Goal: Task Accomplishment & Management: Manage account settings

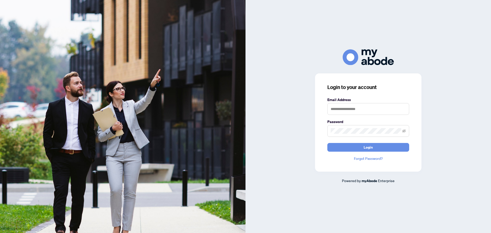
type input "**********"
click at [350, 148] on button "Login" at bounding box center [368, 147] width 82 height 9
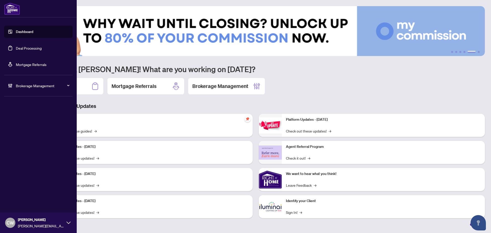
click at [16, 50] on link "Deal Processing" at bounding box center [29, 48] width 26 height 5
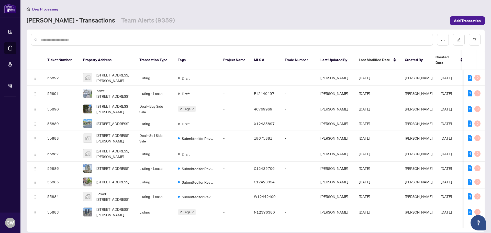
click at [80, 41] on input "text" at bounding box center [234, 40] width 388 height 6
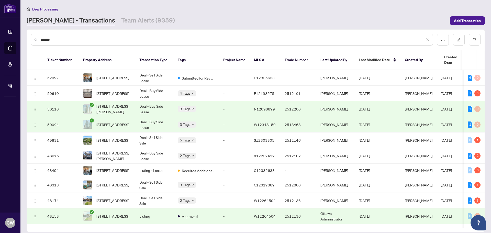
type input "*******"
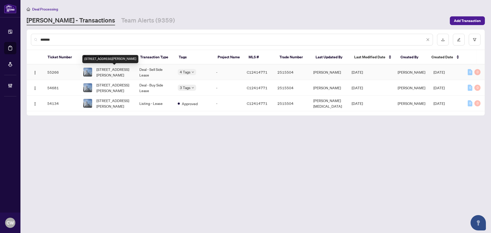
click at [102, 69] on span "1512-15 Richardson St, Toronto, Ontario M5A 4J9, Canada" at bounding box center [113, 71] width 35 height 11
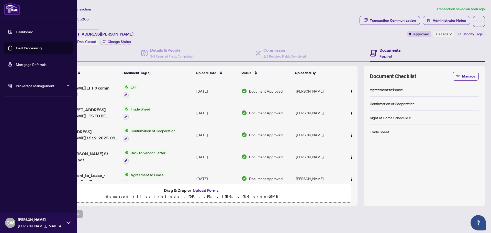
drag, startPoint x: 37, startPoint y: 50, endPoint x: 68, endPoint y: 44, distance: 31.7
click at [37, 50] on link "Deal Processing" at bounding box center [29, 48] width 26 height 5
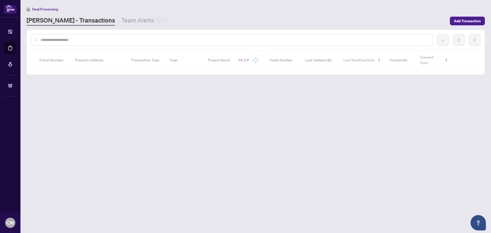
click at [82, 40] on input "text" at bounding box center [234, 40] width 388 height 6
paste input "*"
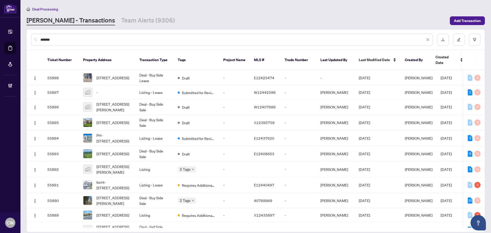
type input "*******"
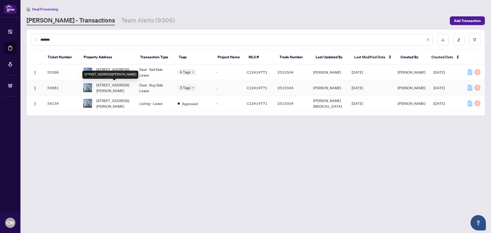
click at [122, 86] on span "1512-15 Richardson St, Toronto, Ontario M5A 4J9, Canada" at bounding box center [113, 87] width 35 height 11
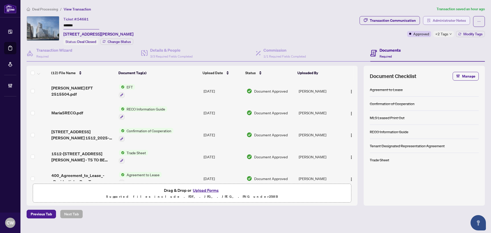
click at [438, 20] on span "Administrator Notes" at bounding box center [448, 20] width 33 height 8
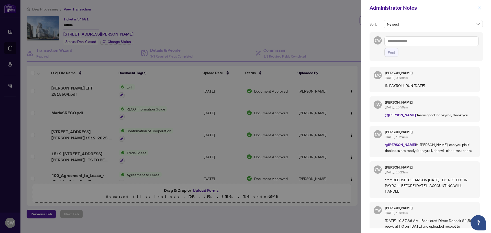
click at [479, 7] on icon "close" at bounding box center [479, 8] width 4 height 4
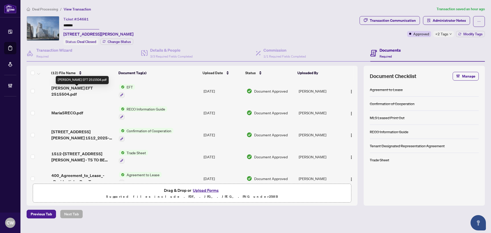
click at [95, 90] on span "Jonathan EFT 2515504.pdf" at bounding box center [82, 91] width 63 height 12
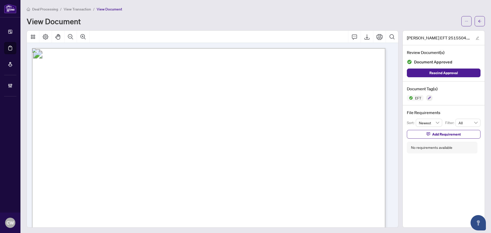
drag, startPoint x: 473, startPoint y: 22, endPoint x: 327, endPoint y: 233, distance: 255.9
click at [474, 22] on button "button" at bounding box center [479, 21] width 10 height 10
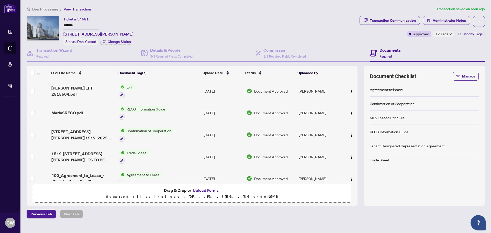
click at [84, 87] on span "Jonathan EFT 2515504.pdf" at bounding box center [82, 91] width 63 height 12
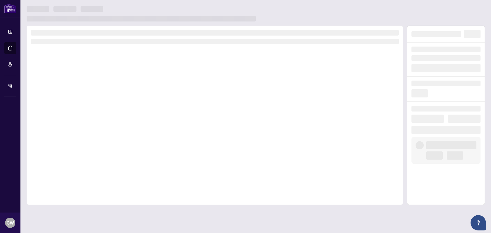
click at [83, 90] on div at bounding box center [215, 115] width 376 height 179
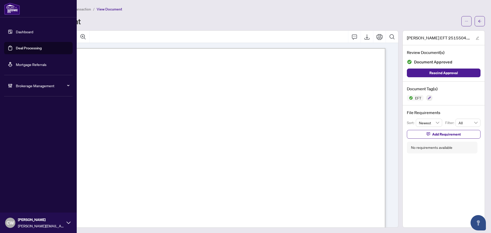
click at [16, 47] on link "Deal Processing" at bounding box center [29, 48] width 26 height 5
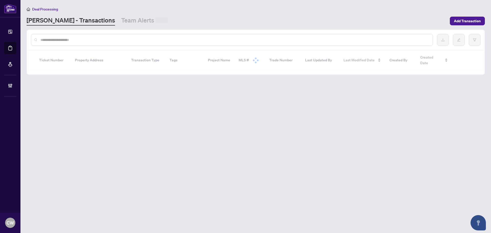
click at [87, 40] on input "text" at bounding box center [234, 40] width 388 height 6
paste input "*******"
type input "*******"
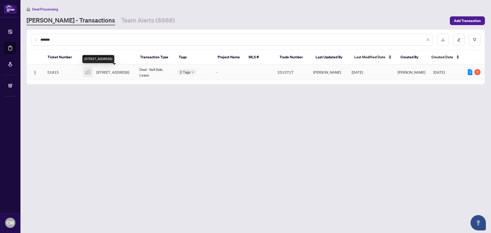
click at [121, 69] on span "[STREET_ADDRESS]" at bounding box center [112, 72] width 33 height 6
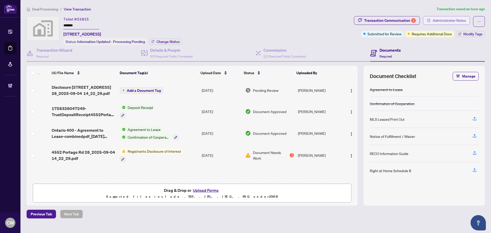
click at [446, 20] on span "Administrator Notes" at bounding box center [448, 20] width 33 height 8
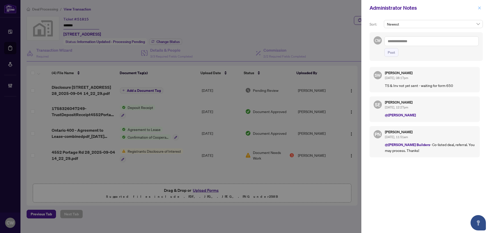
click at [478, 8] on icon "close" at bounding box center [479, 8] width 4 height 4
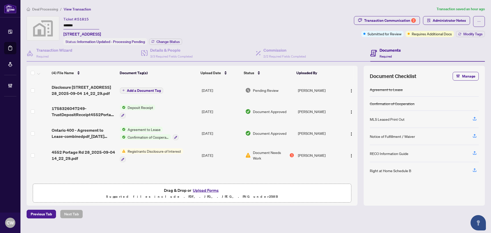
click at [21, 47] on main "Deal Processing / View Transaction Transaction saved an hour ago Ticket #: 5181…" at bounding box center [255, 116] width 470 height 233
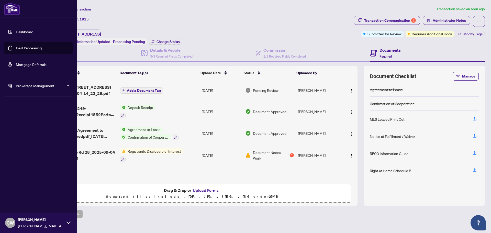
click at [19, 47] on link "Deal Processing" at bounding box center [29, 48] width 26 height 5
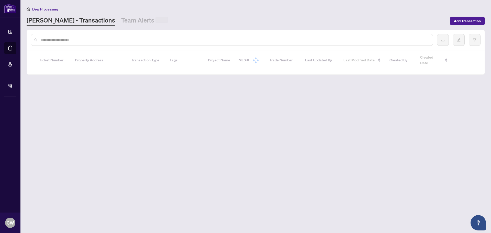
click at [89, 37] on input "text" at bounding box center [234, 40] width 388 height 6
paste input "*******"
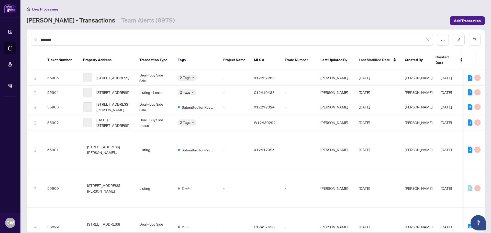
type input "*******"
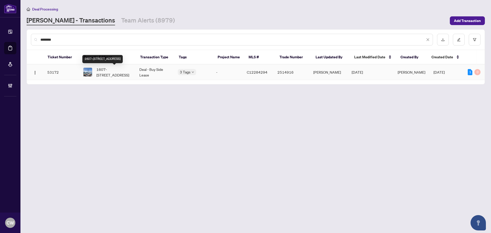
click at [116, 75] on span "1607-88 Blue Jays Way, Toronto, Ontario M5V 2G3, Canada" at bounding box center [113, 71] width 35 height 11
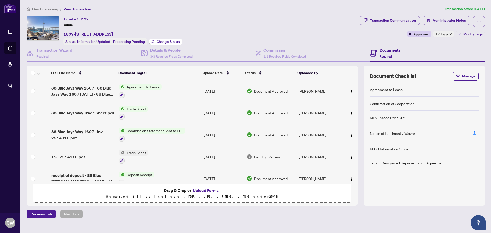
click at [157, 40] on span "Change Status" at bounding box center [167, 42] width 23 height 4
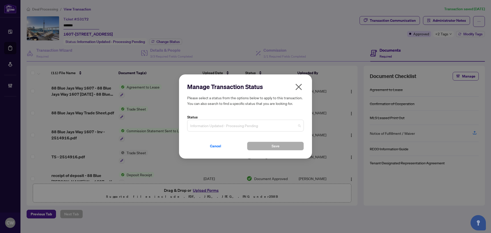
click at [219, 125] on span "Information Updated - Processing Pending" at bounding box center [245, 126] width 110 height 10
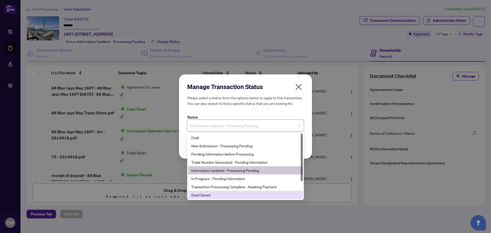
click at [213, 192] on div "Deal Closed" at bounding box center [245, 195] width 108 height 6
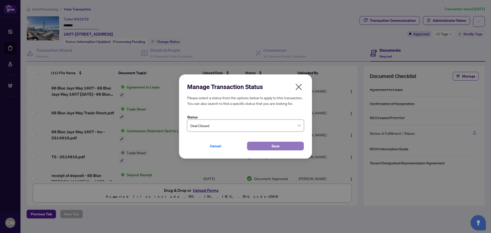
click at [275, 147] on span "Save" at bounding box center [275, 146] width 8 height 8
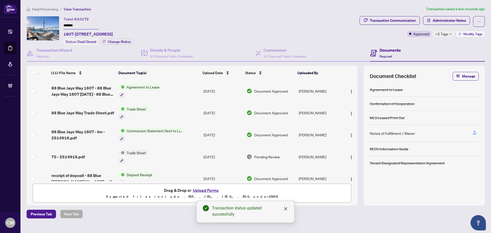
click at [465, 33] on span "Modify Tags" at bounding box center [472, 34] width 19 height 4
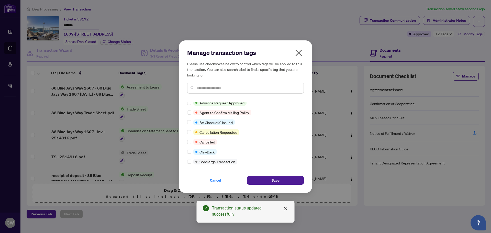
scroll to position [77, 0]
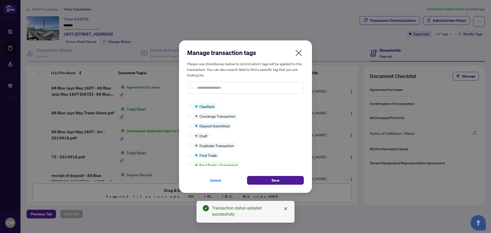
click at [192, 155] on div at bounding box center [190, 155] width 6 height 6
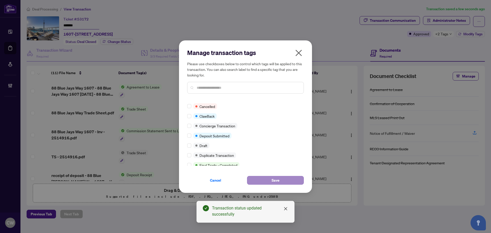
scroll to position [0, 0]
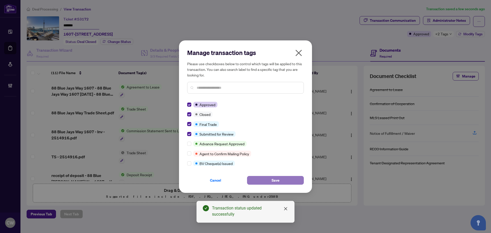
click at [278, 181] on span "Save" at bounding box center [275, 180] width 8 height 8
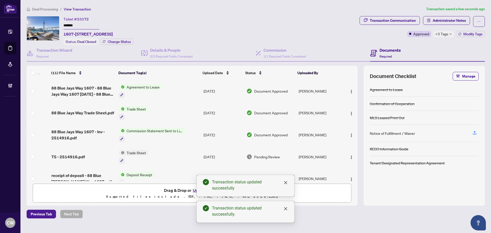
click at [82, 114] on span "88 Blue Jays Way Trade Sheet.pdf" at bounding box center [82, 113] width 63 height 6
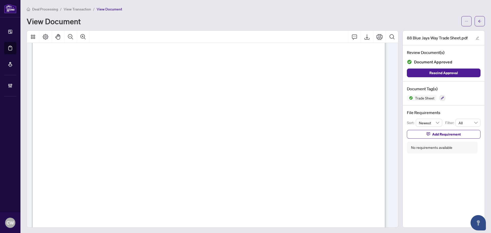
scroll to position [153, 0]
click at [478, 21] on icon "arrow-left" at bounding box center [479, 21] width 3 height 3
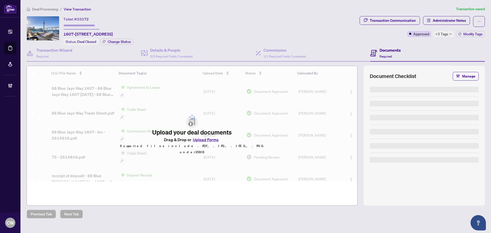
type input "*******"
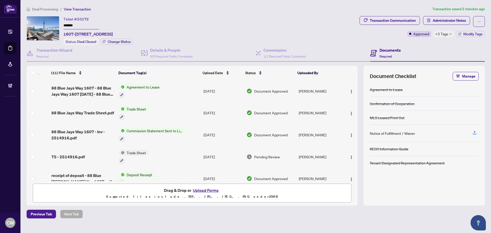
click at [208, 190] on button "Upload Forms" at bounding box center [205, 190] width 29 height 7
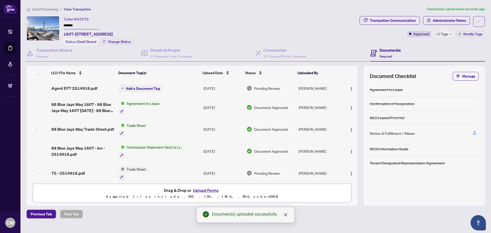
drag, startPoint x: 349, startPoint y: 86, endPoint x: 340, endPoint y: 83, distance: 9.2
click at [349, 87] on img "button" at bounding box center [351, 89] width 4 height 4
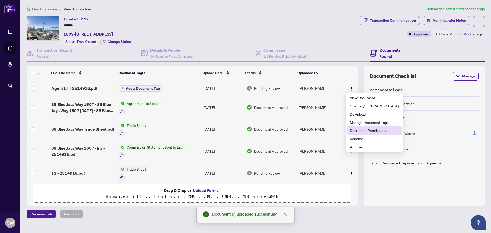
click at [369, 130] on span "Document Permissions" at bounding box center [374, 131] width 49 height 6
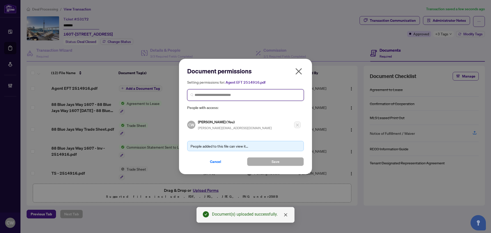
click at [226, 93] on input "search" at bounding box center [248, 94] width 106 height 5
paste input "**********"
type input "**********"
click at [228, 110] on div "Dori Romantini dori.romantini@gmail.com" at bounding box center [251, 113] width 98 height 18
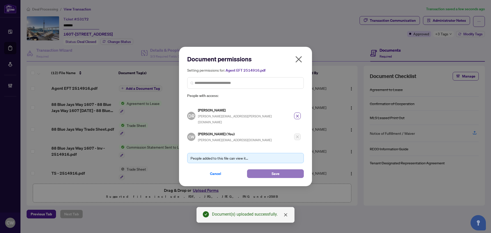
click at [272, 172] on span "Save" at bounding box center [275, 173] width 8 height 8
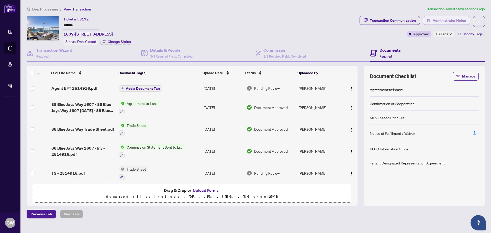
click at [450, 22] on span "Administrator Notes" at bounding box center [448, 20] width 33 height 8
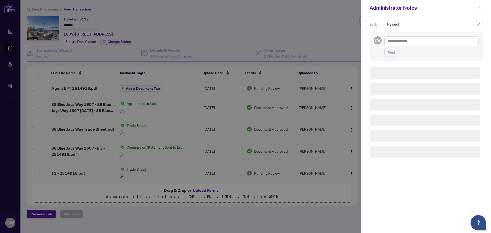
click at [421, 36] on div "CW Post" at bounding box center [425, 46] width 113 height 29
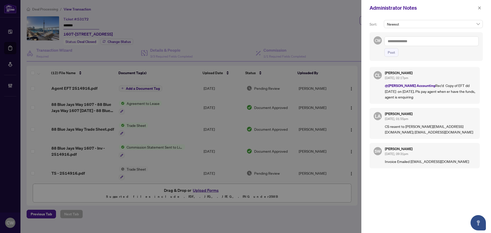
click at [419, 40] on textarea at bounding box center [431, 41] width 94 height 10
paste textarea "**********"
type textarea "**********"
click at [393, 51] on span "Post" at bounding box center [390, 52] width 7 height 8
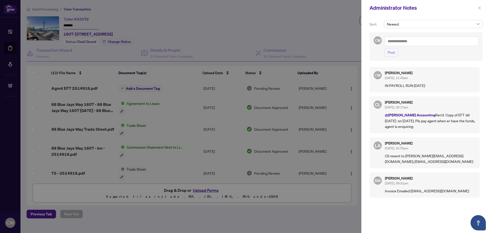
click at [480, 8] on icon "close" at bounding box center [479, 7] width 3 height 3
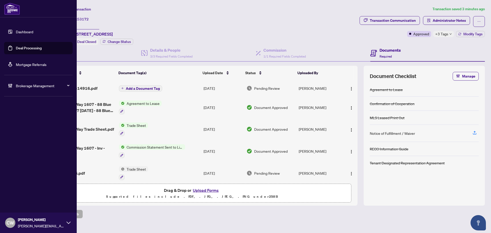
click at [18, 50] on link "Deal Processing" at bounding box center [29, 48] width 26 height 5
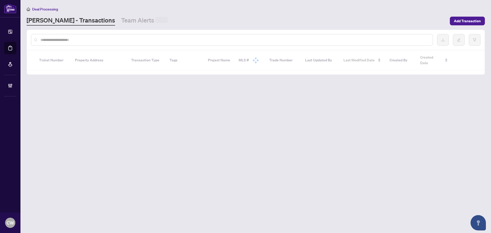
click at [98, 41] on input "text" at bounding box center [234, 40] width 388 height 6
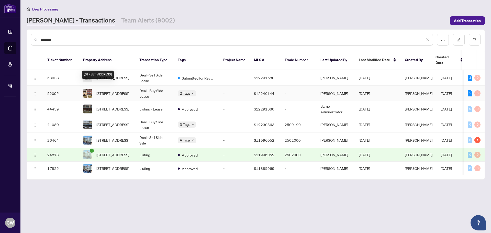
type input "********"
click at [114, 90] on span "8-369 Essa Rd, Barrie, Ontario L4N 9C8, Canada" at bounding box center [112, 93] width 33 height 6
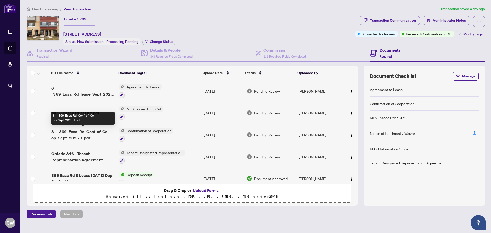
click at [87, 133] on span "8_-_369_Essa_Rd_Conf_of_Co-op_Sept_2025 1.pdf" at bounding box center [82, 135] width 63 height 12
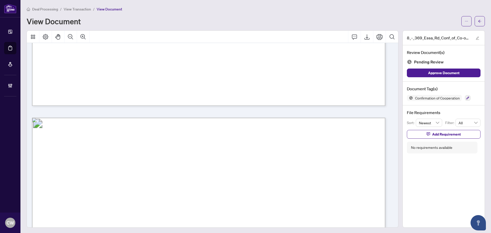
scroll to position [383, 0]
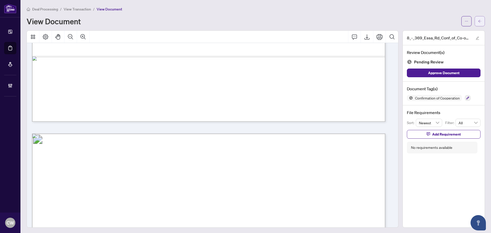
click at [478, 20] on icon "arrow-left" at bounding box center [480, 21] width 4 height 4
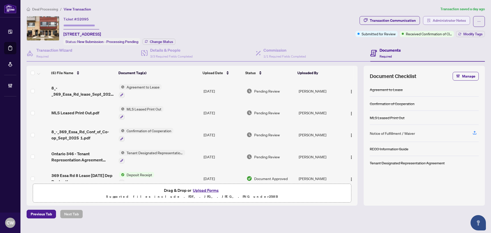
click at [455, 17] on span "Administrator Notes" at bounding box center [448, 20] width 33 height 8
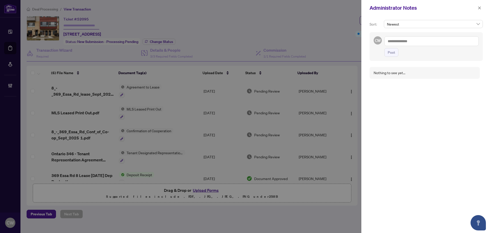
click at [404, 41] on textarea at bounding box center [431, 41] width 94 height 10
click at [468, 43] on textarea "**********" at bounding box center [430, 43] width 93 height 15
type textarea "**********"
click at [456, 131] on div "Nothing to see yet..." at bounding box center [425, 151] width 113 height 164
click at [394, 58] on span "Post" at bounding box center [390, 57] width 7 height 8
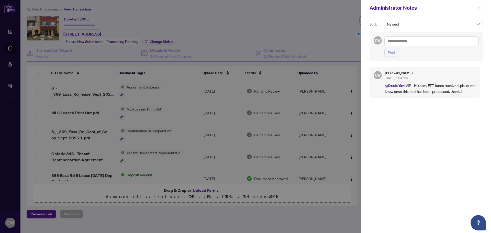
click at [478, 7] on icon "close" at bounding box center [479, 8] width 4 height 4
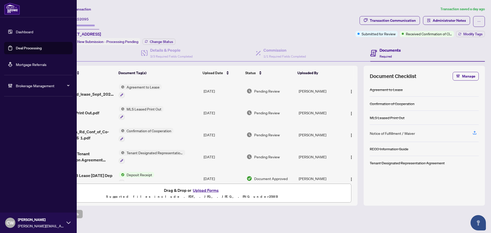
click at [16, 49] on link "Deal Processing" at bounding box center [29, 48] width 26 height 5
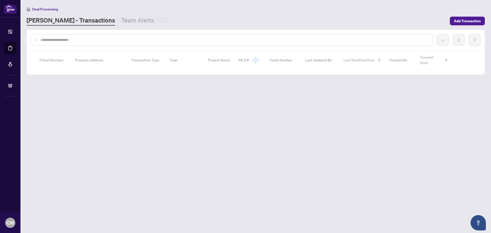
click at [102, 39] on input "text" at bounding box center [234, 40] width 388 height 6
paste input "*******"
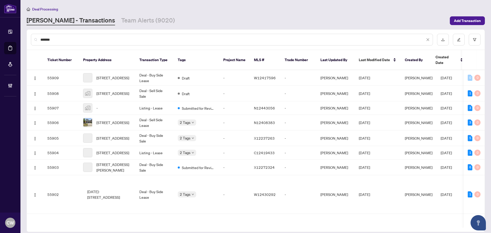
type input "*******"
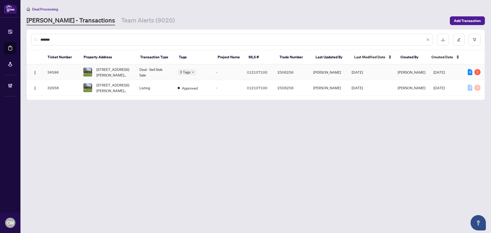
click at [113, 73] on span "31 Taylor Cres, Hamilton, Ontario L9H 6B5, Canada" at bounding box center [113, 71] width 35 height 11
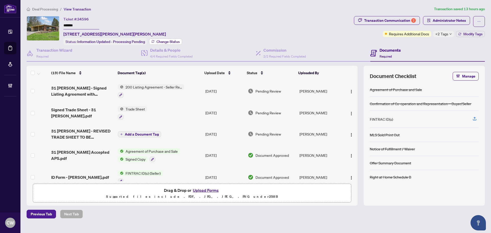
click at [167, 40] on span "Change Status" at bounding box center [167, 42] width 23 height 4
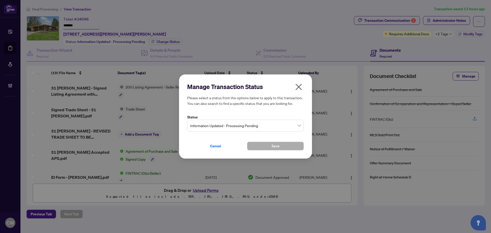
click at [222, 129] on span "Information Updated - Processing Pending" at bounding box center [245, 126] width 110 height 10
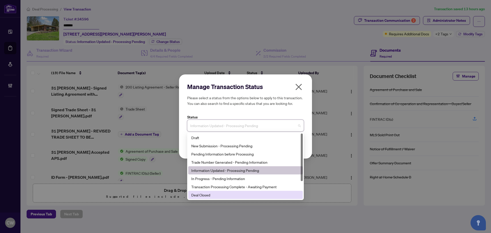
drag, startPoint x: 215, startPoint y: 193, endPoint x: 252, endPoint y: 156, distance: 52.6
click at [215, 193] on div "Deal Closed" at bounding box center [245, 195] width 108 height 6
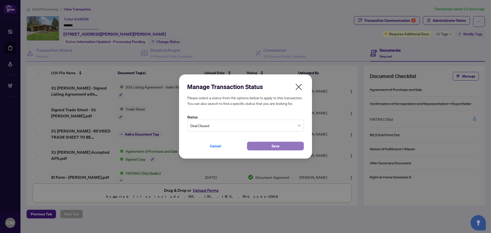
click at [273, 145] on span "Save" at bounding box center [275, 146] width 8 height 8
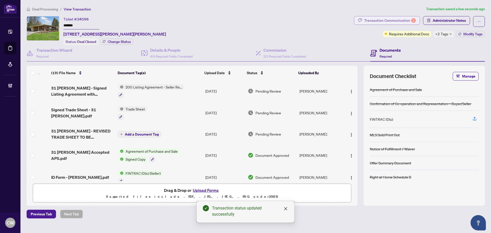
click at [382, 24] on div "Transaction Communication 2" at bounding box center [390, 20] width 52 height 8
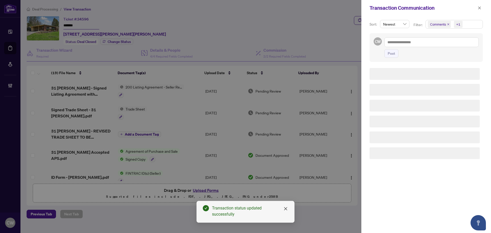
click at [382, 20] on div "Transaction Communication Sort: Newest Filter: Comments +1 CW Post" at bounding box center [245, 116] width 491 height 233
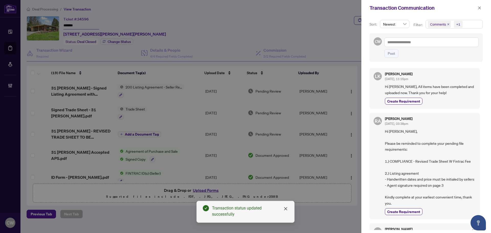
click at [447, 24] on icon "close" at bounding box center [448, 24] width 3 height 3
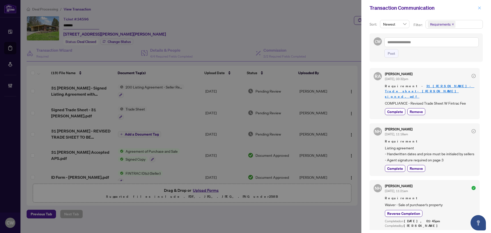
click at [478, 8] on icon "close" at bounding box center [479, 8] width 4 height 4
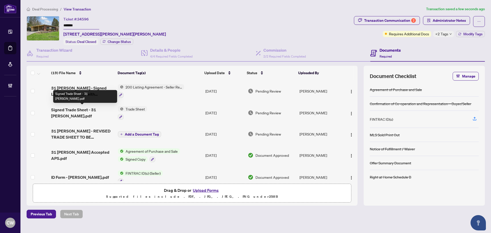
click at [81, 110] on span "Signed Trade Sheet - 31 Taylor Cres.pdf" at bounding box center [82, 113] width 63 height 12
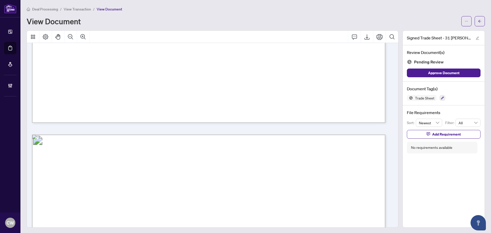
scroll to position [281, 0]
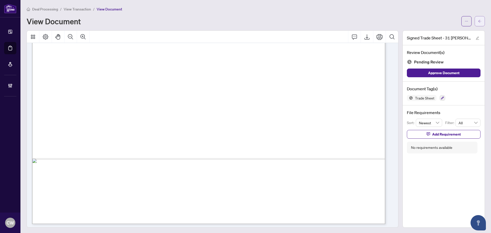
click at [478, 22] on icon "arrow-left" at bounding box center [480, 21] width 4 height 4
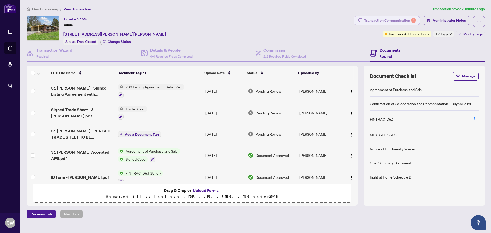
click at [409, 20] on div "Transaction Communication 2" at bounding box center [390, 20] width 52 height 8
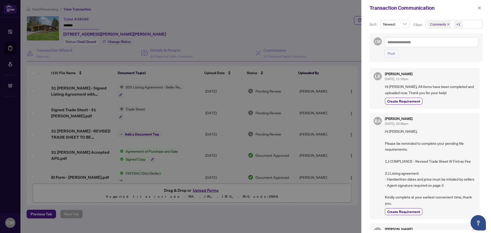
click at [449, 24] on icon "close" at bounding box center [448, 24] width 3 height 3
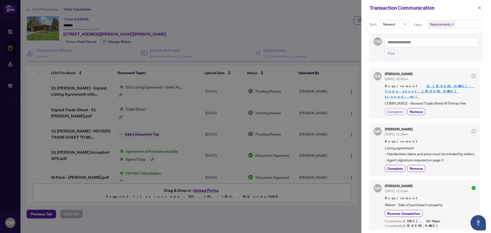
click at [394, 109] on span "Complete" at bounding box center [395, 111] width 16 height 5
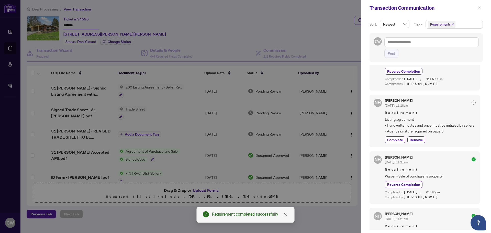
scroll to position [51, 0]
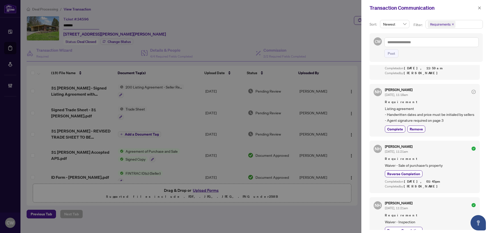
click at [15, 45] on div at bounding box center [245, 116] width 491 height 233
click at [478, 9] on icon "close" at bounding box center [479, 8] width 4 height 4
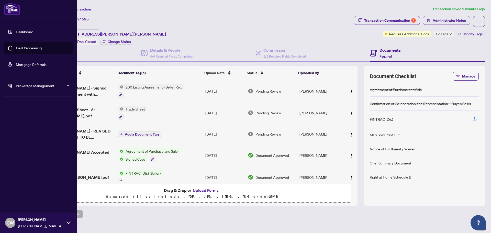
click at [18, 48] on link "Deal Processing" at bounding box center [29, 48] width 26 height 5
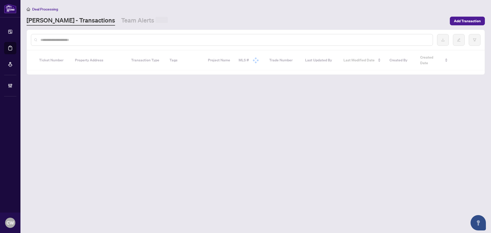
click at [92, 40] on input "text" at bounding box center [234, 40] width 388 height 6
paste input "*******"
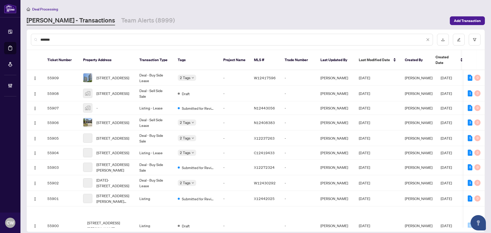
type input "*******"
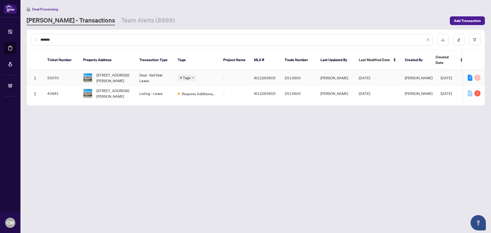
click at [114, 70] on td "65-636 Evans Ave, Toronto, Ontario M8W 0A8, Canada" at bounding box center [107, 78] width 56 height 16
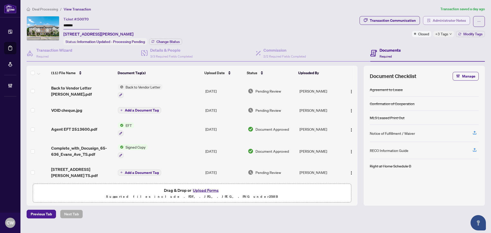
click at [438, 18] on span "Administrator Notes" at bounding box center [448, 20] width 33 height 8
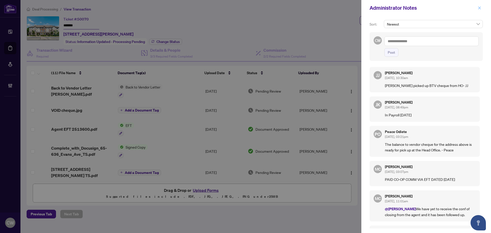
click at [480, 8] on icon "close" at bounding box center [479, 7] width 3 height 3
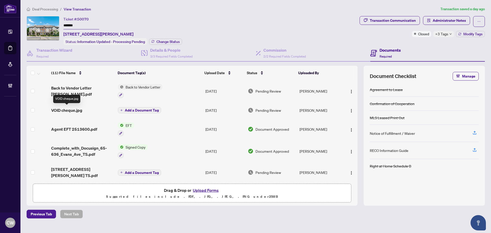
click at [66, 110] on span "VOID cheque.jpg" at bounding box center [66, 110] width 31 height 6
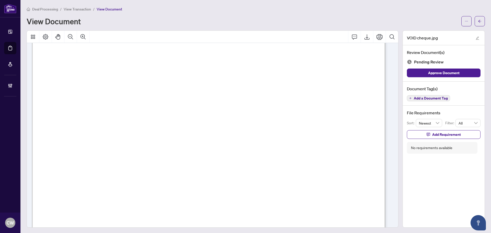
scroll to position [26, 0]
click at [474, 22] on button "button" at bounding box center [479, 21] width 10 height 10
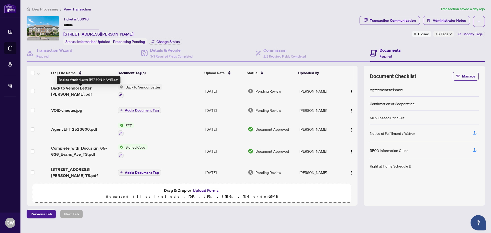
click at [94, 88] on span "Back to Vendor Letter Evans.pdf" at bounding box center [82, 91] width 63 height 12
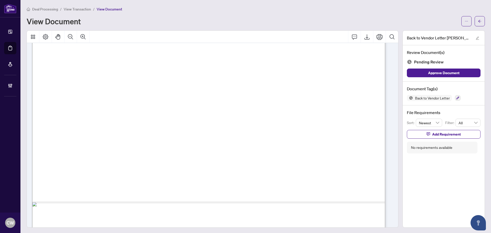
scroll to position [281, 0]
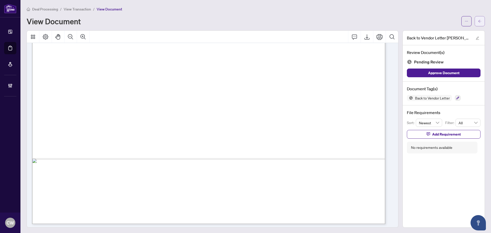
click at [478, 18] on span "button" at bounding box center [480, 21] width 4 height 8
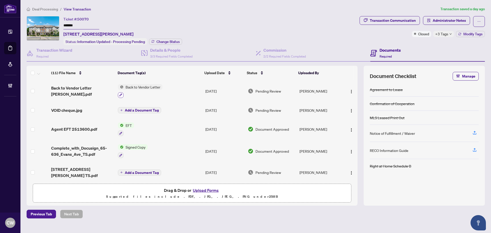
click at [120, 94] on icon "button" at bounding box center [120, 95] width 3 height 3
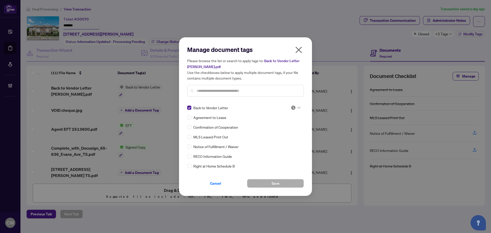
click at [211, 90] on input "text" at bounding box center [248, 91] width 103 height 6
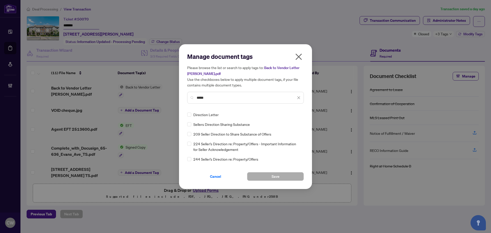
type input "*****"
click at [276, 177] on span "Save" at bounding box center [275, 176] width 8 height 8
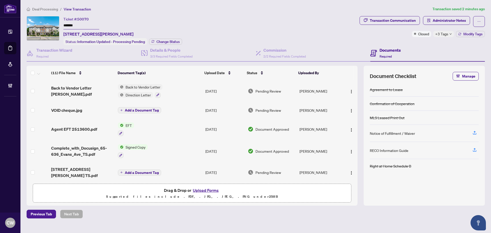
click at [81, 93] on td "Back to Vendor Letter Evans.pdf" at bounding box center [82, 91] width 67 height 22
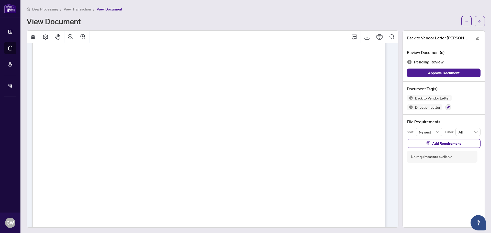
scroll to position [26, 0]
click at [478, 22] on icon "arrow-left" at bounding box center [480, 21] width 4 height 4
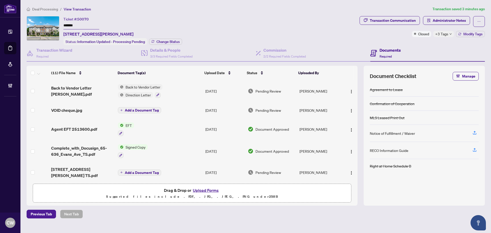
click at [71, 108] on span "VOID cheque.jpg" at bounding box center [66, 110] width 31 height 6
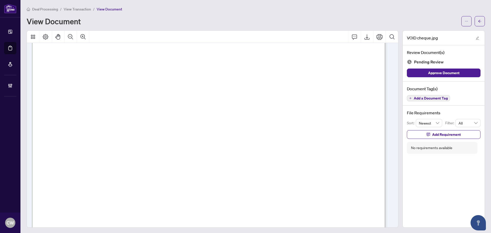
scroll to position [51, 0]
click at [478, 21] on icon "arrow-left" at bounding box center [479, 21] width 3 height 3
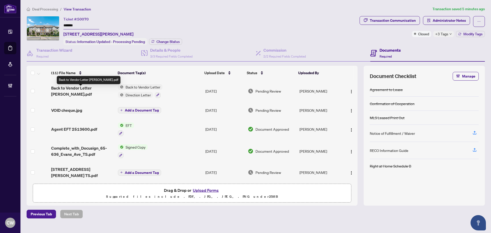
click at [93, 90] on span "Back to Vendor Letter Evans.pdf" at bounding box center [82, 91] width 63 height 12
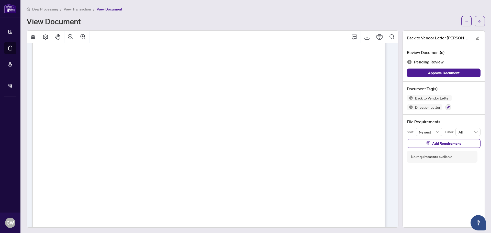
scroll to position [51, 0]
drag, startPoint x: 478, startPoint y: 16, endPoint x: 414, endPoint y: 1, distance: 66.3
click at [478, 16] on button "button" at bounding box center [479, 21] width 10 height 10
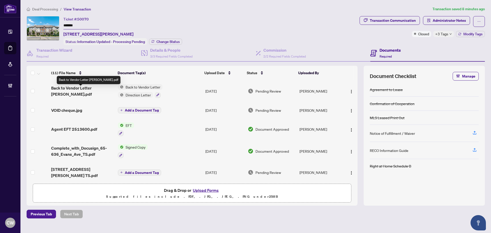
click at [92, 89] on span "Back to Vendor Letter Evans.pdf" at bounding box center [82, 91] width 63 height 12
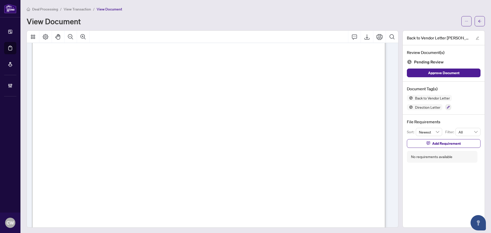
scroll to position [77, 0]
click at [478, 21] on icon "arrow-left" at bounding box center [480, 21] width 4 height 4
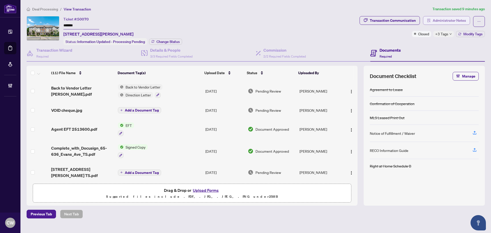
click at [438, 21] on span "Administrator Notes" at bounding box center [448, 20] width 33 height 8
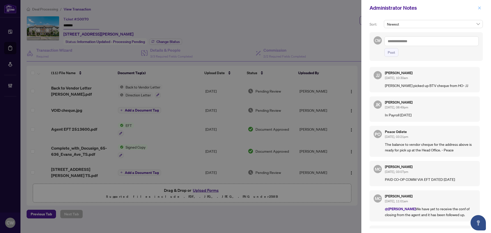
click at [478, 9] on icon "close" at bounding box center [479, 8] width 4 height 4
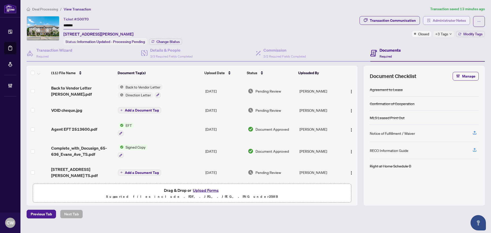
click at [452, 21] on span "Administrator Notes" at bounding box center [448, 20] width 33 height 8
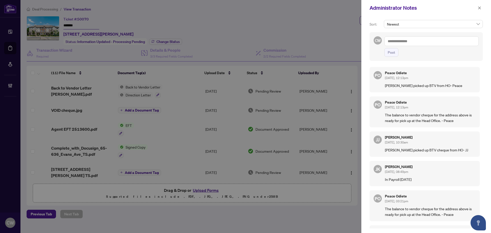
click at [424, 41] on textarea at bounding box center [431, 41] width 94 height 10
paste textarea "**********"
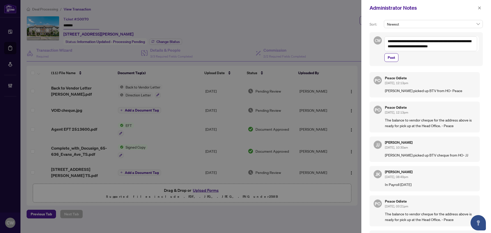
drag, startPoint x: 396, startPoint y: 47, endPoint x: 393, endPoint y: 46, distance: 3.7
click at [393, 46] on textarea "**********" at bounding box center [430, 43] width 93 height 15
click at [467, 47] on textarea "**********" at bounding box center [430, 43] width 93 height 15
drag, startPoint x: 467, startPoint y: 47, endPoint x: 378, endPoint y: 42, distance: 89.6
click at [378, 42] on div "**********" at bounding box center [425, 49] width 113 height 34
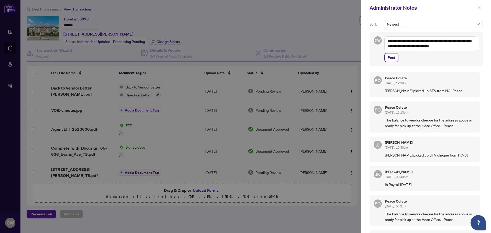
type textarea "**********"
click at [480, 9] on icon "close" at bounding box center [479, 8] width 4 height 4
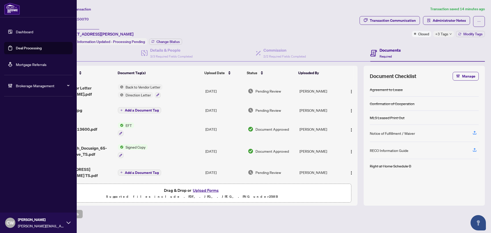
click at [17, 50] on link "Deal Processing" at bounding box center [29, 48] width 26 height 5
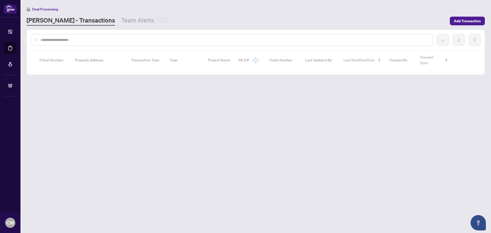
click at [92, 42] on input "text" at bounding box center [234, 40] width 388 height 6
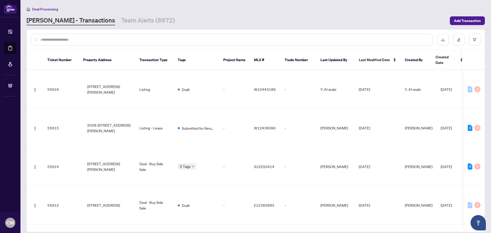
click at [90, 40] on input "text" at bounding box center [234, 40] width 388 height 6
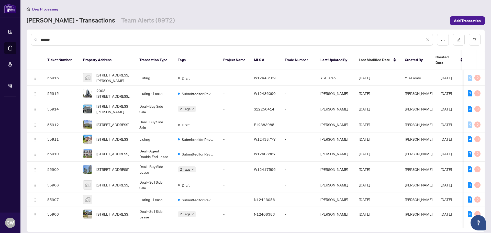
type input "*******"
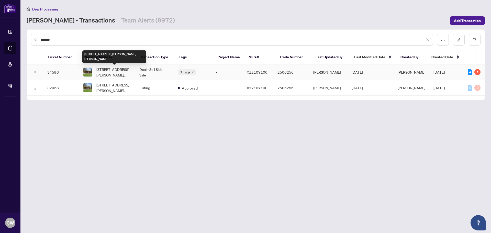
click at [110, 73] on span "31 Taylor Cres, Hamilton, Ontario L9H 6B5, Canada" at bounding box center [113, 71] width 35 height 11
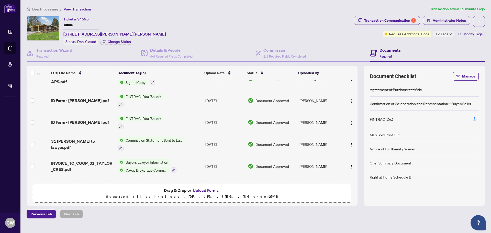
scroll to position [51, 0]
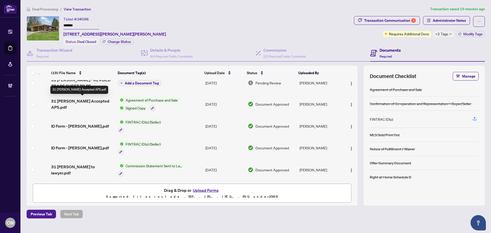
click at [80, 98] on span "31 Taylor - Acknowledged Accepted APS.pdf" at bounding box center [82, 104] width 63 height 12
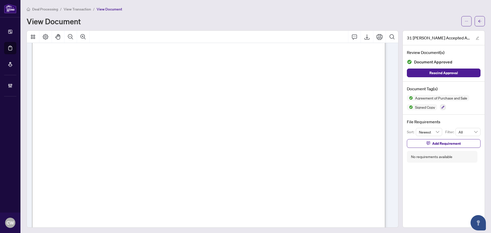
scroll to position [2479, 0]
click at [478, 22] on icon "arrow-left" at bounding box center [480, 21] width 4 height 4
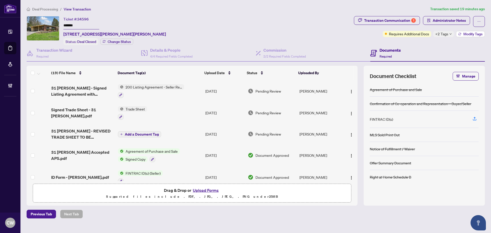
click at [463, 35] on button "Modify Tags" at bounding box center [470, 34] width 29 height 6
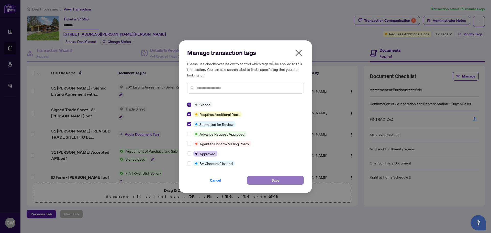
click at [274, 179] on span "Save" at bounding box center [275, 180] width 8 height 8
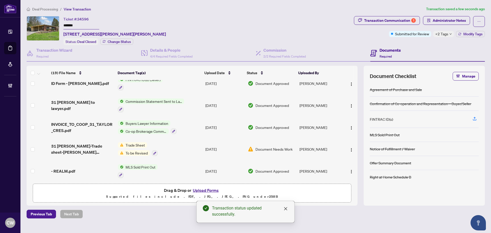
scroll to position [128, 0]
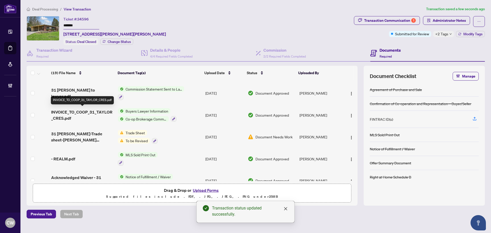
click at [80, 112] on span "INVOICE_TO_COOP_31_TAYLOR_CRES.pdf" at bounding box center [82, 115] width 63 height 12
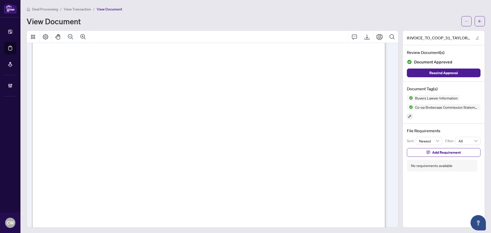
scroll to position [51, 0]
drag, startPoint x: 472, startPoint y: 24, endPoint x: 389, endPoint y: 3, distance: 85.7
click at [474, 24] on button "button" at bounding box center [479, 21] width 10 height 10
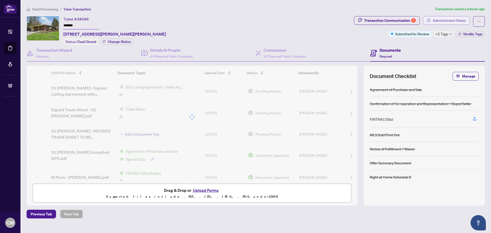
click at [444, 24] on span "Administrator Notes" at bounding box center [448, 20] width 33 height 8
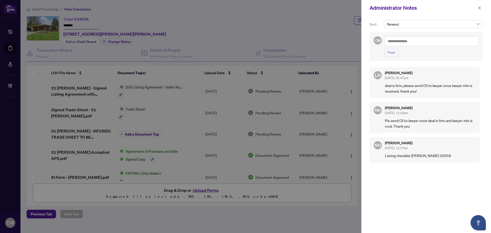
click at [414, 40] on textarea at bounding box center [431, 41] width 94 height 10
paste textarea "**********"
type textarea "**********"
click at [392, 52] on span "Post" at bounding box center [390, 52] width 7 height 8
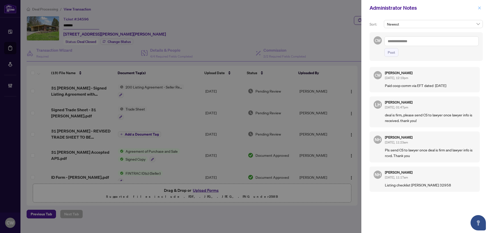
click at [479, 9] on icon "close" at bounding box center [479, 8] width 4 height 4
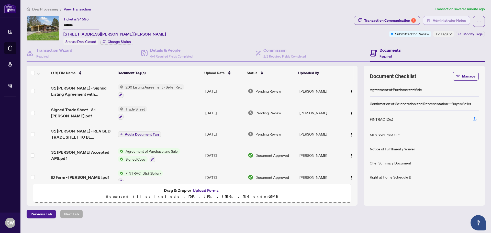
click at [445, 20] on span "Administrator Notes" at bounding box center [448, 20] width 33 height 8
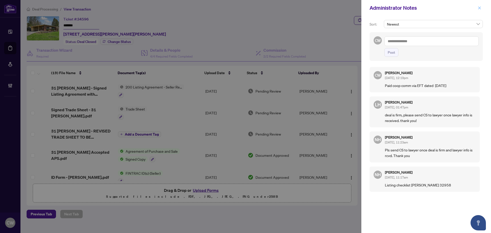
click at [480, 10] on span "button" at bounding box center [479, 8] width 4 height 8
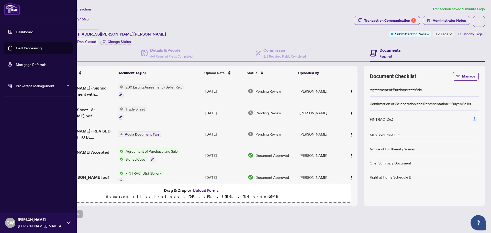
click at [16, 49] on link "Deal Processing" at bounding box center [29, 48] width 26 height 5
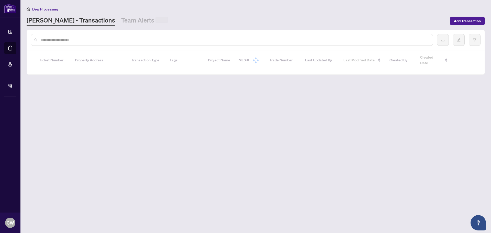
click at [86, 38] on input "text" at bounding box center [234, 40] width 388 height 6
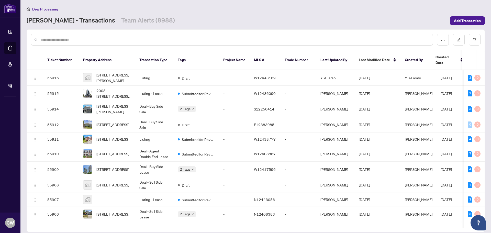
paste input "*******"
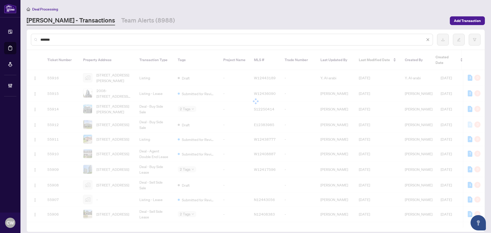
type input "*******"
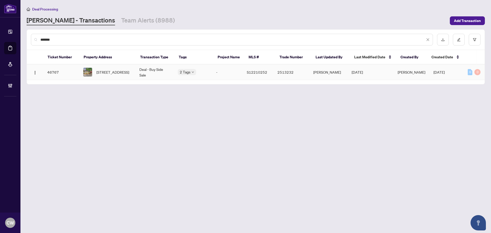
click at [99, 72] on span "678 RIVER Rd, Wasaga Beach, Ontario L9Z 2P1, Canada" at bounding box center [112, 72] width 33 height 6
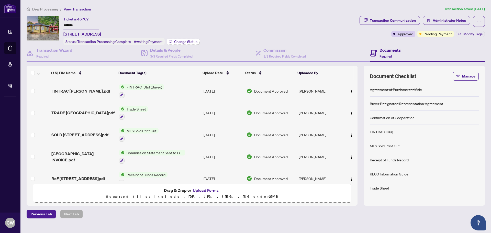
click at [191, 42] on span "Change Status" at bounding box center [185, 42] width 23 height 4
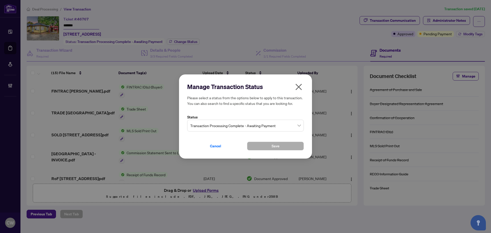
click at [263, 124] on span "Transaction Processing Complete - Awaiting Payment" at bounding box center [245, 126] width 110 height 10
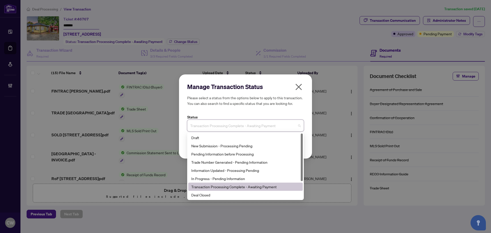
click at [266, 190] on div "Transaction Processing Complete - Awaiting Payment" at bounding box center [245, 186] width 115 height 8
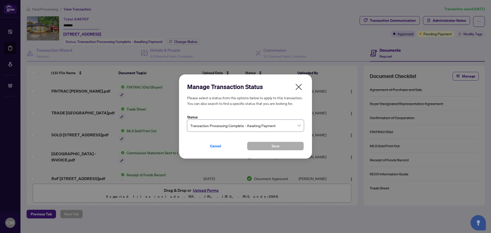
click at [266, 192] on div "Manage Transaction Status Please select a status from the options below to appl…" at bounding box center [245, 116] width 491 height 233
click at [261, 129] on span "Transaction Processing Complete - Awaiting Payment" at bounding box center [245, 126] width 110 height 10
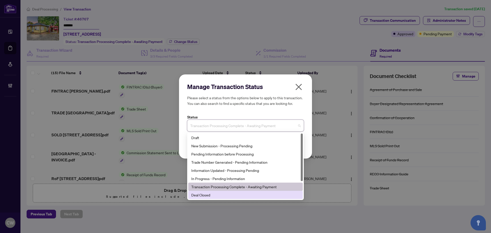
click at [237, 193] on div "Deal Closed" at bounding box center [245, 195] width 108 height 6
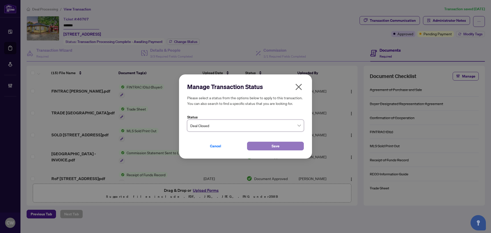
click at [270, 145] on button "Save" at bounding box center [275, 146] width 57 height 9
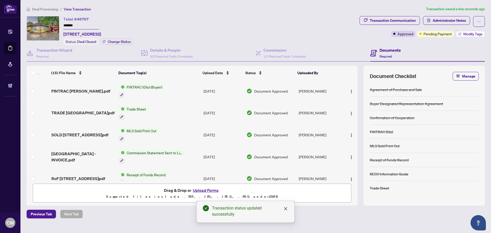
click at [469, 35] on span "Modify Tags" at bounding box center [472, 34] width 19 height 4
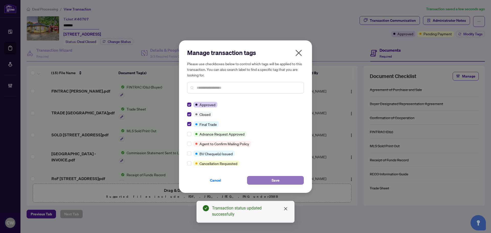
click at [280, 179] on button "Save" at bounding box center [275, 180] width 57 height 9
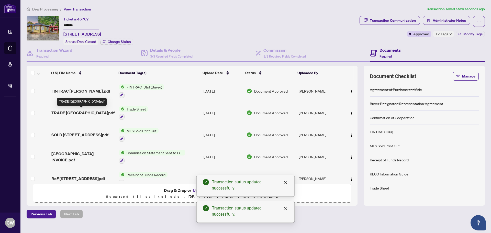
click at [97, 110] on span "TRADE 678 River Road West.pdf" at bounding box center [82, 113] width 63 height 6
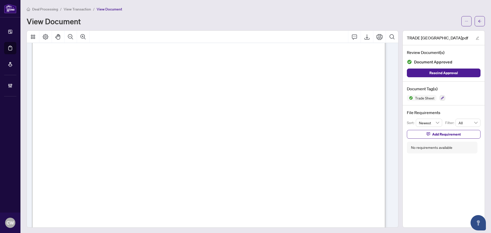
scroll to position [179, 0]
click at [478, 19] on button "button" at bounding box center [479, 21] width 10 height 10
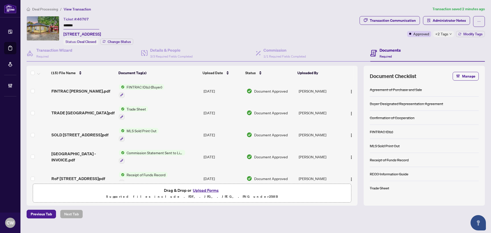
click at [212, 189] on button "Upload Forms" at bounding box center [205, 190] width 29 height 7
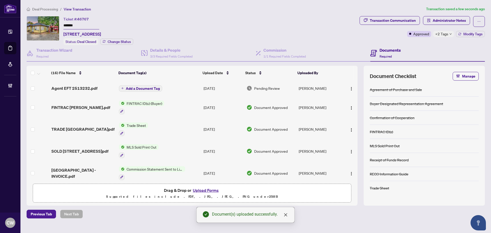
click at [350, 90] on button "button" at bounding box center [351, 88] width 8 height 8
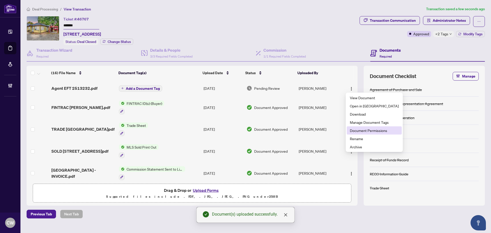
click at [358, 132] on span "Document Permissions" at bounding box center [374, 131] width 49 height 6
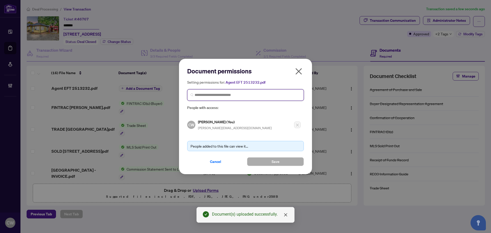
click at [225, 94] on input "search" at bounding box center [248, 94] width 106 height 5
paste input "**********"
type input "**********"
drag, startPoint x: 211, startPoint y: 106, endPoint x: 265, endPoint y: 151, distance: 70.9
click at [211, 106] on h5 "Max Maccari" at bounding box center [227, 107] width 50 height 6
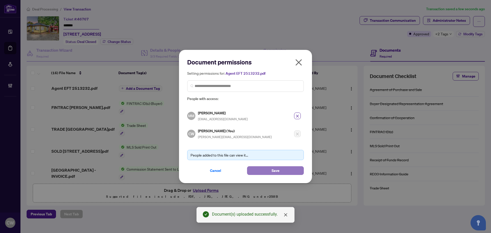
click at [262, 170] on button "Save" at bounding box center [275, 170] width 57 height 9
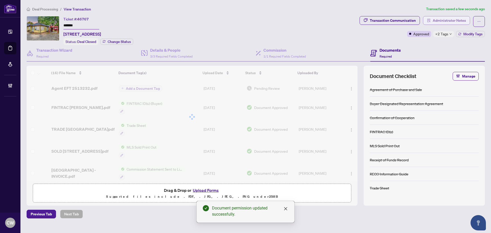
click at [445, 20] on span "Administrator Notes" at bounding box center [448, 20] width 33 height 8
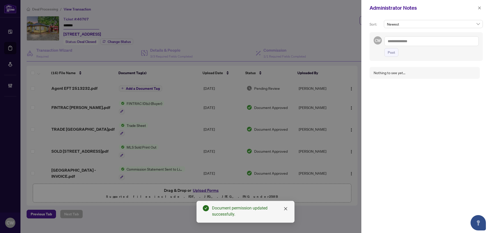
click at [409, 51] on span "Post" at bounding box center [431, 52] width 94 height 9
click at [407, 40] on textarea at bounding box center [431, 41] width 94 height 10
paste textarea "**********"
type textarea "**********"
click at [394, 53] on span "Post" at bounding box center [390, 52] width 7 height 8
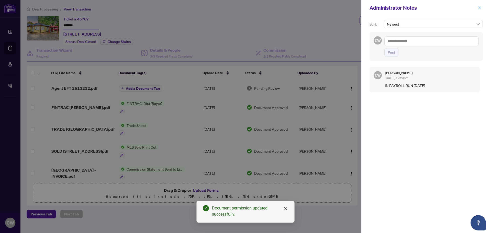
click at [479, 8] on icon "close" at bounding box center [479, 7] width 3 height 3
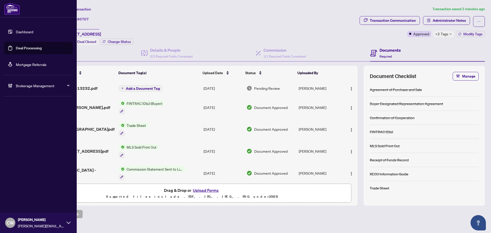
drag, startPoint x: 19, startPoint y: 46, endPoint x: 41, endPoint y: 46, distance: 22.2
click at [19, 46] on link "Deal Processing" at bounding box center [29, 48] width 26 height 5
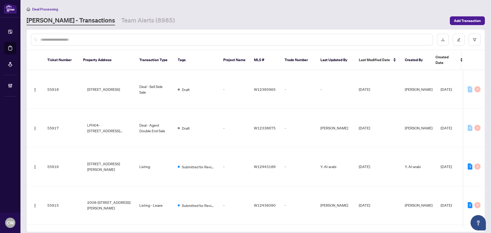
click at [86, 39] on input "text" at bounding box center [234, 40] width 388 height 6
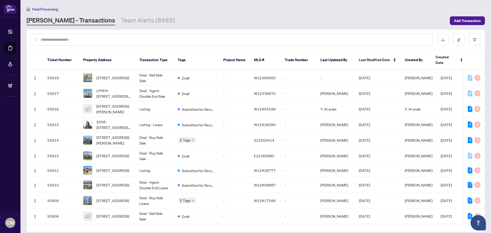
paste input "*******"
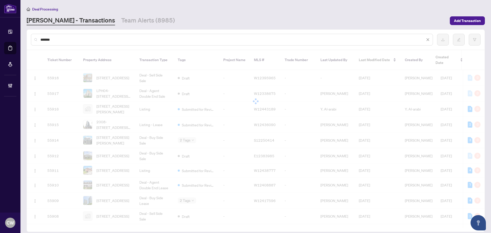
type input "*******"
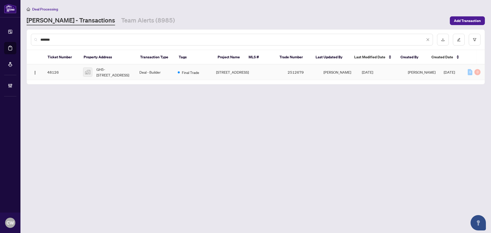
click at [119, 78] on span "GH5-225 Brunswick Avenue gh5, Toronto, ON, Canada" at bounding box center [113, 71] width 35 height 11
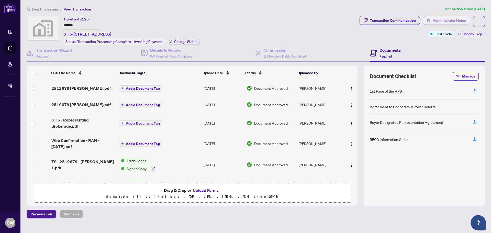
click at [449, 18] on span "Administrator Notes" at bounding box center [448, 20] width 33 height 8
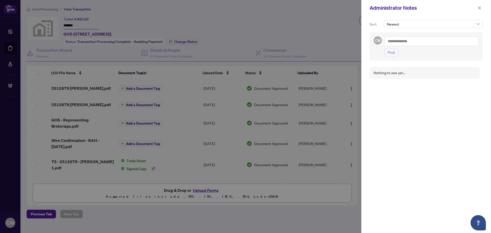
click at [401, 43] on textarea at bounding box center [431, 41] width 94 height 10
paste textarea "**********"
drag, startPoint x: 418, startPoint y: 48, endPoint x: 379, endPoint y: 48, distance: 39.4
click at [379, 48] on div "**********" at bounding box center [425, 49] width 113 height 34
paste textarea "**********"
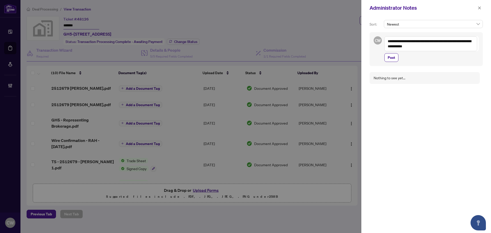
drag, startPoint x: 429, startPoint y: 41, endPoint x: 436, endPoint y: 41, distance: 7.4
click at [436, 41] on textarea "**********" at bounding box center [430, 43] width 93 height 15
click at [457, 47] on textarea "**********" at bounding box center [430, 43] width 93 height 15
type textarea "**********"
click at [391, 62] on span "Post" at bounding box center [390, 63] width 7 height 8
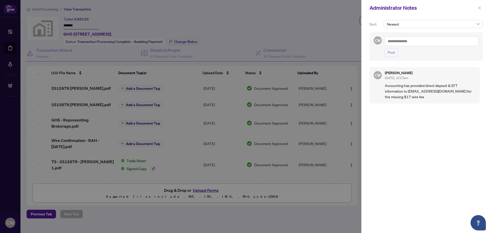
click at [480, 6] on icon "close" at bounding box center [479, 8] width 4 height 4
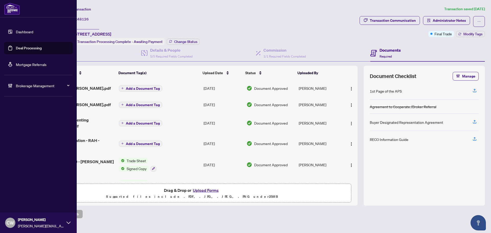
click at [16, 50] on link "Deal Processing" at bounding box center [29, 48] width 26 height 5
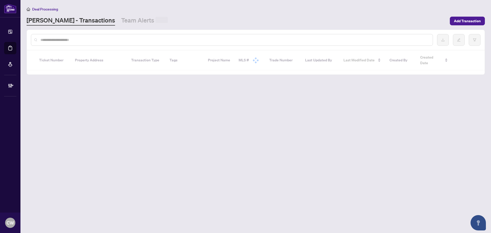
click at [96, 39] on input "text" at bounding box center [234, 40] width 388 height 6
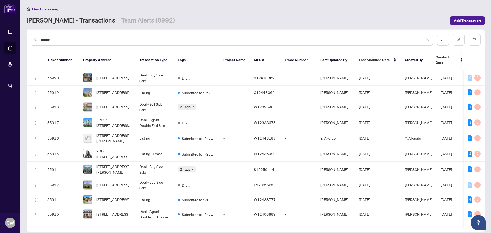
type input "*******"
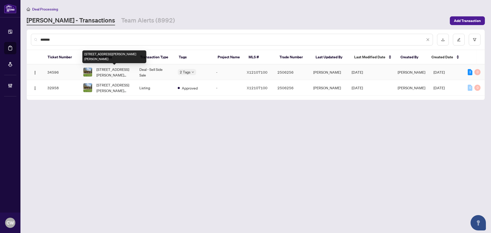
click at [107, 69] on span "31 Taylor Cres, Hamilton, Ontario L9H 6B5, Canada" at bounding box center [113, 71] width 35 height 11
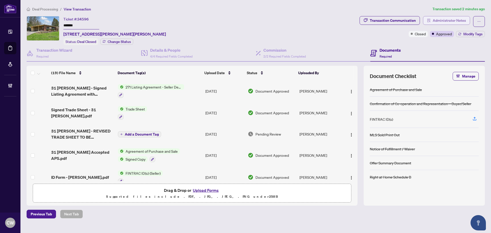
click at [451, 20] on span "Administrator Notes" at bounding box center [448, 20] width 33 height 8
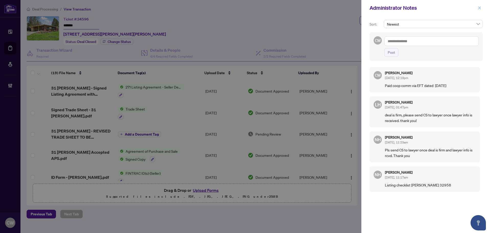
click at [478, 7] on icon "close" at bounding box center [479, 7] width 3 height 3
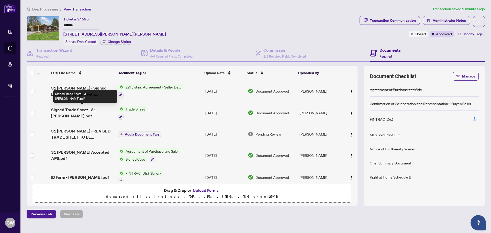
click at [81, 108] on span "Signed Trade Sheet - 31 Taylor Cres.pdf" at bounding box center [82, 113] width 63 height 12
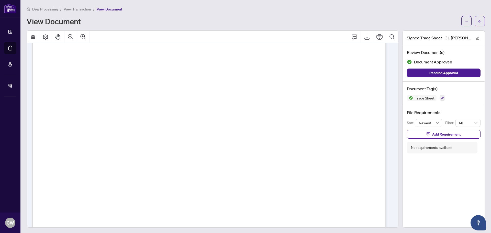
scroll to position [230, 0]
click at [478, 19] on span "button" at bounding box center [480, 21] width 4 height 8
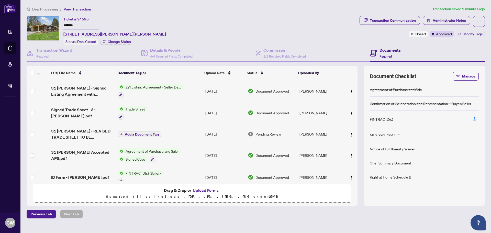
click at [207, 188] on button "Upload Forms" at bounding box center [205, 190] width 29 height 7
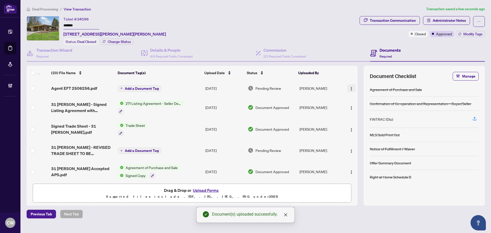
click at [351, 91] on button "button" at bounding box center [351, 88] width 8 height 8
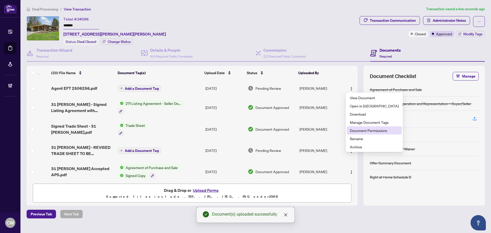
click at [360, 132] on span "Document Permissions" at bounding box center [374, 131] width 49 height 6
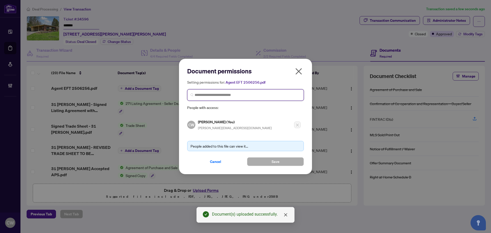
click at [233, 96] on input "search" at bounding box center [248, 94] width 106 height 5
paste input "**********"
type input "**********"
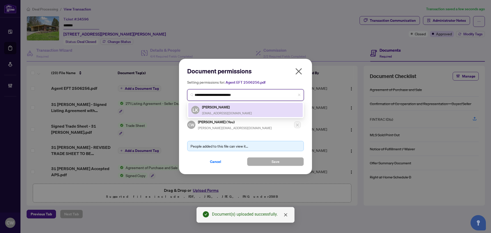
click at [219, 108] on h5 "Lynne Kranidis" at bounding box center [227, 107] width 50 height 6
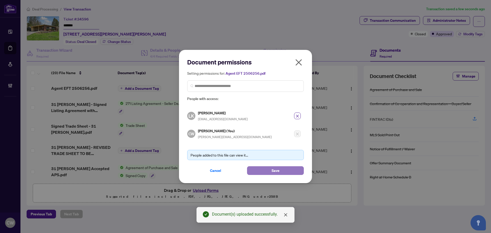
click at [268, 169] on button "Save" at bounding box center [275, 170] width 57 height 9
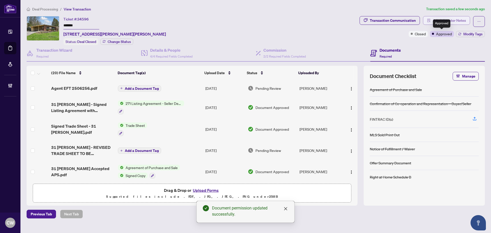
click at [456, 20] on span "Administrator Notes" at bounding box center [448, 20] width 33 height 8
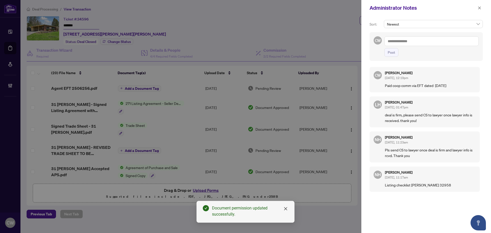
click at [438, 38] on textarea at bounding box center [431, 41] width 94 height 10
paste textarea "**********"
type textarea "**********"
click at [388, 51] on span "Post" at bounding box center [390, 52] width 7 height 8
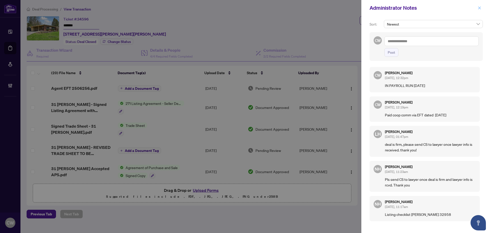
click at [481, 7] on icon "close" at bounding box center [479, 8] width 4 height 4
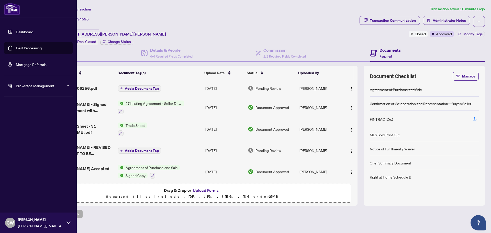
click at [16, 48] on link "Deal Processing" at bounding box center [29, 48] width 26 height 5
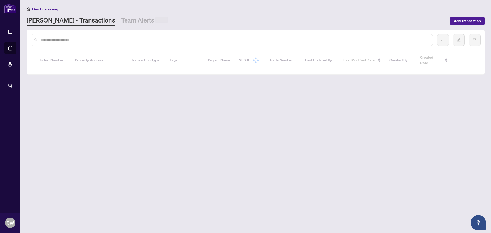
click at [107, 36] on div at bounding box center [232, 40] width 402 height 12
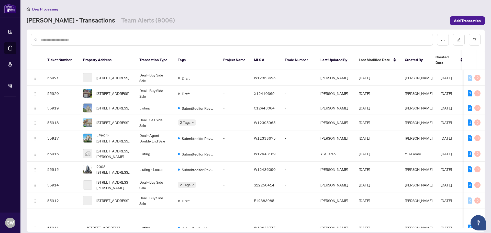
paste input "*******"
click at [107, 38] on input "text" at bounding box center [234, 40] width 388 height 6
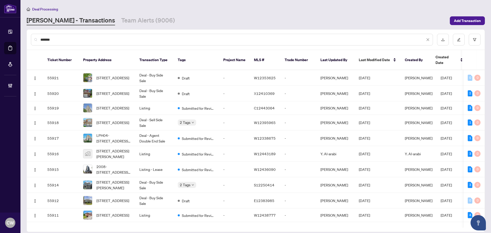
type input "*******"
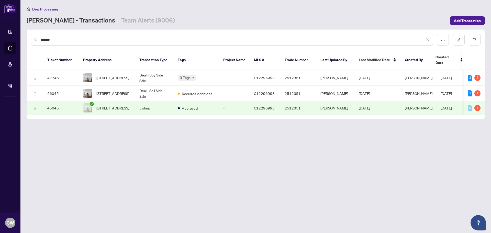
click at [66, 41] on input "*******" at bounding box center [232, 40] width 384 height 6
drag, startPoint x: 66, startPoint y: 40, endPoint x: 34, endPoint y: 35, distance: 32.4
click at [34, 35] on div "*******" at bounding box center [232, 40] width 402 height 12
click at [111, 90] on span "405-2191 Yonge St, Toronto, Ontario M4S 3H8, Canada" at bounding box center [112, 93] width 33 height 6
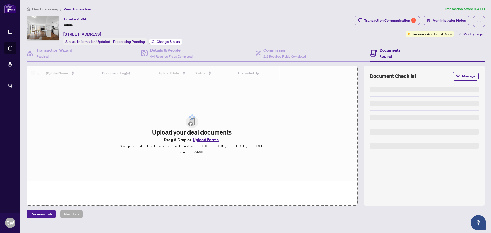
click at [161, 41] on span "Change Status" at bounding box center [167, 42] width 23 height 4
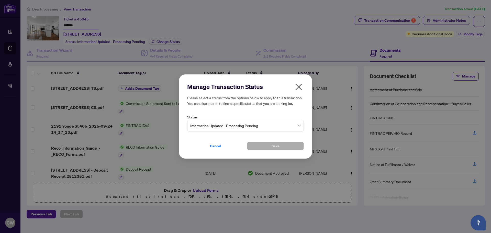
click at [228, 126] on span "Information Updated - Processing Pending" at bounding box center [245, 126] width 110 height 10
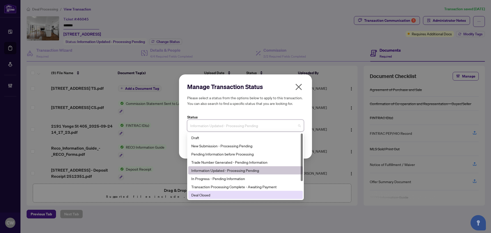
click at [222, 197] on div "Deal Closed" at bounding box center [245, 195] width 108 height 6
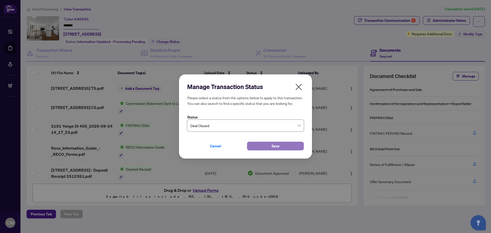
click at [262, 146] on button "Save" at bounding box center [275, 146] width 57 height 9
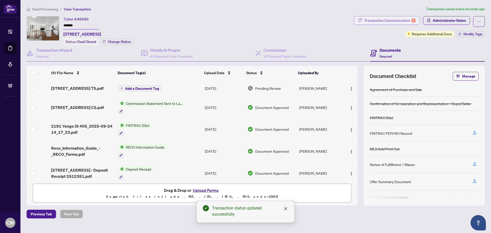
click at [389, 20] on div "Transaction Communication 1" at bounding box center [390, 20] width 52 height 8
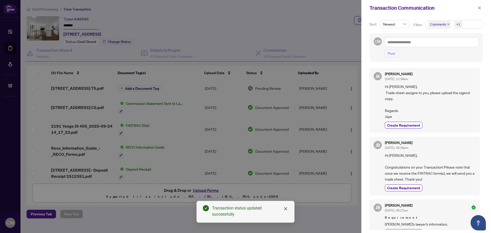
click at [447, 24] on icon "close" at bounding box center [448, 24] width 3 height 3
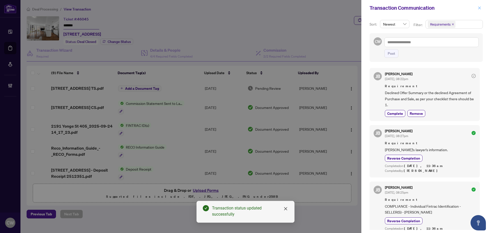
click at [480, 7] on icon "close" at bounding box center [479, 8] width 4 height 4
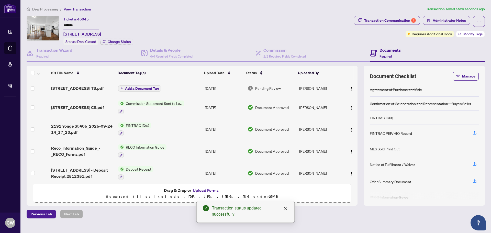
click at [474, 34] on span "Modify Tags" at bounding box center [472, 34] width 19 height 4
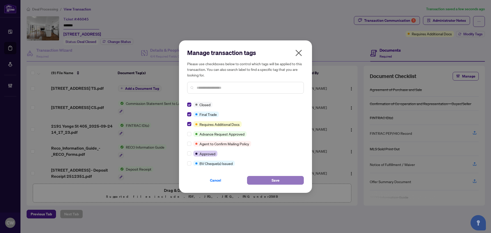
click at [273, 177] on span "Save" at bounding box center [275, 180] width 8 height 8
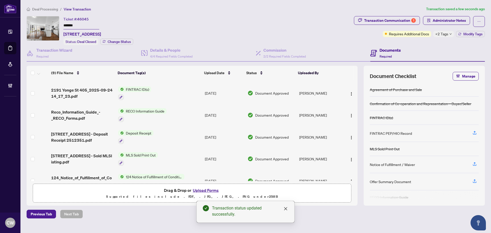
scroll to position [92, 0]
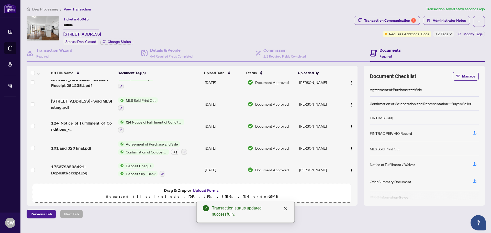
click at [60, 145] on span "101 and 320 final.pdf" at bounding box center [71, 148] width 40 height 6
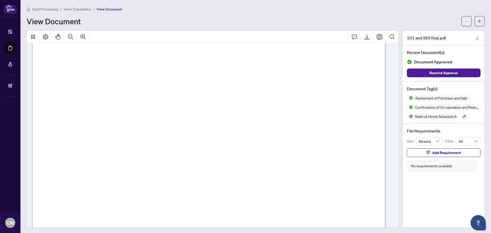
scroll to position [2045, 0]
click at [479, 20] on button "button" at bounding box center [479, 21] width 10 height 10
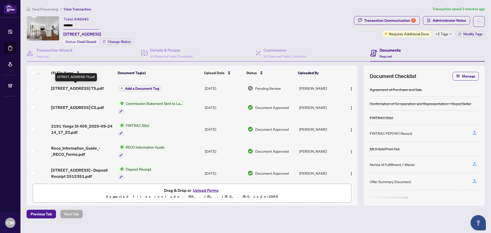
click at [86, 87] on span "405-2191 Yonge St TS.pdf" at bounding box center [77, 88] width 52 height 6
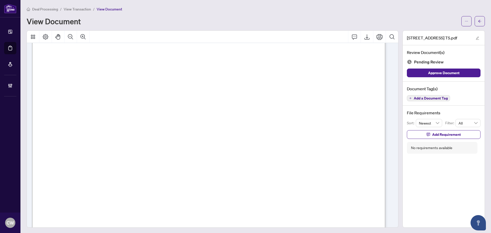
scroll to position [27, 0]
click at [478, 18] on span "button" at bounding box center [480, 21] width 4 height 8
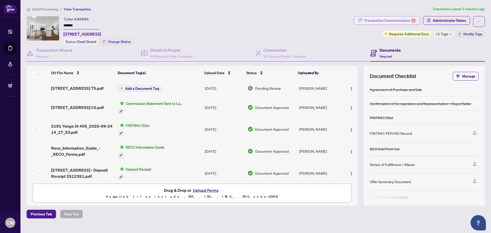
click at [388, 20] on div "Transaction Communication 1" at bounding box center [390, 20] width 52 height 8
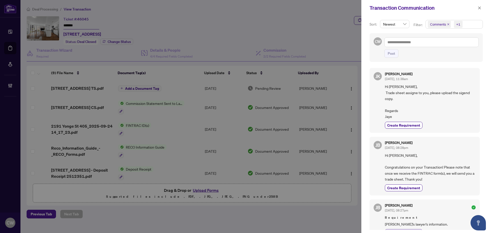
click at [447, 23] on span "Comments" at bounding box center [439, 24] width 23 height 7
click at [430, 44] on span "Select Comments" at bounding box center [430, 45] width 4 height 4
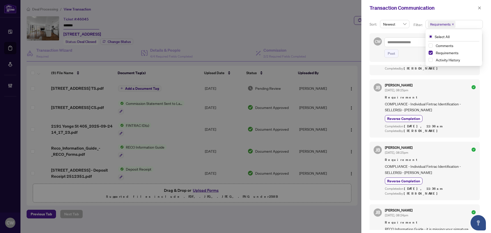
scroll to position [77, 0]
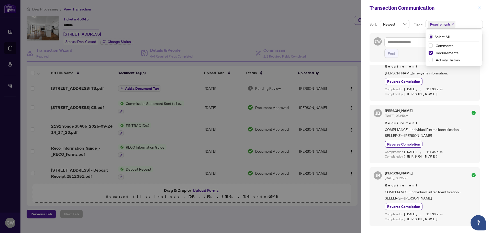
click at [478, 9] on icon "close" at bounding box center [479, 8] width 4 height 4
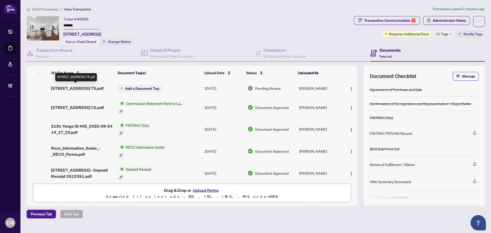
click at [83, 88] on span "405-2191 Yonge St TS.pdf" at bounding box center [77, 88] width 52 height 6
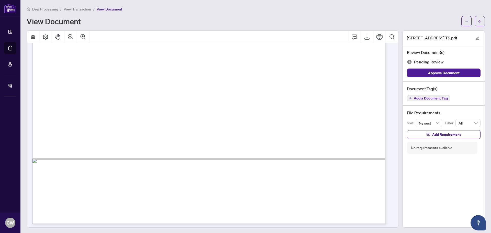
scroll to position [283, 0]
click at [478, 17] on span "button" at bounding box center [480, 21] width 4 height 8
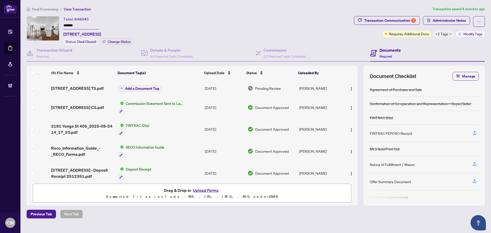
click at [467, 35] on span "Modify Tags" at bounding box center [472, 34] width 19 height 4
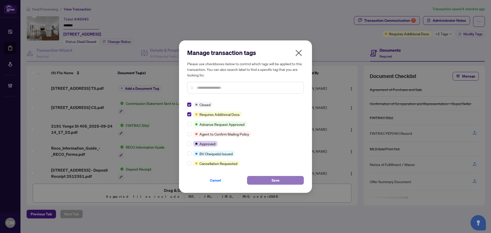
click at [269, 178] on button "Save" at bounding box center [275, 180] width 57 height 9
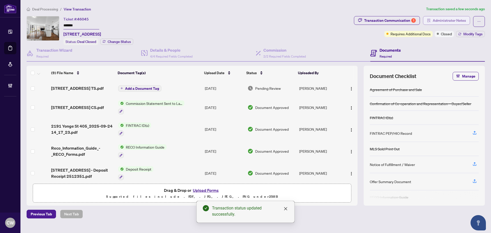
click at [444, 20] on span "Administrator Notes" at bounding box center [448, 20] width 33 height 8
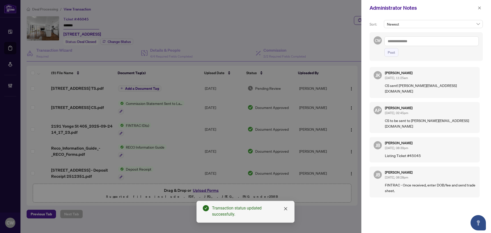
click at [400, 43] on textarea at bounding box center [431, 41] width 94 height 10
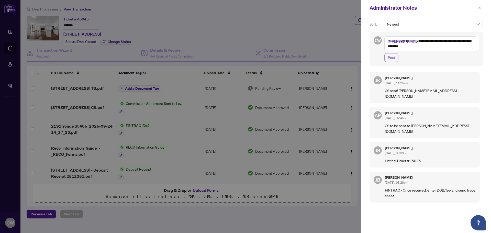
type textarea "**********"
click at [392, 56] on span "Post" at bounding box center [390, 57] width 7 height 8
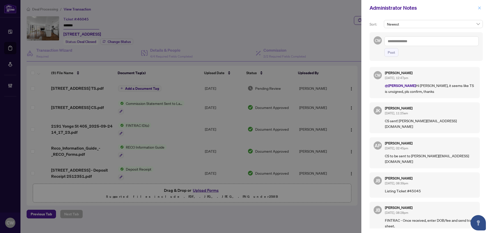
click at [480, 9] on icon "close" at bounding box center [479, 7] width 3 height 3
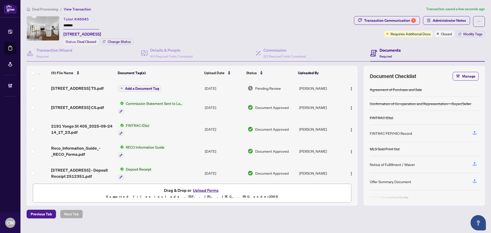
drag, startPoint x: 78, startPoint y: 25, endPoint x: 60, endPoint y: 20, distance: 19.3
click at [60, 20] on div "Ticket #: 46045 ******* 405-2191 Yonge St, Toronto, Ontario M4S 3H8, Canada Sta…" at bounding box center [189, 30] width 325 height 29
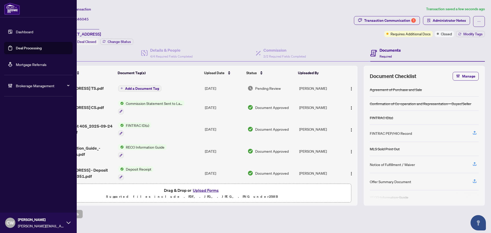
click at [19, 48] on link "Deal Processing" at bounding box center [29, 48] width 26 height 5
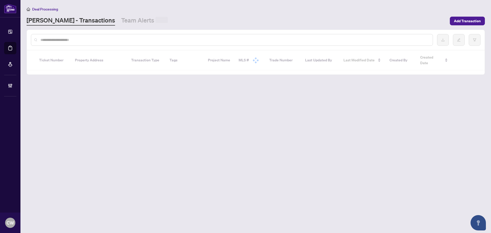
click at [123, 40] on input "text" at bounding box center [234, 40] width 388 height 6
paste input "*******"
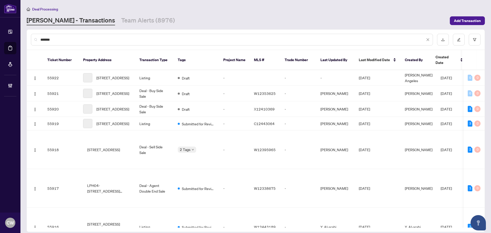
type input "*******"
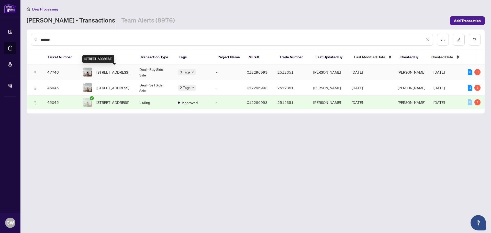
click at [116, 70] on span "405-2191 Yonge St, Toronto, Ontario M4S 3H8, Canada" at bounding box center [112, 72] width 33 height 6
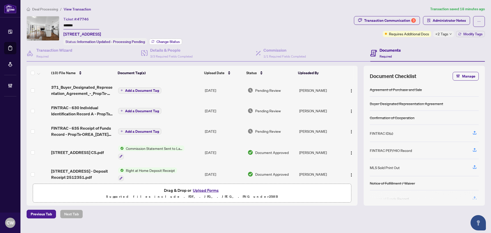
click at [166, 42] on span "Change Status" at bounding box center [167, 42] width 23 height 4
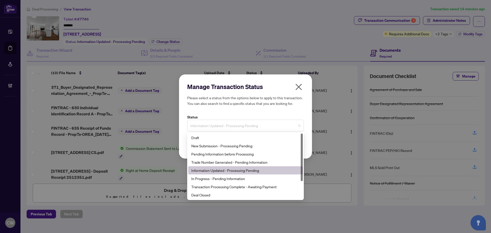
click at [246, 129] on span "Information Updated - Processing Pending" at bounding box center [245, 126] width 110 height 10
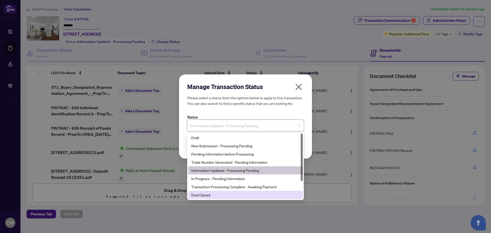
click at [228, 197] on div "Deal Closed" at bounding box center [245, 195] width 108 height 6
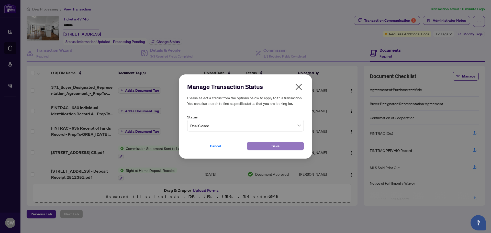
click at [262, 149] on button "Save" at bounding box center [275, 146] width 57 height 9
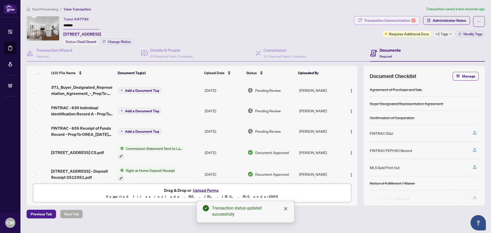
click at [401, 21] on div "Transaction Communication 3" at bounding box center [390, 20] width 52 height 8
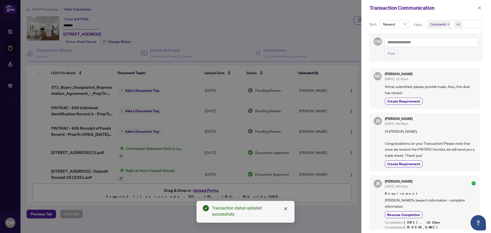
click at [448, 23] on icon "close" at bounding box center [448, 24] width 3 height 3
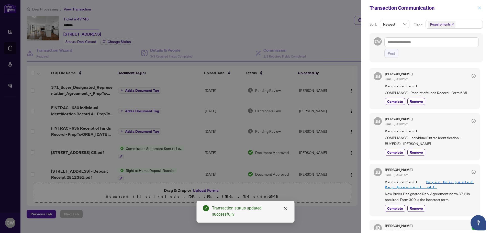
click at [479, 9] on icon "close" at bounding box center [479, 8] width 4 height 4
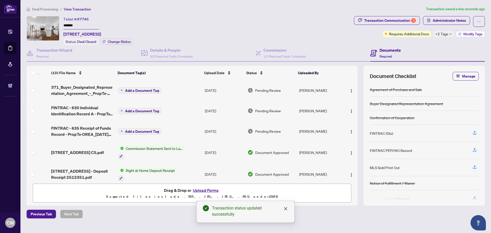
click at [472, 36] on button "Modify Tags" at bounding box center [470, 34] width 29 height 6
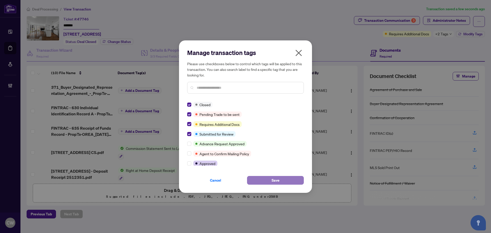
click at [263, 176] on button "Save" at bounding box center [275, 180] width 57 height 9
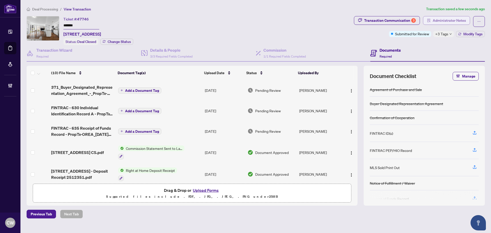
click at [455, 20] on span "Administrator Notes" at bounding box center [448, 20] width 33 height 8
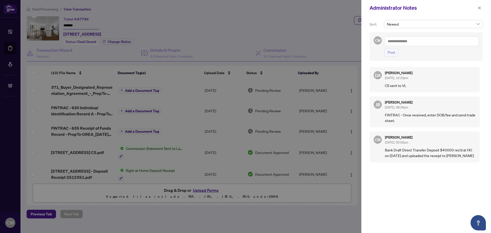
click at [420, 40] on textarea at bounding box center [431, 41] width 94 height 10
paste textarea "**********"
type textarea "**********"
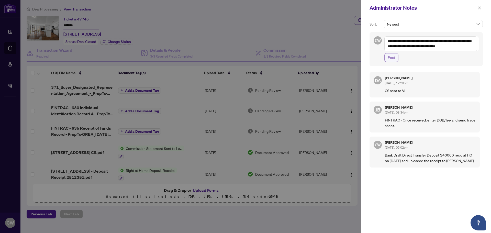
click at [392, 56] on span "Post" at bounding box center [390, 57] width 7 height 8
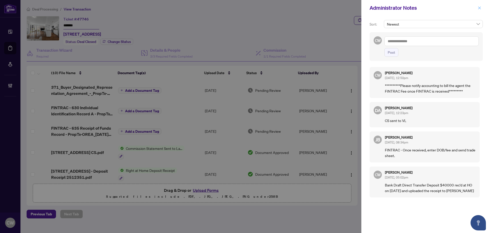
click at [477, 9] on icon "close" at bounding box center [479, 8] width 4 height 4
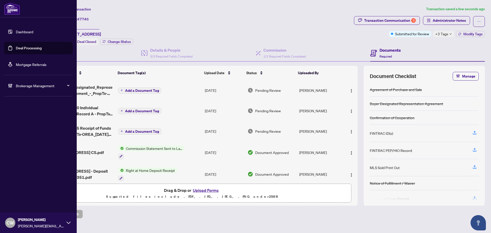
click at [16, 46] on link "Deal Processing" at bounding box center [29, 48] width 26 height 5
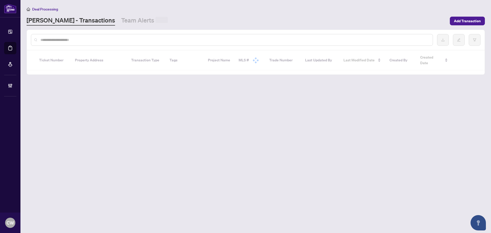
click at [107, 40] on input "text" at bounding box center [234, 40] width 388 height 6
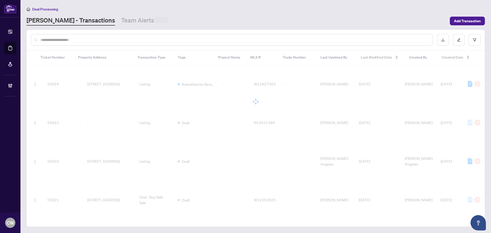
paste input "*******"
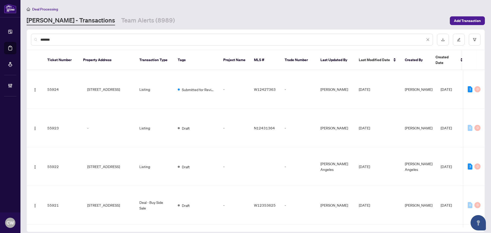
type input "*******"
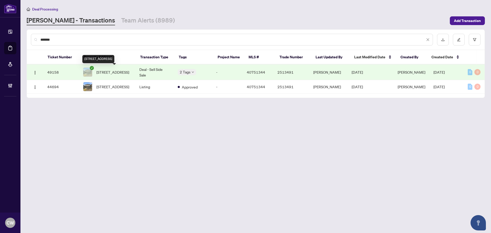
click at [119, 69] on span "10 Buttercream Avenue, Thorold, ON L2V 0L2, Canada" at bounding box center [112, 72] width 33 height 6
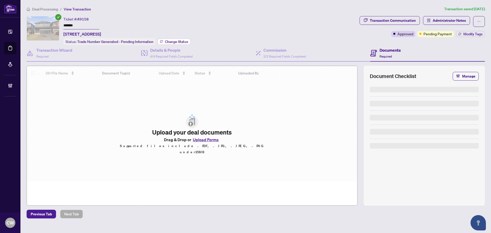
click at [170, 40] on span "Change Status" at bounding box center [176, 42] width 23 height 4
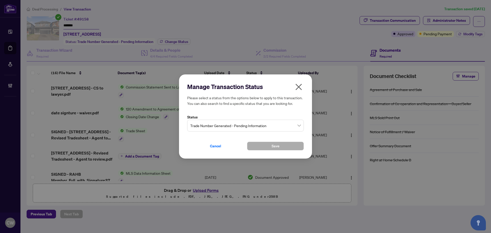
click at [229, 123] on span "Trade Number Generated - Pending Information" at bounding box center [245, 126] width 110 height 10
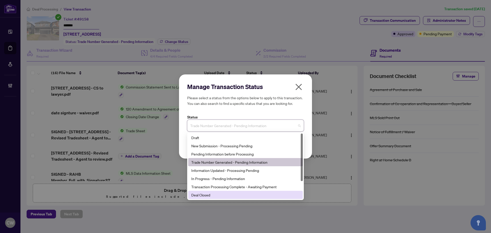
click at [214, 193] on div "Deal Closed" at bounding box center [245, 195] width 108 height 6
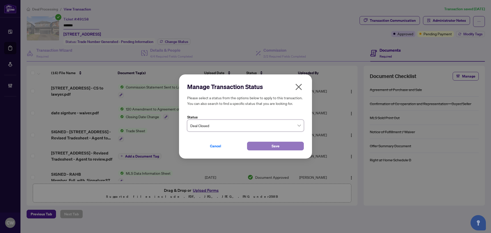
click at [262, 144] on button "Save" at bounding box center [275, 146] width 57 height 9
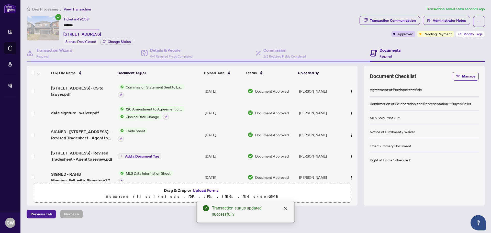
click at [471, 34] on span "Modify Tags" at bounding box center [472, 34] width 19 height 4
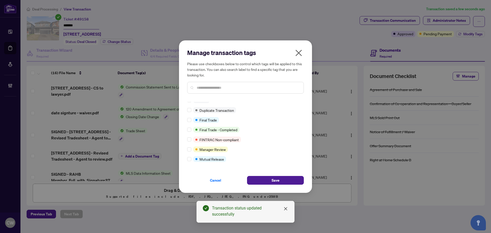
scroll to position [4, 0]
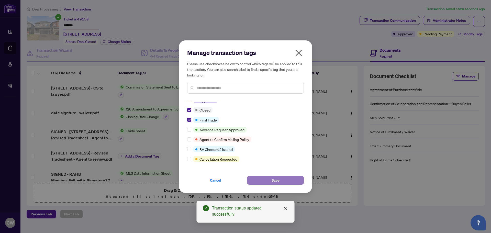
click at [269, 178] on button "Save" at bounding box center [275, 180] width 57 height 9
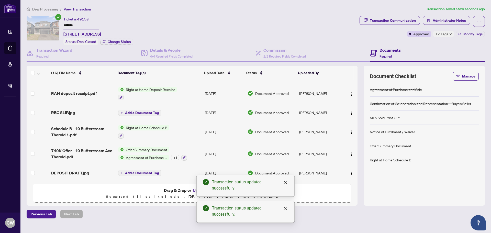
scroll to position [236, 0]
click at [71, 147] on span "740K Offer - 10 Buttercream Ave Thorold.pdf" at bounding box center [82, 153] width 63 height 12
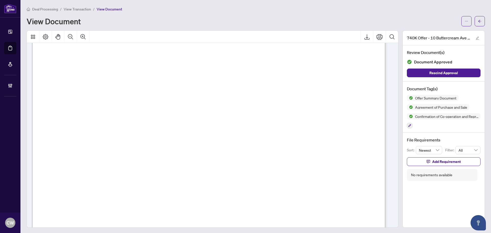
scroll to position [2505, 0]
click at [478, 21] on icon "arrow-left" at bounding box center [480, 21] width 4 height 4
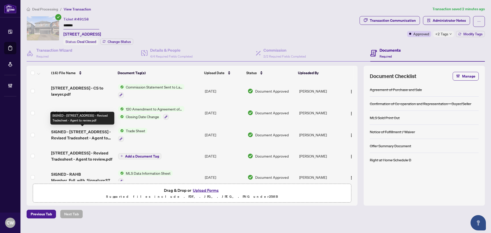
click at [85, 132] on span "SIGNED - 10 Buttercream Avenue - Revised Tradesheet - Agent to review.pdf" at bounding box center [82, 135] width 63 height 12
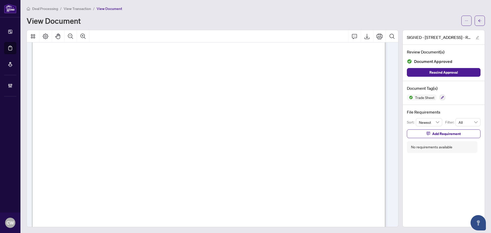
scroll to position [179, 0]
click at [478, 21] on button "button" at bounding box center [479, 21] width 10 height 10
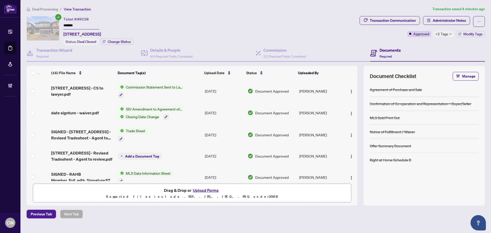
click at [208, 189] on button "Upload Forms" at bounding box center [205, 190] width 29 height 7
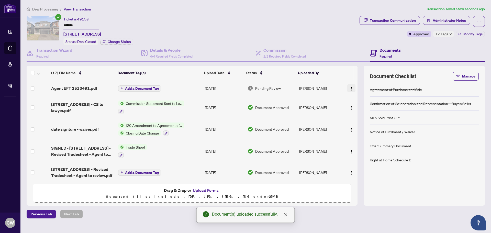
click at [349, 88] on img "button" at bounding box center [351, 89] width 4 height 4
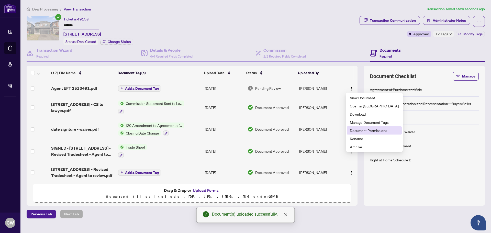
click at [353, 129] on span "Document Permissions" at bounding box center [374, 131] width 49 height 6
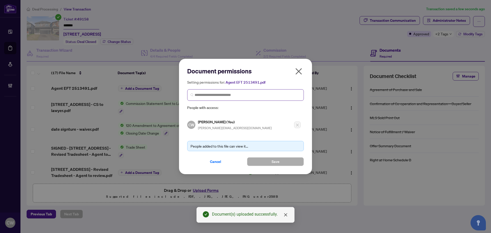
click at [215, 90] on span at bounding box center [245, 95] width 117 height 12
paste input "**********"
type input "**********"
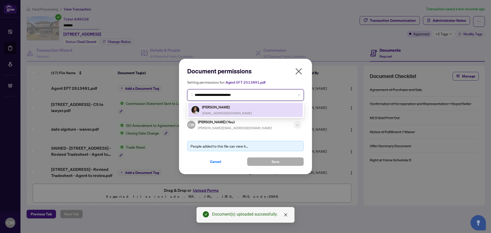
click at [223, 111] on span "tammytrowers@gmail.com" at bounding box center [227, 113] width 50 height 4
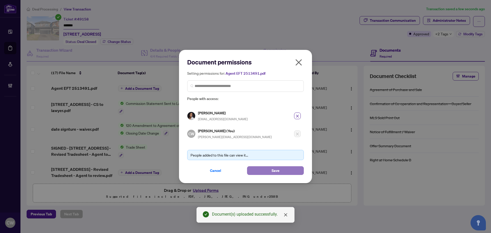
click at [261, 173] on button "Save" at bounding box center [275, 170] width 57 height 9
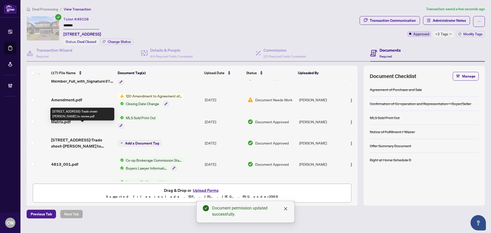
scroll to position [128, 0]
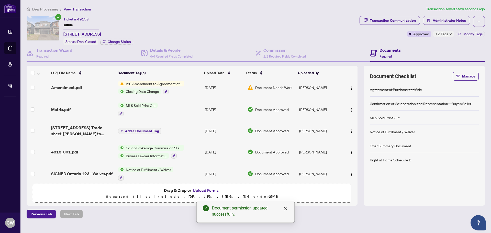
click at [69, 149] on span "4813_001.pdf" at bounding box center [64, 152] width 27 height 6
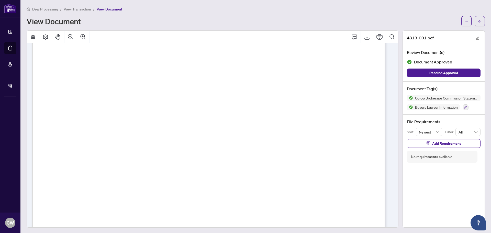
scroll to position [102, 0]
click at [479, 22] on button "button" at bounding box center [479, 21] width 10 height 10
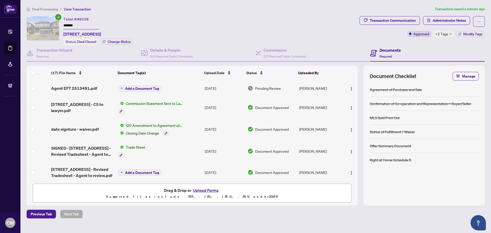
click at [447, 20] on span "Administrator Notes" at bounding box center [448, 20] width 33 height 8
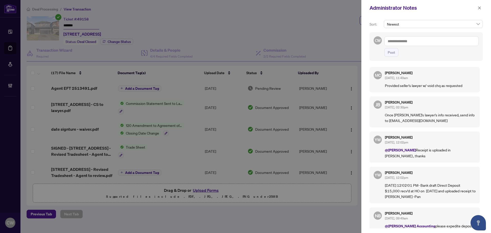
click at [416, 40] on textarea at bounding box center [431, 41] width 94 height 10
paste textarea "**********"
type textarea "**********"
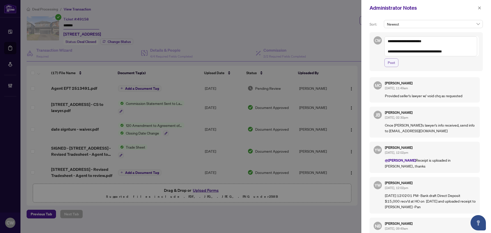
click at [391, 62] on span "Post" at bounding box center [390, 63] width 7 height 8
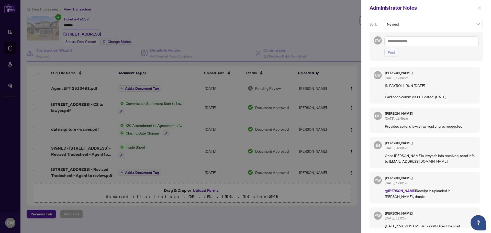
click at [477, 9] on button "button" at bounding box center [479, 8] width 7 height 6
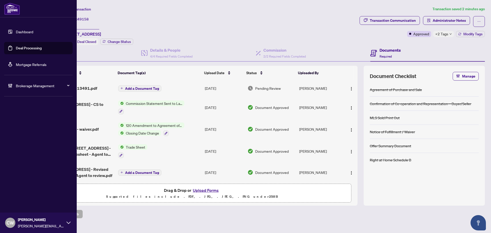
drag, startPoint x: 16, startPoint y: 47, endPoint x: 73, endPoint y: 47, distance: 56.5
click at [16, 47] on link "Deal Processing" at bounding box center [29, 48] width 26 height 5
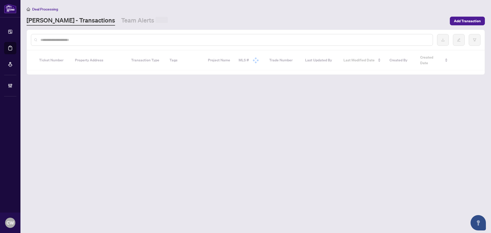
click at [89, 41] on input "text" at bounding box center [234, 40] width 388 height 6
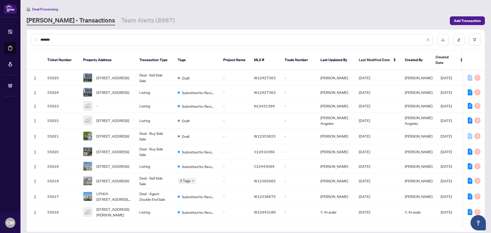
type input "*******"
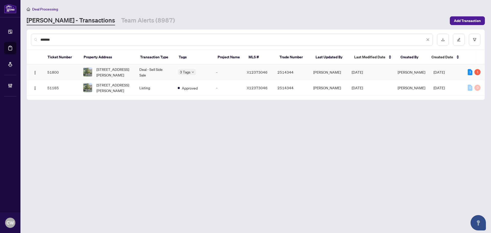
click at [109, 67] on span "65 Donald St, Belleville, Ontario K8P 2J2, Canada" at bounding box center [113, 71] width 35 height 11
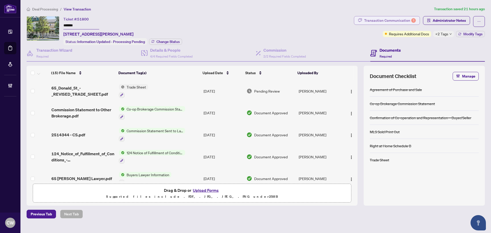
click at [399, 19] on div "Transaction Communication 1" at bounding box center [390, 20] width 52 height 8
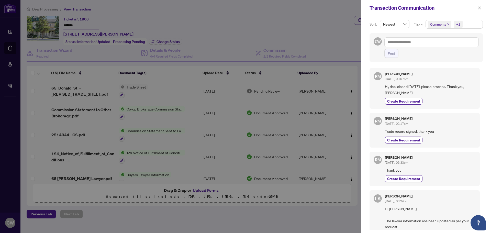
click at [448, 25] on icon "close" at bounding box center [448, 24] width 3 height 3
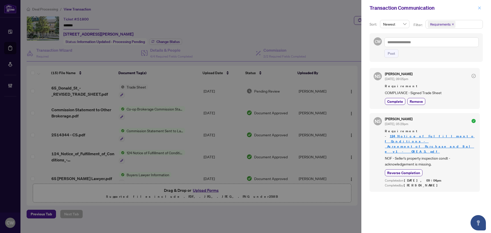
click at [480, 7] on icon "close" at bounding box center [479, 7] width 3 height 3
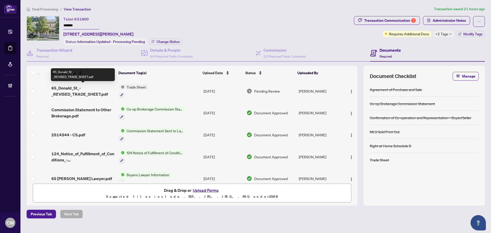
click at [83, 92] on span "65_Donald_St_-_REVISED_TRADE_SHEET.pdf" at bounding box center [82, 91] width 63 height 12
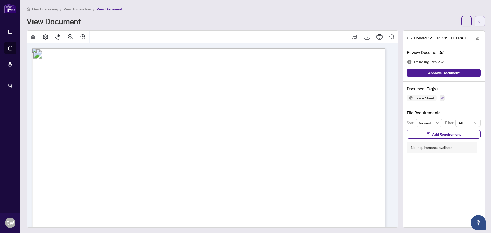
click at [474, 21] on button "button" at bounding box center [479, 21] width 10 height 10
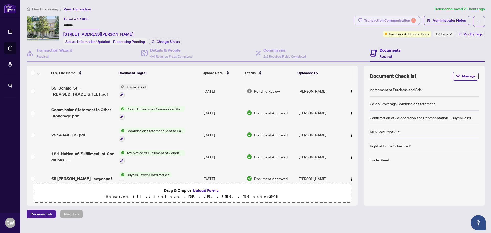
click at [400, 18] on div "Transaction Communication 1" at bounding box center [390, 20] width 52 height 8
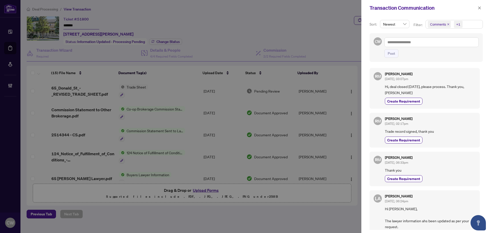
click at [446, 25] on span "Comments" at bounding box center [439, 24] width 23 height 7
click at [430, 45] on span "Select Comments" at bounding box center [430, 45] width 4 height 4
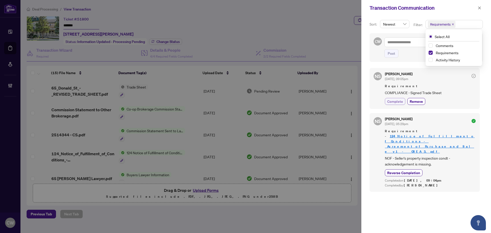
click at [398, 102] on span "Complete" at bounding box center [395, 101] width 16 height 5
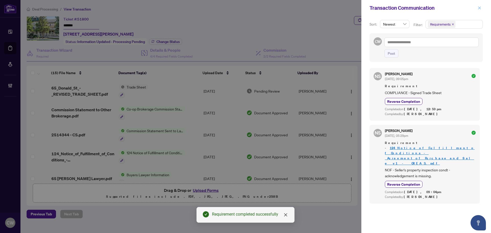
click at [480, 8] on icon "close" at bounding box center [479, 7] width 3 height 3
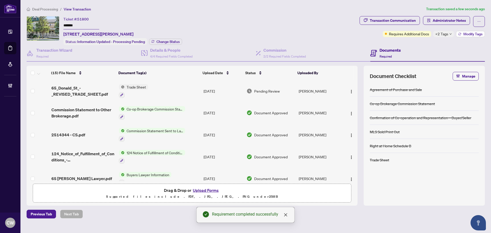
click at [479, 32] on span "Modify Tags" at bounding box center [472, 34] width 19 height 4
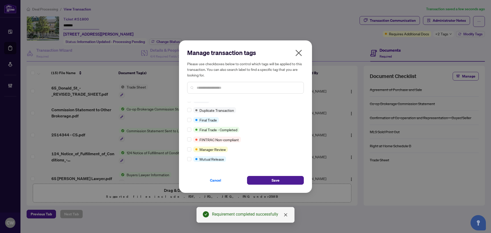
scroll to position [4, 0]
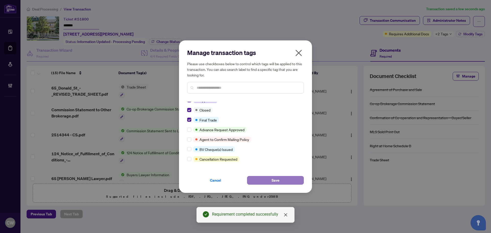
click at [278, 177] on span "Save" at bounding box center [275, 180] width 8 height 8
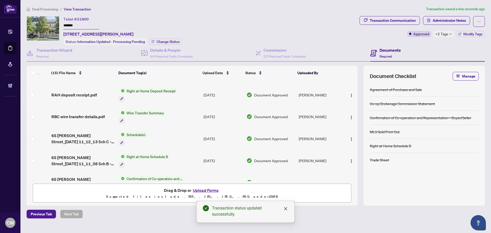
scroll to position [179, 0]
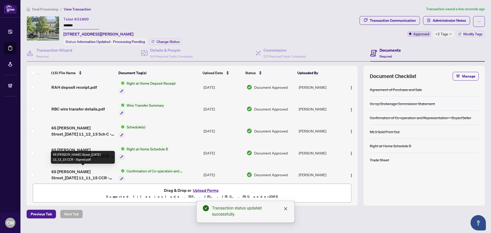
click at [77, 173] on span "65 Donald Street_2025-09-04 11_11_15 CCR - Signed.pdf" at bounding box center [82, 174] width 63 height 12
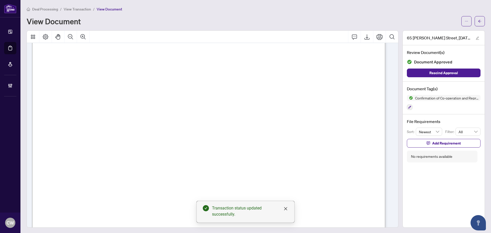
scroll to position [511, 0]
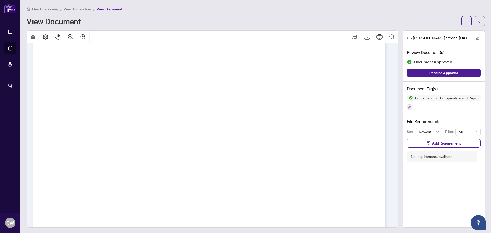
drag, startPoint x: 472, startPoint y: 22, endPoint x: 17, endPoint y: 28, distance: 455.8
click at [474, 22] on button "button" at bounding box center [479, 21] width 10 height 10
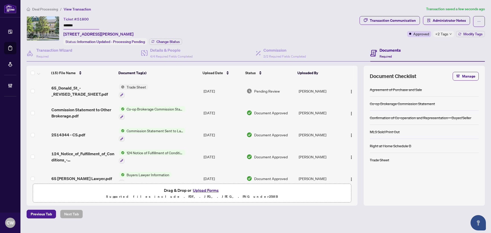
drag, startPoint x: 72, startPoint y: 87, endPoint x: 114, endPoint y: 5, distance: 92.2
click at [72, 87] on span "65_Donald_St_-_REVISED_TRADE_SHEET.pdf" at bounding box center [82, 91] width 63 height 12
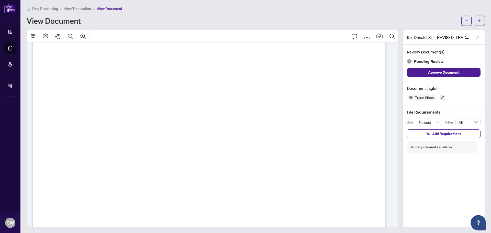
scroll to position [153, 0]
click at [478, 22] on icon "arrow-left" at bounding box center [480, 21] width 4 height 4
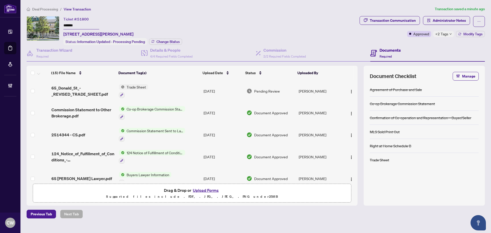
click at [206, 189] on button "Upload Forms" at bounding box center [205, 190] width 29 height 7
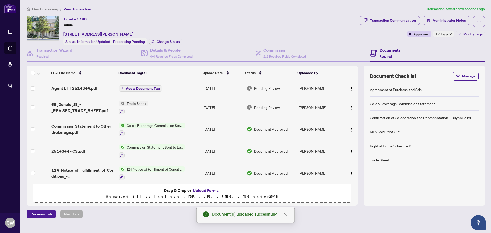
click at [349, 89] on img "button" at bounding box center [351, 89] width 4 height 4
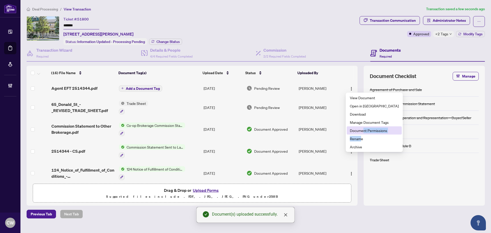
drag, startPoint x: 361, startPoint y: 139, endPoint x: 364, endPoint y: 132, distance: 7.2
click at [364, 132] on ul "View Document Open in New Tab Download Manage Document Tags Document Permission…" at bounding box center [374, 122] width 57 height 59
click at [361, 131] on span "Document Permissions" at bounding box center [374, 131] width 49 height 6
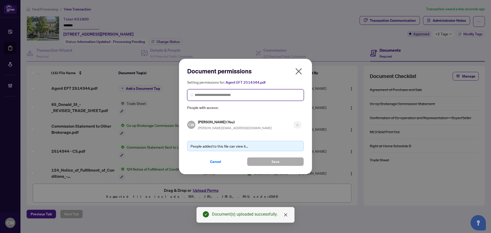
paste input "**********"
click at [227, 97] on input "search" at bounding box center [248, 94] width 106 height 5
type input "**********"
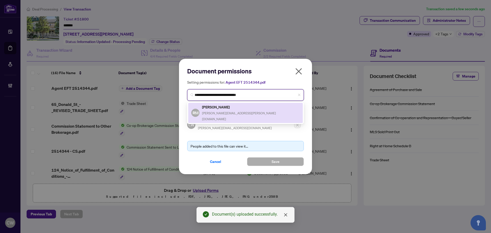
click at [227, 109] on h5 "Rick Magrath" at bounding box center [251, 107] width 98 height 6
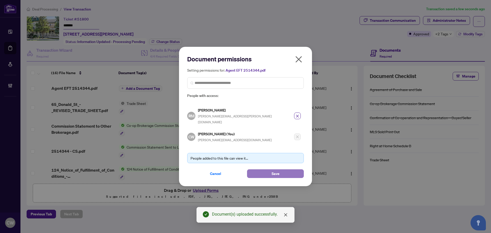
click at [268, 169] on button "Save" at bounding box center [275, 173] width 57 height 9
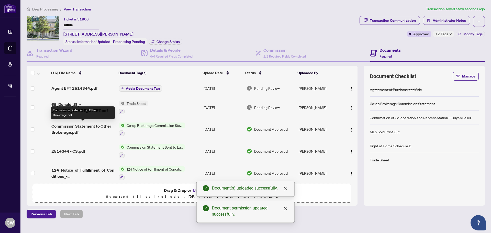
click at [80, 127] on span "Commission Statement to Other Brokerage.pdf" at bounding box center [82, 129] width 63 height 12
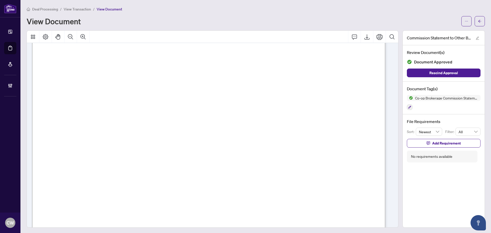
scroll to position [179, 0]
drag, startPoint x: 477, startPoint y: 23, endPoint x: 414, endPoint y: 2, distance: 66.4
click at [478, 23] on icon "arrow-left" at bounding box center [480, 21] width 4 height 4
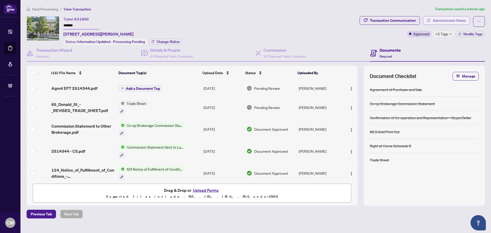
click at [452, 21] on span "Administrator Notes" at bounding box center [448, 20] width 33 height 8
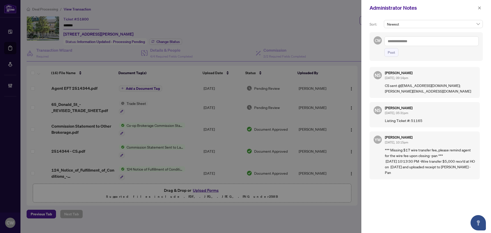
click at [430, 42] on textarea at bounding box center [431, 41] width 94 height 10
paste textarea "**********"
click at [412, 49] on textarea "**********" at bounding box center [430, 46] width 93 height 20
paste textarea "**********"
type textarea "**********"
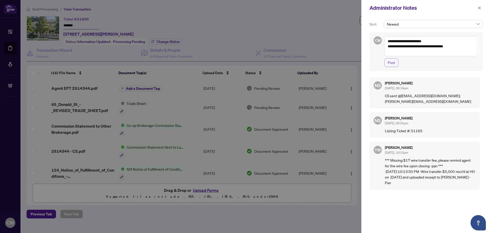
click at [392, 62] on span "Post" at bounding box center [390, 63] width 7 height 8
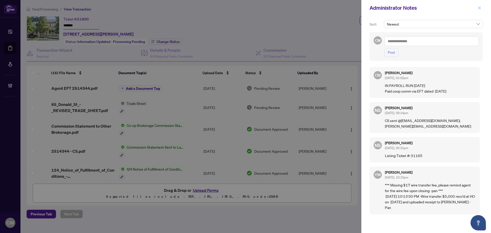
click at [480, 10] on span "button" at bounding box center [479, 8] width 4 height 8
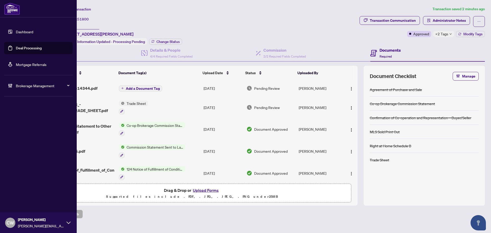
click at [23, 50] on link "Deal Processing" at bounding box center [29, 48] width 26 height 5
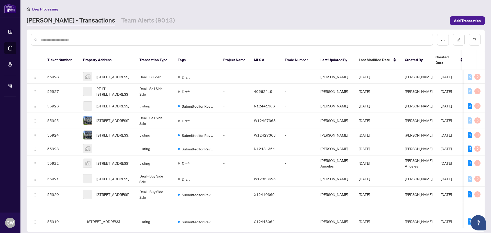
click at [92, 40] on input "text" at bounding box center [234, 40] width 388 height 6
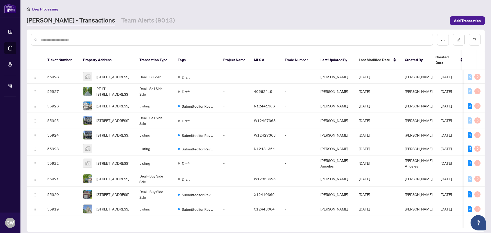
paste input "*******"
type input "*******"
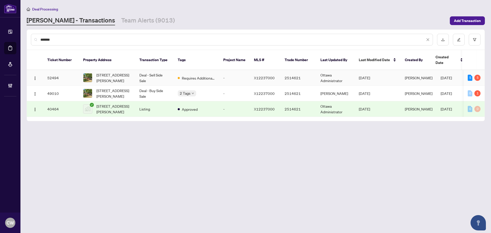
click at [107, 72] on span "599 Donald St, Ottawa, Ontario K1K 1L3, Canada" at bounding box center [113, 77] width 35 height 11
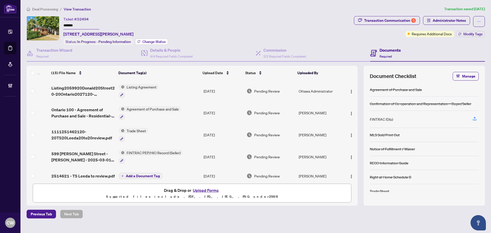
click at [160, 40] on span "Change Status" at bounding box center [153, 42] width 23 height 4
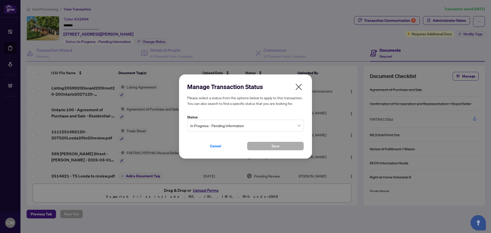
click at [214, 123] on span "In Progress - Pending Information" at bounding box center [245, 126] width 110 height 10
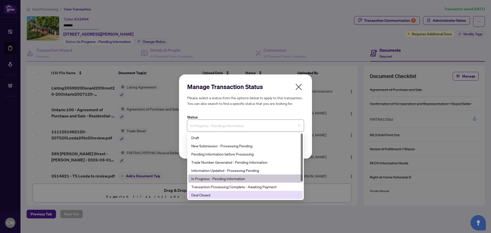
click at [209, 196] on div "Deal Closed" at bounding box center [245, 195] width 108 height 6
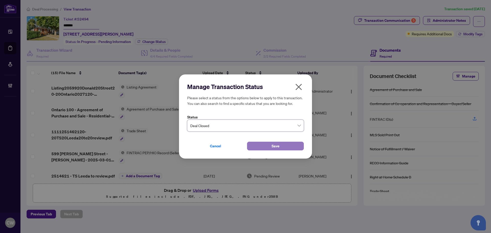
click at [266, 145] on button "Save" at bounding box center [275, 146] width 57 height 9
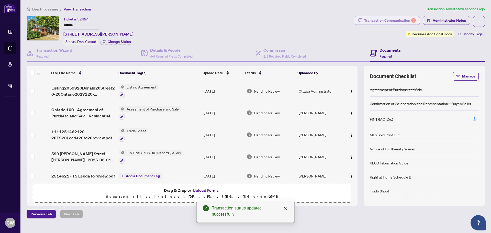
click at [400, 18] on div "Transaction Communication 5" at bounding box center [390, 20] width 52 height 8
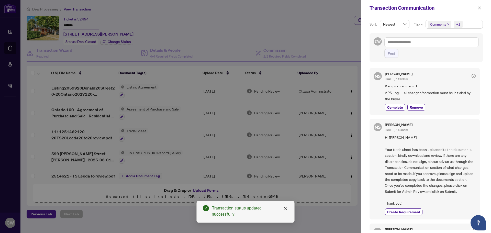
click at [447, 24] on icon "close" at bounding box center [448, 24] width 3 height 3
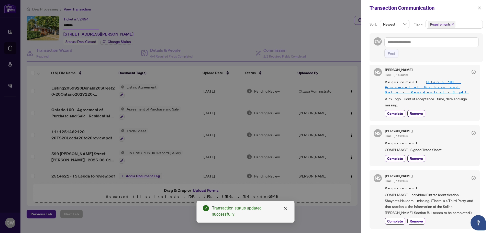
scroll to position [77, 0]
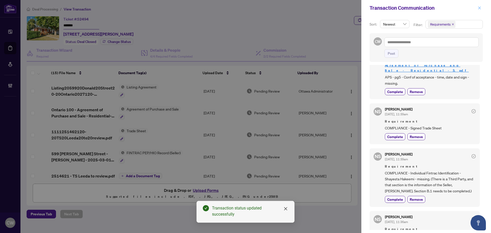
click at [478, 8] on icon "close" at bounding box center [479, 8] width 4 height 4
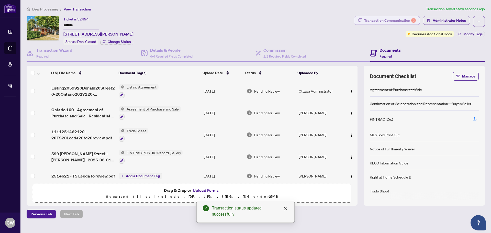
click at [406, 21] on div "Transaction Communication 5" at bounding box center [390, 20] width 52 height 8
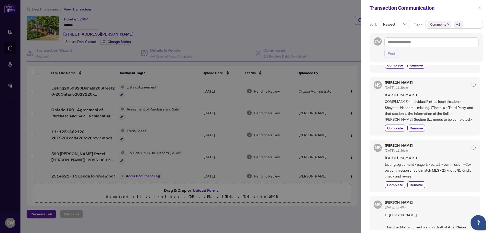
scroll to position [256, 0]
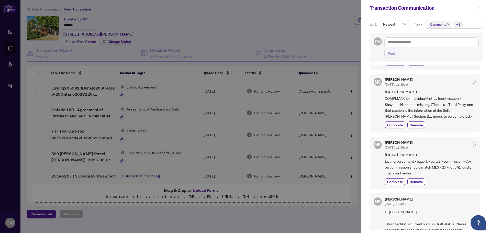
click at [478, 10] on span "button" at bounding box center [479, 8] width 4 height 8
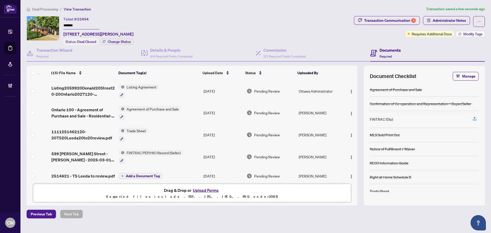
click at [465, 33] on span "Modify Tags" at bounding box center [472, 34] width 19 height 4
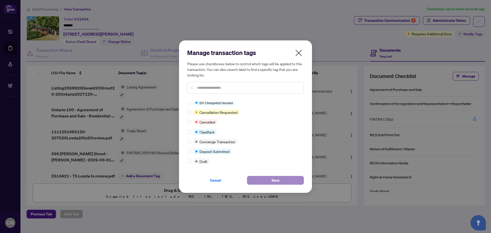
scroll to position [0, 0]
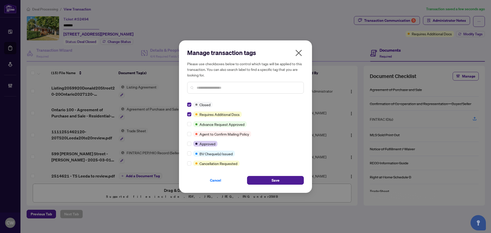
drag, startPoint x: 266, startPoint y: 180, endPoint x: 279, endPoint y: 171, distance: 16.2
click at [266, 180] on button "Save" at bounding box center [275, 180] width 57 height 9
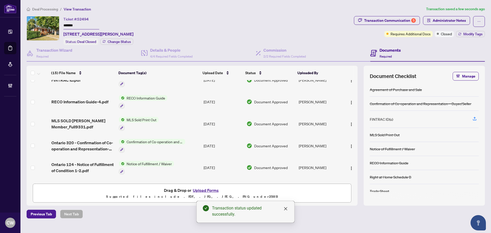
scroll to position [204, 0]
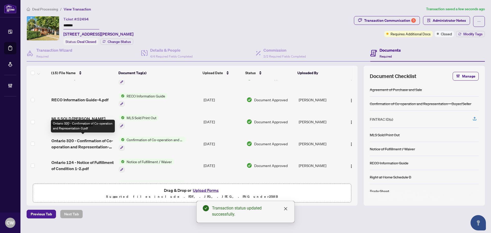
click at [73, 142] on span "Ontario 320 - Confirmation of Co-operation and Representation-3.pdf" at bounding box center [82, 144] width 63 height 12
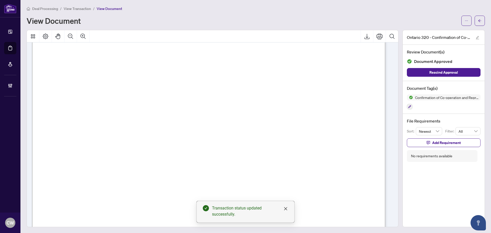
scroll to position [562, 0]
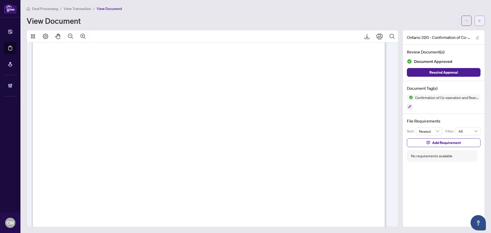
click at [480, 16] on button "button" at bounding box center [479, 21] width 10 height 10
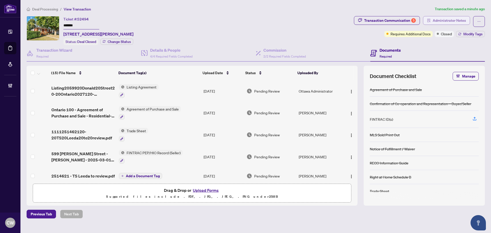
click at [452, 22] on span "Administrator Notes" at bounding box center [448, 20] width 33 height 8
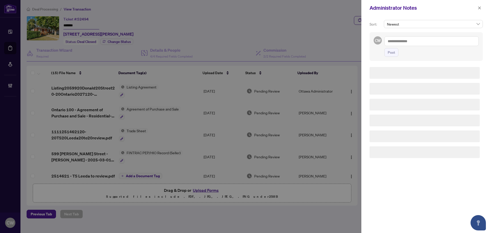
click at [423, 40] on textarea at bounding box center [431, 41] width 94 height 10
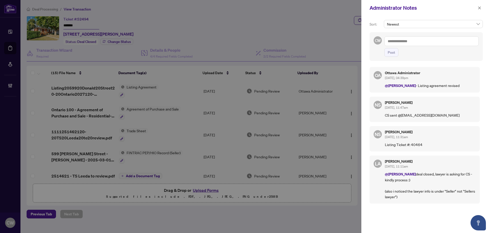
paste textarea "**********"
type textarea "**********"
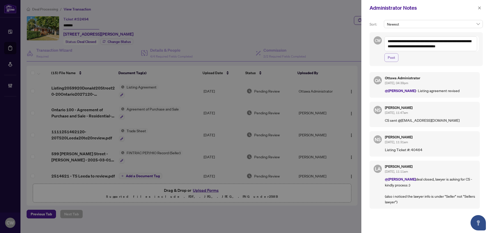
click at [391, 56] on span "Post" at bounding box center [390, 57] width 7 height 8
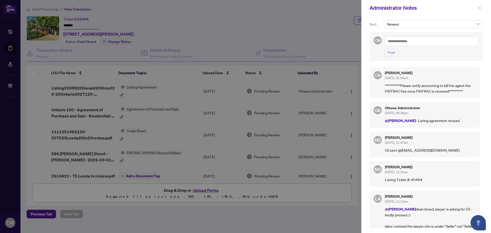
click at [480, 10] on span "button" at bounding box center [479, 8] width 4 height 8
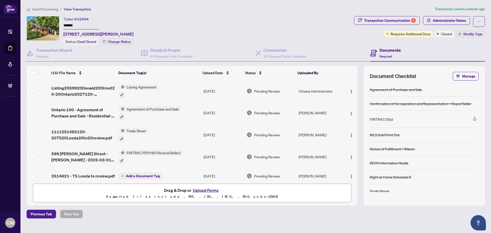
click at [80, 22] on input "*******" at bounding box center [81, 25] width 36 height 7
drag, startPoint x: 80, startPoint y: 25, endPoint x: 62, endPoint y: 22, distance: 17.8
click at [62, 22] on div "Ticket #: 52494 ******* 599 Donald St, Ottawa, Ontario K1K 1L3, Canada Status: …" at bounding box center [189, 30] width 325 height 29
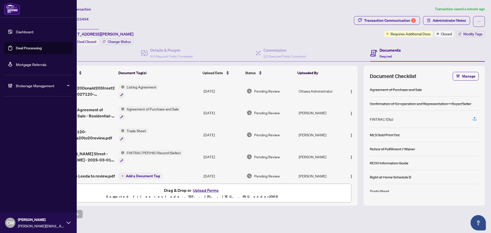
click at [16, 31] on link "Dashboard" at bounding box center [24, 31] width 17 height 5
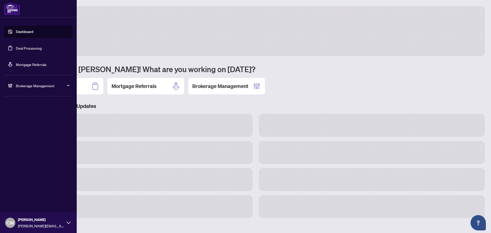
click at [41, 50] on link "Deal Processing" at bounding box center [29, 48] width 26 height 5
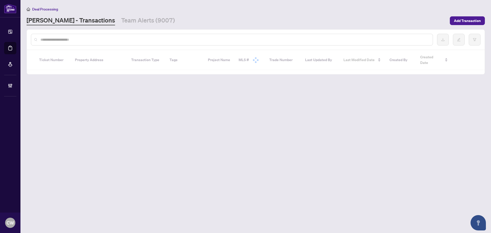
click at [93, 39] on input "text" at bounding box center [234, 40] width 388 height 6
paste input "*******"
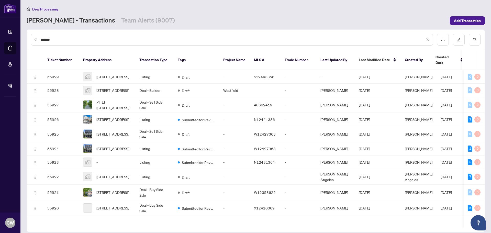
type input "*******"
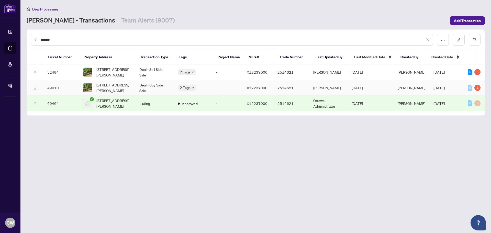
click at [113, 87] on span "599 Donald St, Ottawa, Ontario K1K 1L3, Canada" at bounding box center [113, 87] width 35 height 11
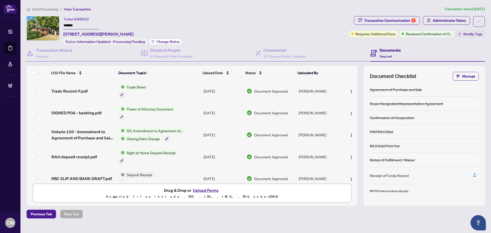
click at [176, 40] on span "Change Status" at bounding box center [167, 42] width 23 height 4
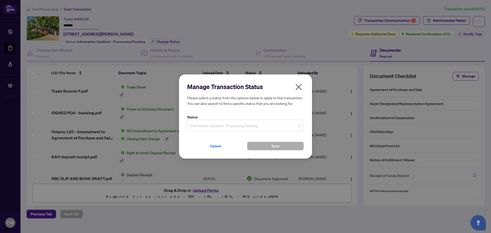
click at [237, 125] on span "Information Updated - Processing Pending" at bounding box center [245, 126] width 110 height 10
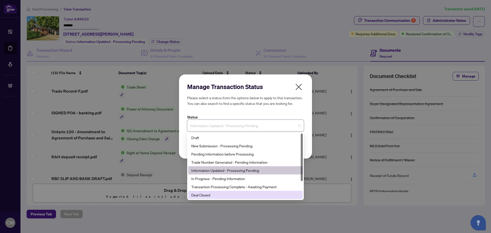
click at [207, 195] on div "Deal Closed" at bounding box center [245, 195] width 108 height 6
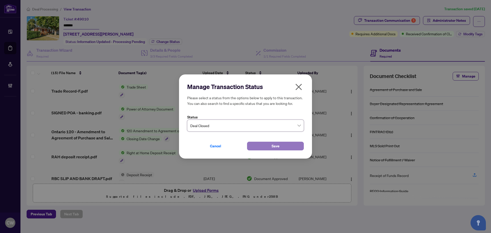
click at [265, 145] on button "Save" at bounding box center [275, 146] width 57 height 9
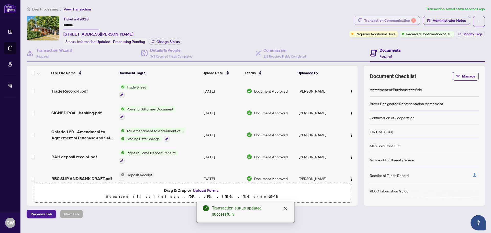
drag, startPoint x: 404, startPoint y: 21, endPoint x: 407, endPoint y: 20, distance: 3.8
click at [407, 20] on div "Transaction Communication 1" at bounding box center [390, 20] width 52 height 8
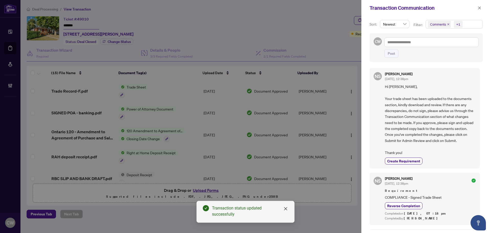
click at [447, 24] on icon "close" at bounding box center [448, 24] width 2 height 2
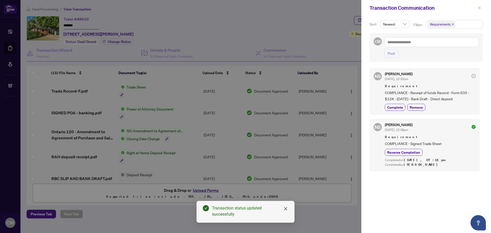
click at [480, 9] on icon "close" at bounding box center [479, 7] width 3 height 3
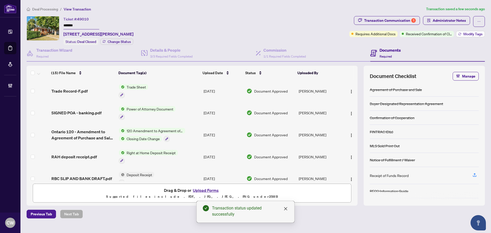
click at [480, 33] on span "Modify Tags" at bounding box center [472, 34] width 19 height 4
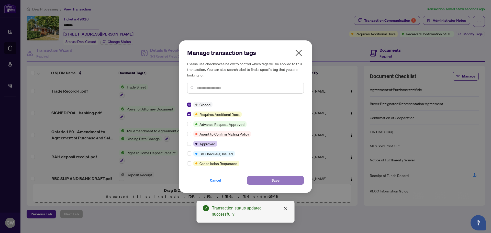
click at [262, 179] on button "Save" at bounding box center [275, 180] width 57 height 9
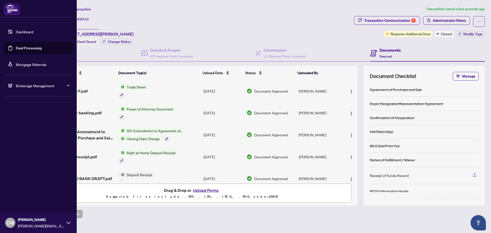
click at [16, 50] on link "Deal Processing" at bounding box center [29, 48] width 26 height 5
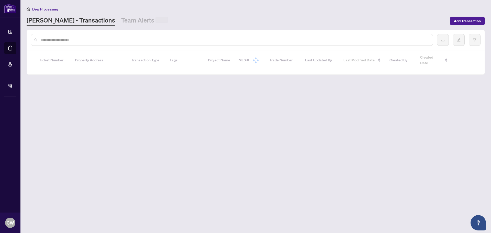
click at [97, 39] on input "text" at bounding box center [234, 40] width 388 height 6
paste input "*******"
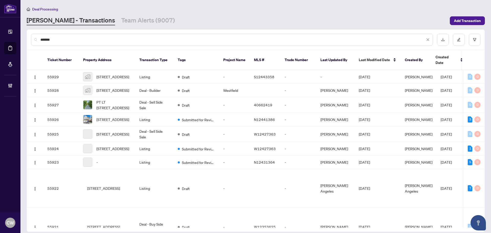
type input "*******"
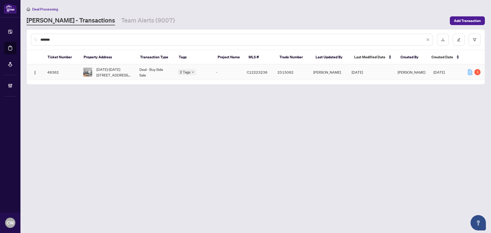
click at [114, 72] on span "2002-2015 Sheppard Ave, Toronto, Ontario M2J 0B3, Canada" at bounding box center [113, 71] width 35 height 11
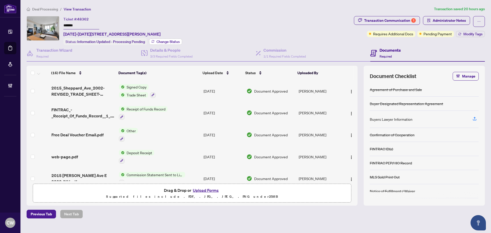
click at [166, 40] on span "Change Status" at bounding box center [167, 42] width 23 height 4
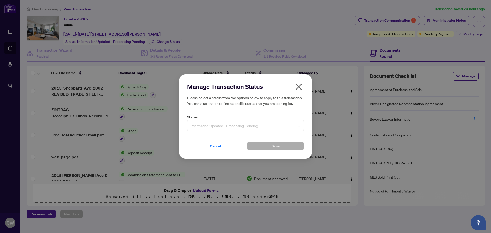
click at [252, 129] on span "Information Updated - Processing Pending" at bounding box center [245, 126] width 110 height 10
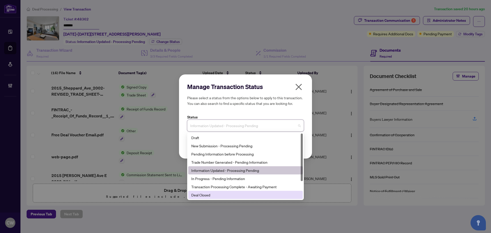
click at [230, 196] on div "Deal Closed" at bounding box center [245, 195] width 108 height 6
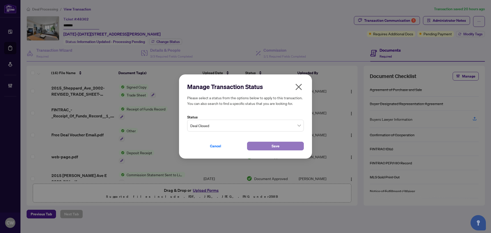
click at [255, 143] on button "Save" at bounding box center [275, 146] width 57 height 9
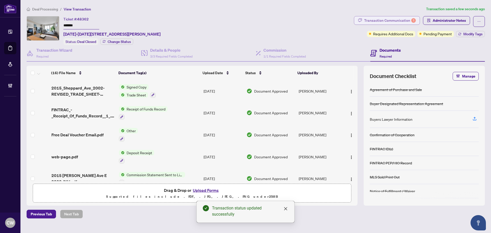
click at [399, 17] on div "Transaction Communication 1" at bounding box center [390, 20] width 52 height 8
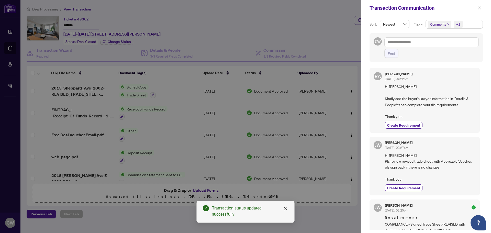
click at [448, 24] on icon "close" at bounding box center [448, 24] width 3 height 3
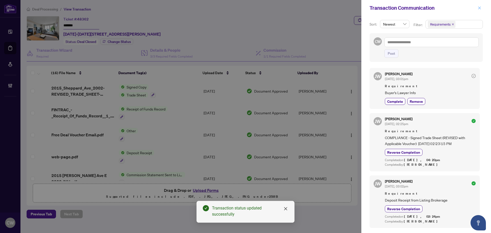
click at [479, 7] on icon "close" at bounding box center [479, 8] width 4 height 4
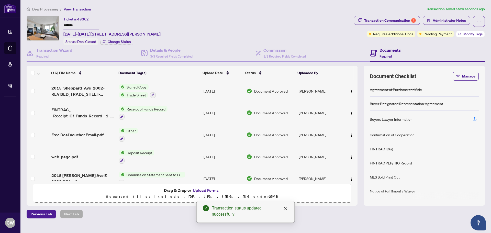
click at [472, 33] on span "Modify Tags" at bounding box center [472, 34] width 19 height 4
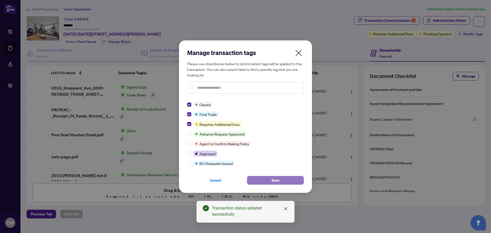
click at [272, 181] on span "Save" at bounding box center [275, 180] width 8 height 8
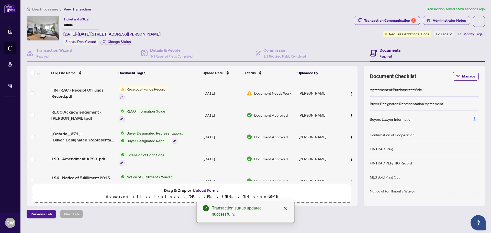
scroll to position [204, 0]
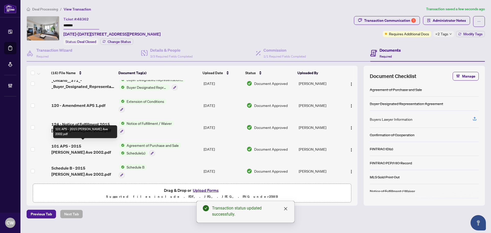
click at [73, 145] on span "101 APS - 2015 Sheppard Ave 2002.pdf" at bounding box center [82, 149] width 63 height 12
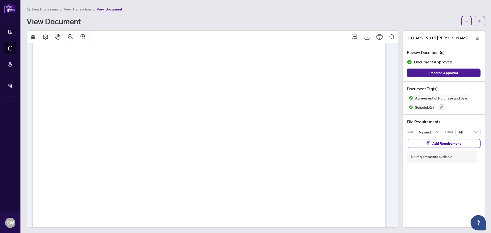
scroll to position [2045, 0]
click at [478, 24] on span "button" at bounding box center [480, 21] width 4 height 8
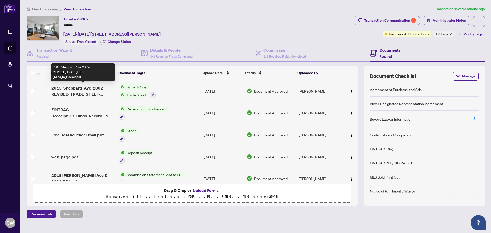
click at [93, 90] on span "2015_Sheppard_Ave_2002-REVISED_TRADE_SHEET-_Mina_to_Review.pdf" at bounding box center [82, 91] width 63 height 12
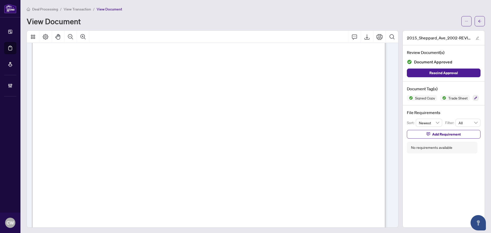
scroll to position [102, 0]
drag, startPoint x: 475, startPoint y: 21, endPoint x: 0, endPoint y: 8, distance: 475.3
click at [478, 21] on icon "arrow-left" at bounding box center [480, 21] width 4 height 4
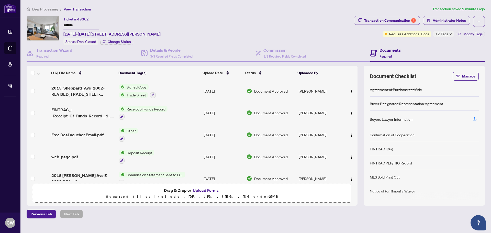
click at [214, 189] on button "Upload Forms" at bounding box center [205, 190] width 29 height 7
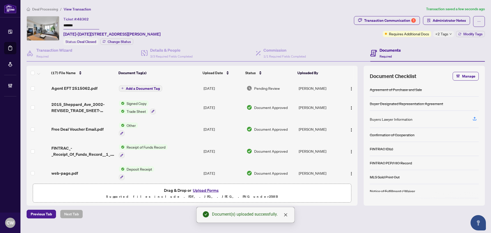
click at [350, 90] on img "button" at bounding box center [351, 89] width 4 height 4
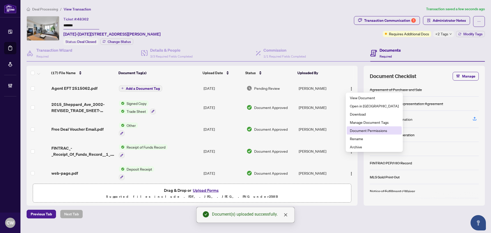
click at [357, 130] on span "Document Permissions" at bounding box center [374, 131] width 49 height 6
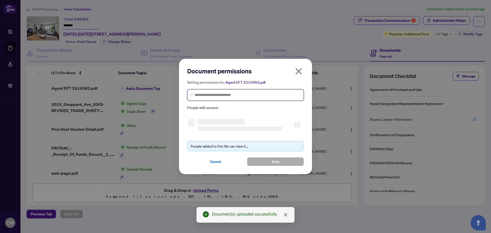
paste input "**********"
click at [244, 94] on input "search" at bounding box center [248, 94] width 106 height 5
type input "**********"
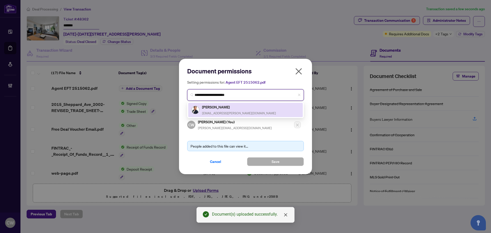
click at [225, 107] on h5 "Mina Vossoughi" at bounding box center [239, 107] width 74 height 6
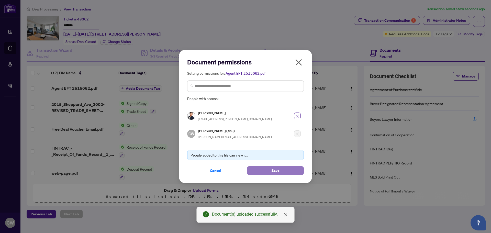
click at [280, 170] on button "Save" at bounding box center [275, 170] width 57 height 9
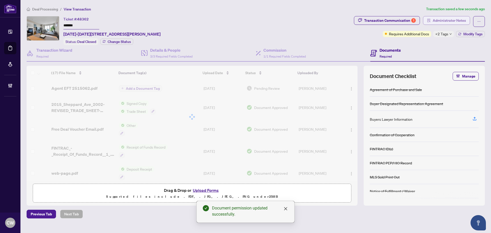
click at [446, 21] on span "Administrator Notes" at bounding box center [448, 20] width 33 height 8
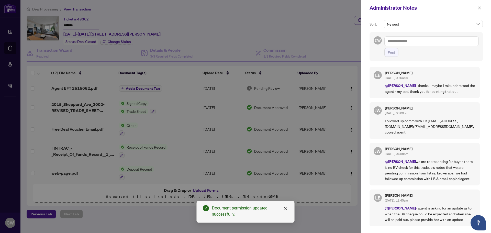
click at [404, 48] on span "Post" at bounding box center [431, 52] width 94 height 9
click at [404, 42] on textarea at bounding box center [431, 41] width 94 height 10
paste textarea "**********"
type textarea "**********"
click at [394, 52] on span "Post" at bounding box center [390, 52] width 7 height 8
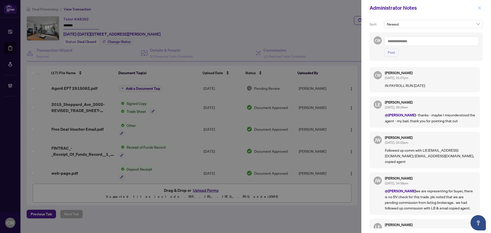
click at [481, 8] on icon "close" at bounding box center [479, 8] width 4 height 4
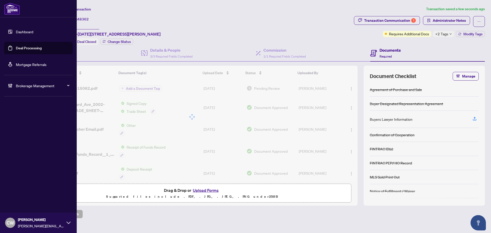
click at [16, 50] on link "Deal Processing" at bounding box center [29, 48] width 26 height 5
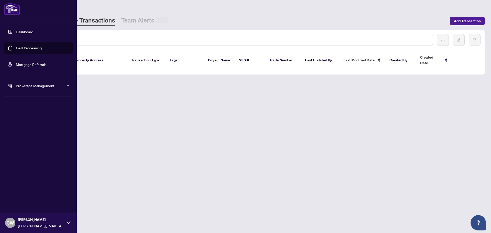
click at [101, 44] on div at bounding box center [232, 40] width 402 height 12
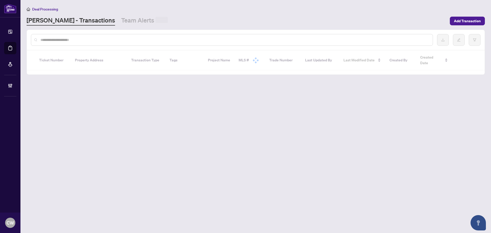
click at [97, 39] on input "text" at bounding box center [234, 40] width 388 height 6
paste input "*******"
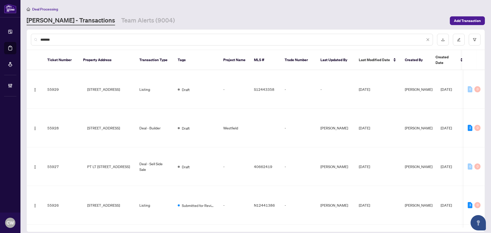
type input "*******"
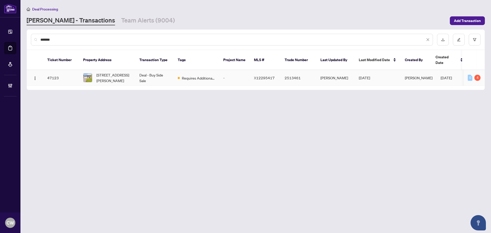
click at [110, 72] on span "665 Conservation St, Casselman, Ontario K0A 1M0, Canada" at bounding box center [113, 77] width 35 height 11
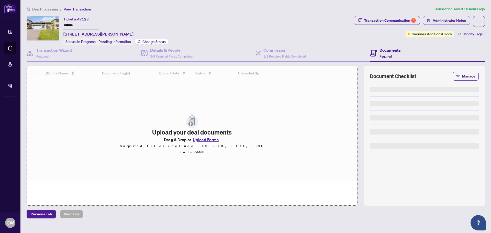
click at [155, 40] on span "Change Status" at bounding box center [153, 42] width 23 height 4
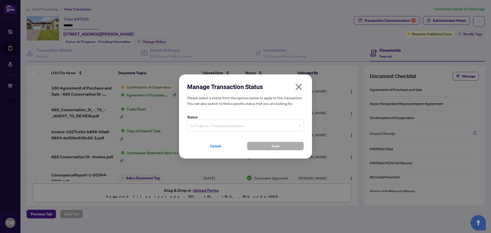
click at [223, 124] on span "In Progress - Pending Information" at bounding box center [245, 126] width 110 height 10
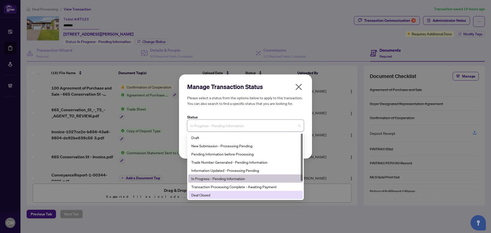
click at [218, 198] on div "Deal Closed" at bounding box center [245, 195] width 115 height 8
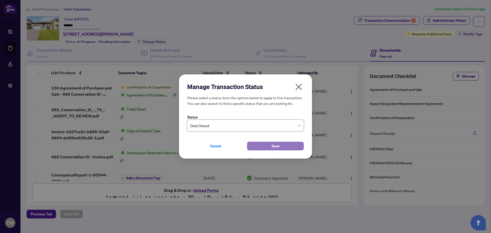
click at [262, 145] on button "Save" at bounding box center [275, 146] width 57 height 9
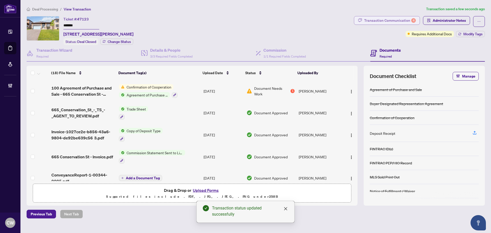
click at [399, 21] on div "Transaction Communication 4" at bounding box center [390, 20] width 52 height 8
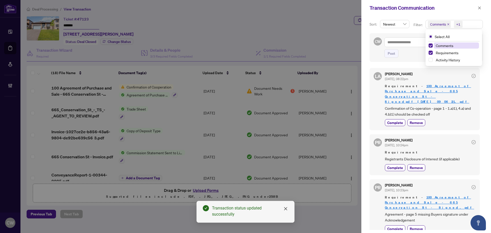
click at [448, 22] on span "Comments" at bounding box center [439, 24] width 23 height 7
click at [448, 24] on icon "close" at bounding box center [448, 24] width 2 height 2
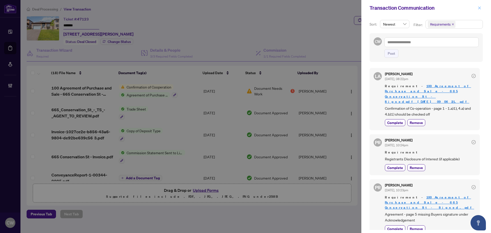
click at [479, 9] on icon "close" at bounding box center [479, 8] width 4 height 4
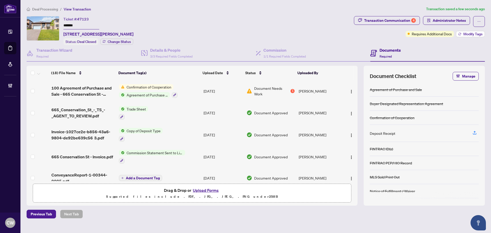
click at [473, 34] on span "Modify Tags" at bounding box center [472, 34] width 19 height 4
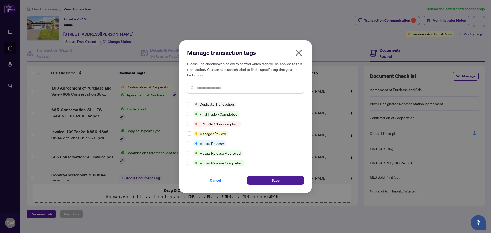
scroll to position [10, 0]
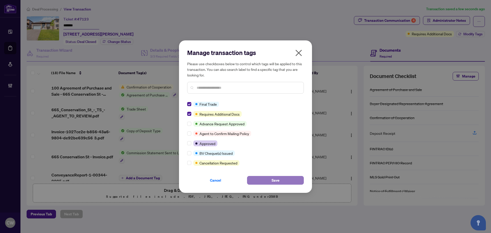
click at [277, 181] on span "Save" at bounding box center [275, 180] width 8 height 8
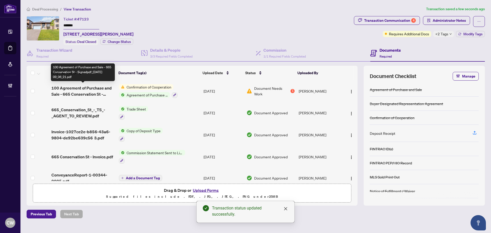
click at [81, 88] on span "100 Agreement of Purchase and Sale - 665 Conservation St - Signedpdf_2025-09-25…" at bounding box center [82, 91] width 63 height 12
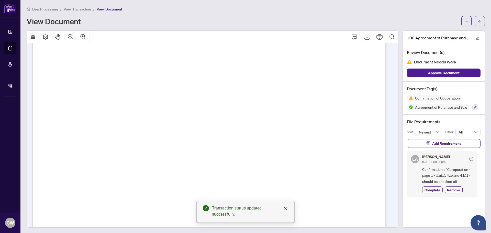
scroll to position [537, 0]
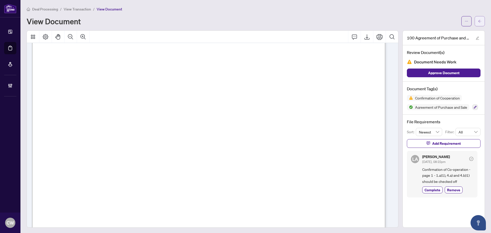
click at [478, 21] on icon "arrow-left" at bounding box center [480, 21] width 4 height 4
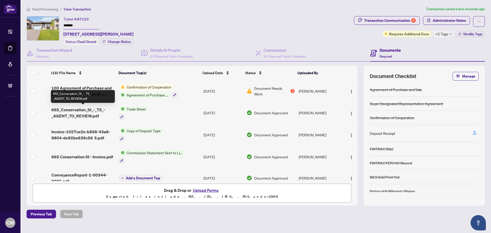
click at [93, 112] on span "665_Conservation_St_-_TS_-_AGENT_TO_REVIEW.pdf" at bounding box center [82, 113] width 63 height 12
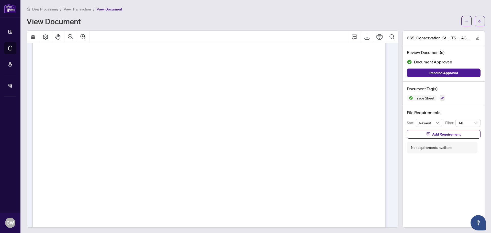
scroll to position [153, 0]
click at [478, 20] on button "button" at bounding box center [479, 21] width 10 height 10
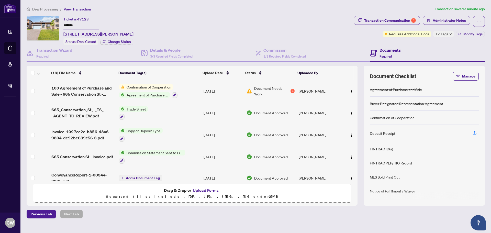
click at [212, 189] on button "Upload Forms" at bounding box center [205, 190] width 29 height 7
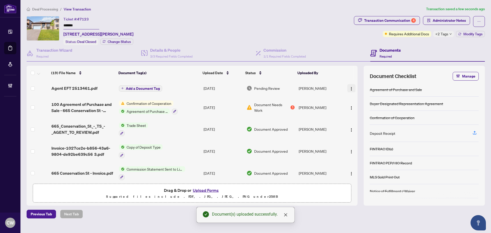
click at [349, 88] on img "button" at bounding box center [351, 89] width 4 height 4
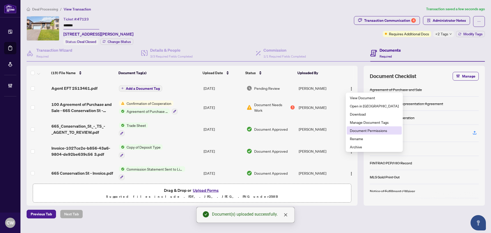
click at [361, 131] on span "Document Permissions" at bounding box center [374, 131] width 49 height 6
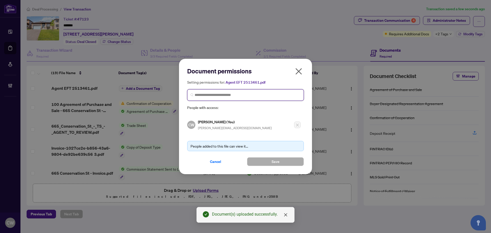
click at [255, 93] on input "search" at bounding box center [248, 94] width 106 height 5
paste input "**********"
type input "**********"
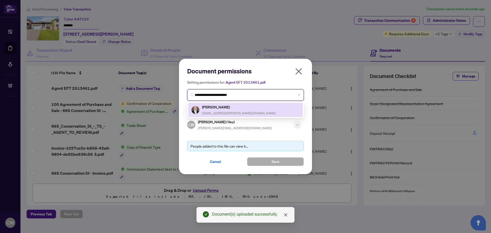
click at [246, 111] on div "Jason Green greener.jay@gmail.com" at bounding box center [245, 110] width 108 height 12
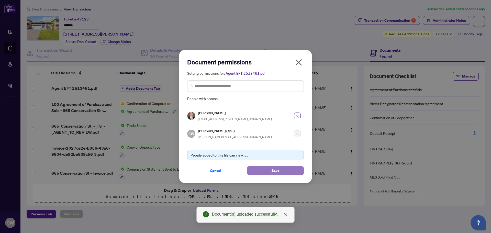
click at [264, 168] on button "Save" at bounding box center [275, 170] width 57 height 9
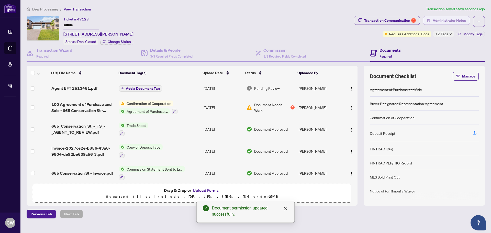
click at [445, 22] on span "Administrator Notes" at bounding box center [448, 20] width 33 height 8
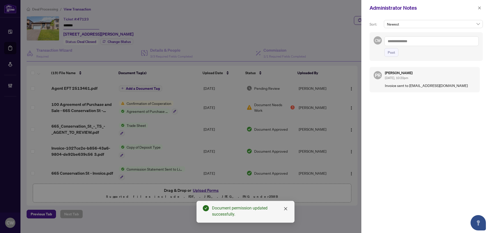
click at [411, 38] on textarea at bounding box center [431, 41] width 94 height 10
paste textarea "**********"
type textarea "**********"
drag, startPoint x: 387, startPoint y: 53, endPoint x: 393, endPoint y: 52, distance: 5.7
click at [387, 53] on span "Post" at bounding box center [390, 52] width 7 height 8
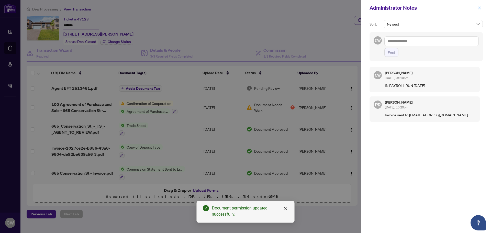
click at [480, 8] on icon "close" at bounding box center [479, 8] width 4 height 4
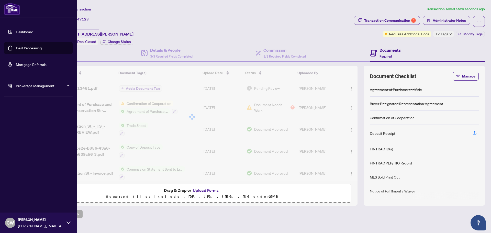
click at [16, 47] on link "Deal Processing" at bounding box center [29, 48] width 26 height 5
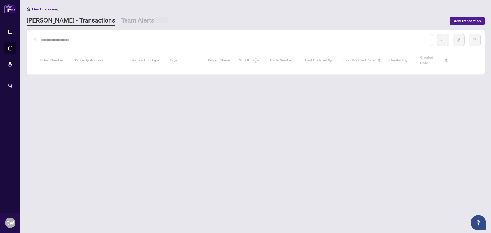
click at [92, 35] on div at bounding box center [232, 40] width 402 height 12
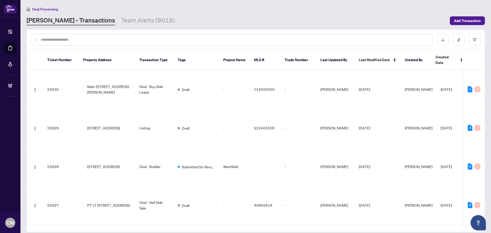
click at [91, 38] on input "text" at bounding box center [234, 40] width 388 height 6
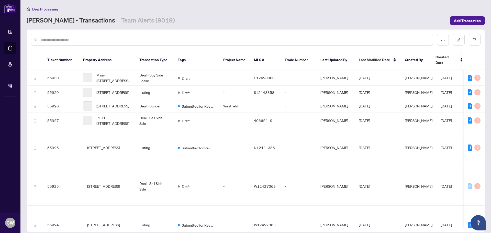
paste input "*******"
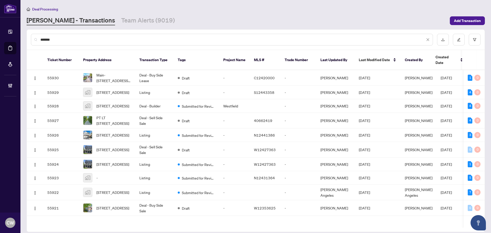
type input "*******"
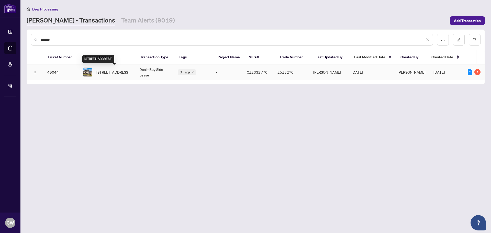
click at [111, 75] on span "132 Byng Ave, Toronto, Ontario M2N 4K7, Canada" at bounding box center [112, 72] width 33 height 6
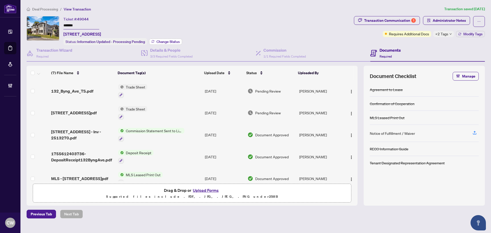
click at [178, 40] on span "Change Status" at bounding box center [167, 42] width 23 height 4
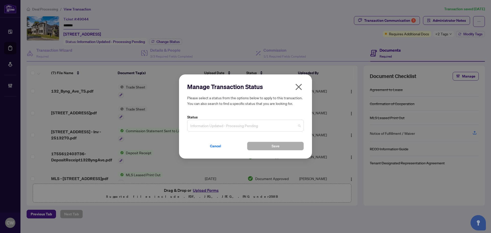
drag, startPoint x: 246, startPoint y: 123, endPoint x: 234, endPoint y: 156, distance: 34.6
click at [246, 124] on span "Information Updated - Processing Pending" at bounding box center [245, 126] width 110 height 10
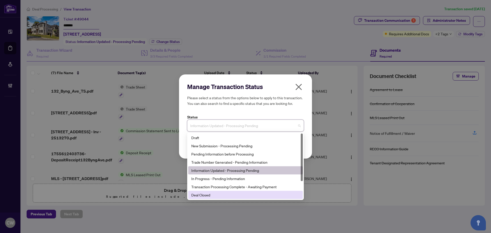
click at [210, 196] on div "Deal Closed" at bounding box center [245, 195] width 108 height 6
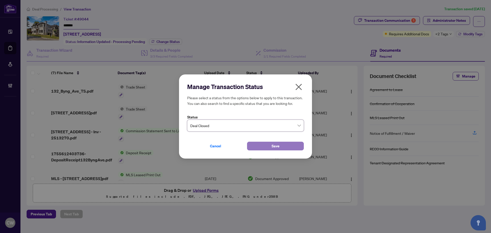
click at [284, 145] on button "Save" at bounding box center [275, 146] width 57 height 9
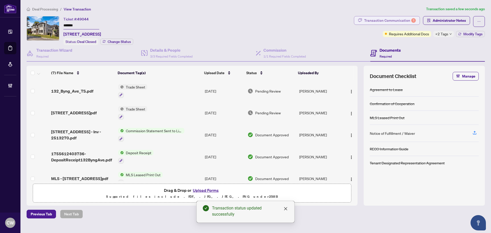
click at [393, 19] on div "Transaction Communication 1" at bounding box center [390, 20] width 52 height 8
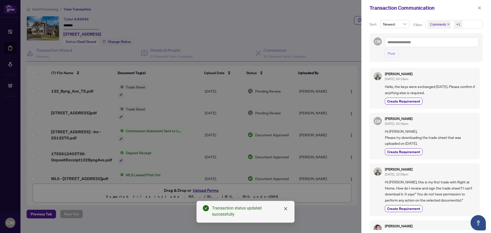
click at [448, 24] on icon "close" at bounding box center [448, 24] width 3 height 3
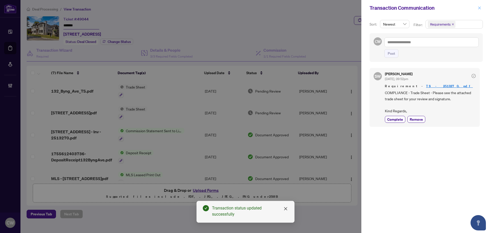
click at [479, 7] on icon "close" at bounding box center [479, 8] width 4 height 4
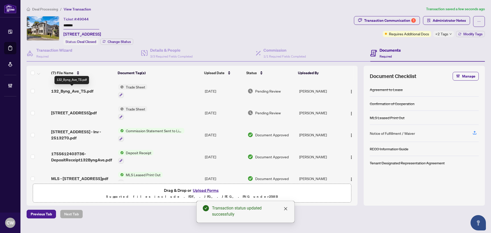
click at [78, 92] on span "132_Byng_Ave_TS.pdf" at bounding box center [72, 91] width 42 height 6
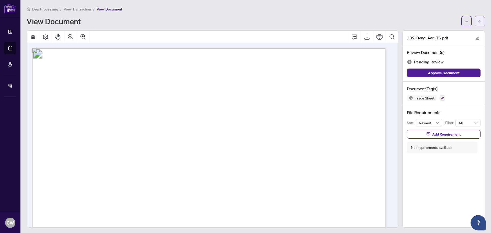
click at [474, 21] on button "button" at bounding box center [479, 21] width 10 height 10
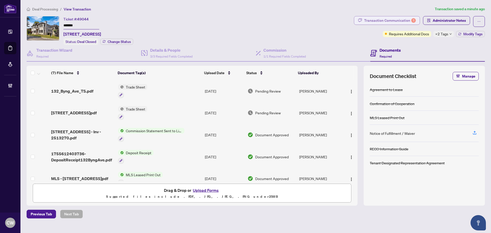
click at [407, 19] on div "Transaction Communication 1" at bounding box center [390, 20] width 52 height 8
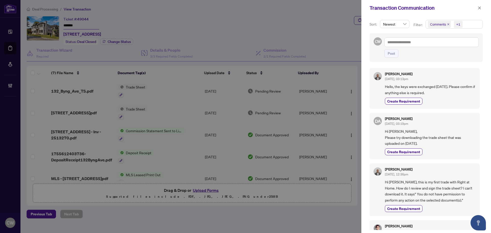
click at [447, 25] on icon "close" at bounding box center [448, 24] width 3 height 3
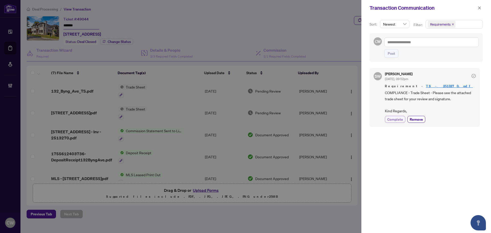
click at [395, 120] on span "Complete" at bounding box center [395, 119] width 16 height 5
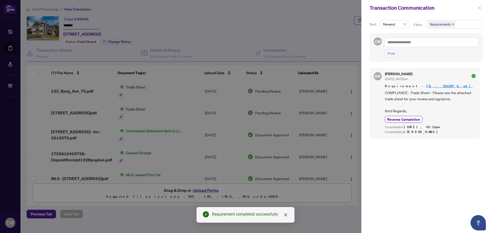
click at [481, 7] on button "button" at bounding box center [479, 8] width 7 height 6
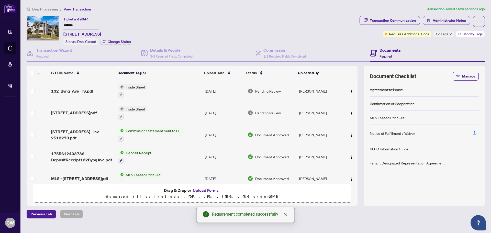
click at [471, 34] on span "Modify Tags" at bounding box center [472, 34] width 19 height 4
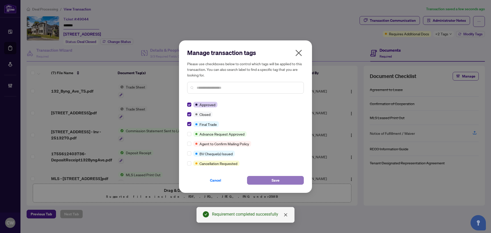
click at [266, 179] on button "Save" at bounding box center [275, 180] width 57 height 9
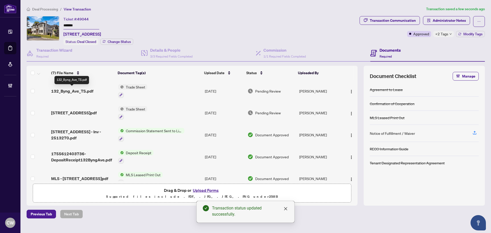
click at [81, 88] on span "132_Byng_Ave_TS.pdf" at bounding box center [72, 91] width 42 height 6
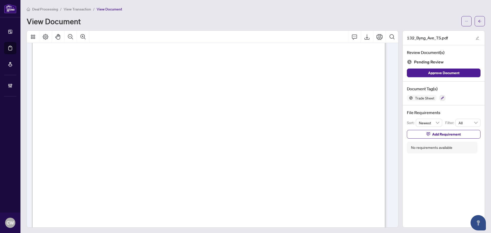
scroll to position [128, 0]
click at [478, 20] on icon "arrow-left" at bounding box center [480, 21] width 4 height 4
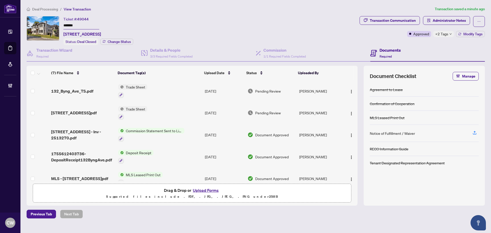
click at [202, 189] on button "Upload Forms" at bounding box center [205, 190] width 29 height 7
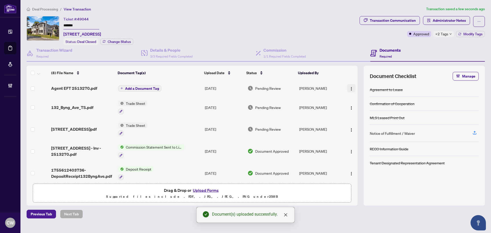
click at [350, 85] on span "button" at bounding box center [351, 88] width 4 height 6
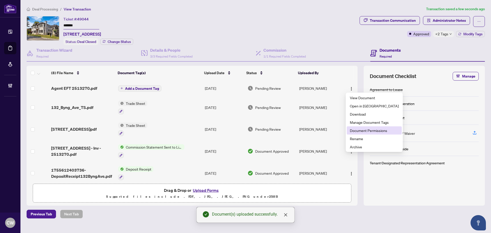
click at [358, 132] on span "Document Permissions" at bounding box center [374, 131] width 49 height 6
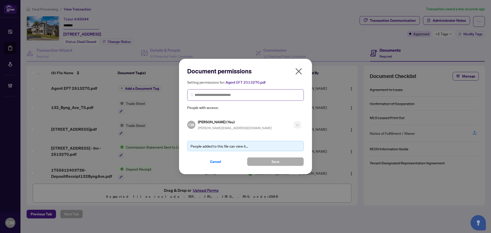
click at [220, 99] on span at bounding box center [245, 95] width 117 height 12
paste input "**********"
type input "**********"
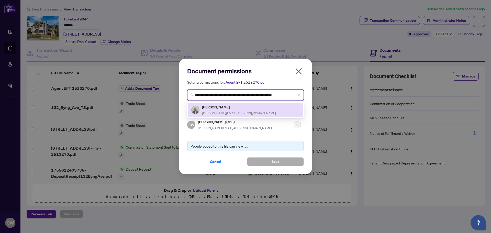
click at [224, 109] on h5 "Jonathan Chiu" at bounding box center [239, 107] width 74 height 6
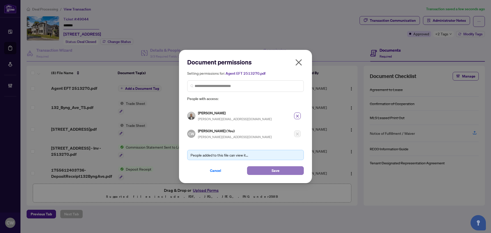
click at [260, 168] on button "Save" at bounding box center [275, 170] width 57 height 9
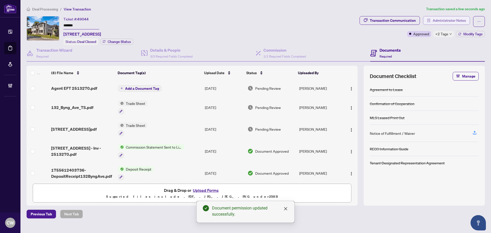
click at [444, 18] on span "Administrator Notes" at bounding box center [448, 20] width 33 height 8
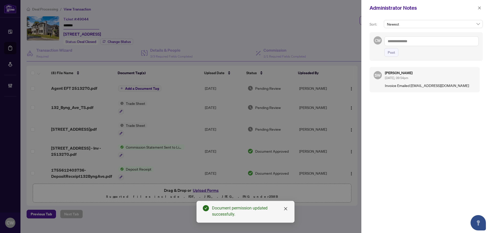
click at [410, 40] on textarea at bounding box center [431, 41] width 94 height 10
paste textarea "**********"
type textarea "**********"
drag, startPoint x: 385, startPoint y: 52, endPoint x: 435, endPoint y: 30, distance: 55.0
click at [385, 52] on button "Post" at bounding box center [391, 52] width 14 height 9
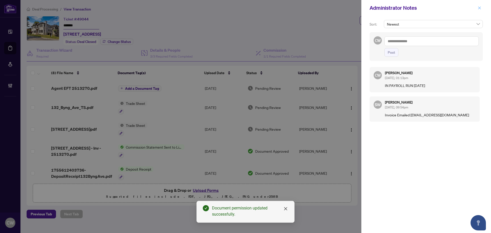
click at [479, 9] on icon "close" at bounding box center [479, 8] width 4 height 4
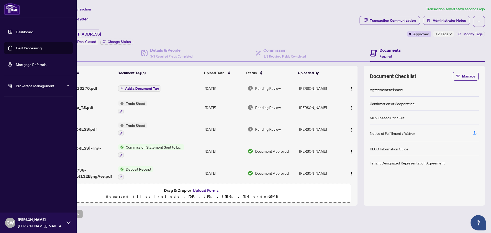
drag, startPoint x: 14, startPoint y: 45, endPoint x: 76, endPoint y: 45, distance: 62.4
click at [16, 46] on link "Deal Processing" at bounding box center [29, 48] width 26 height 5
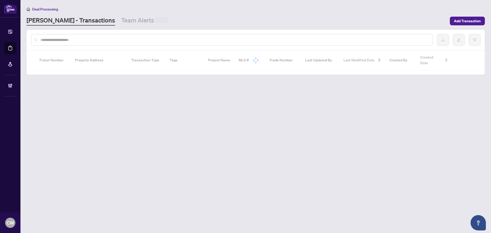
click at [98, 40] on input "text" at bounding box center [234, 40] width 388 height 6
paste input "*******"
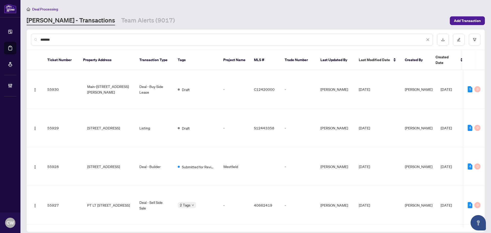
type input "*******"
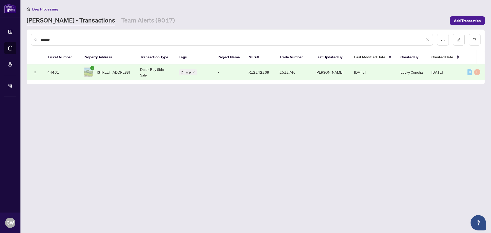
click at [126, 71] on span "[STREET_ADDRESS]" at bounding box center [113, 72] width 33 height 6
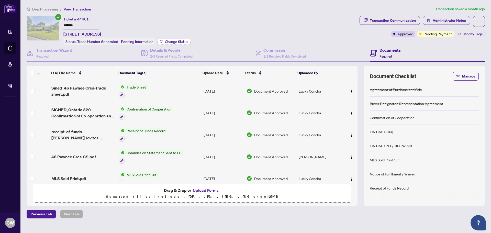
click at [175, 39] on button "Change Status" at bounding box center [173, 42] width 33 height 6
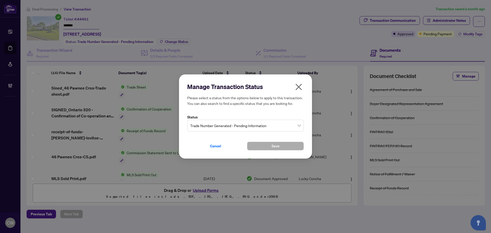
click at [253, 126] on span "Trade Number Generated - Pending Information" at bounding box center [245, 126] width 110 height 10
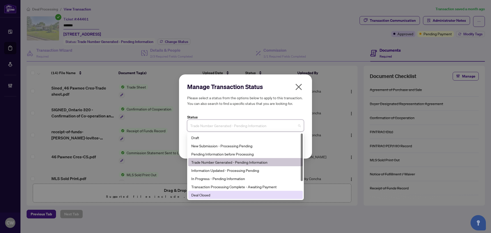
click at [216, 192] on div "Deal Closed" at bounding box center [245, 195] width 108 height 6
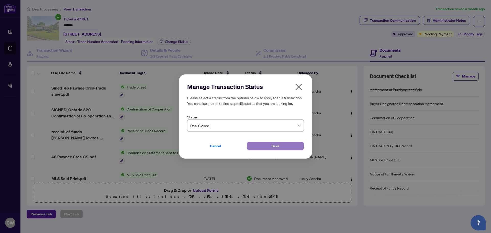
click at [270, 144] on button "Save" at bounding box center [275, 146] width 57 height 9
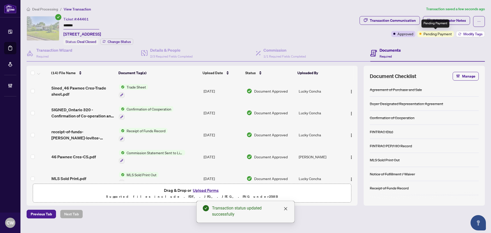
click at [472, 33] on span "Modify Tags" at bounding box center [472, 34] width 19 height 4
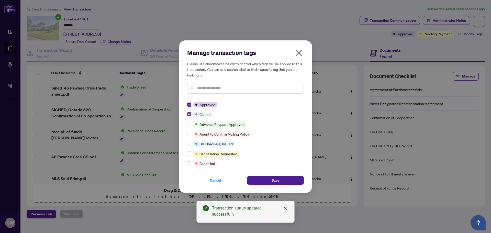
scroll to position [102, 0]
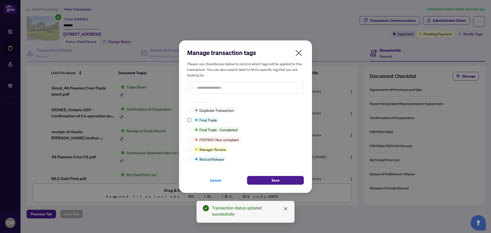
click at [189, 122] on label at bounding box center [189, 120] width 4 height 6
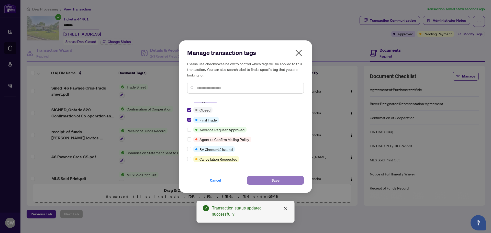
click at [275, 182] on span "Save" at bounding box center [275, 180] width 8 height 8
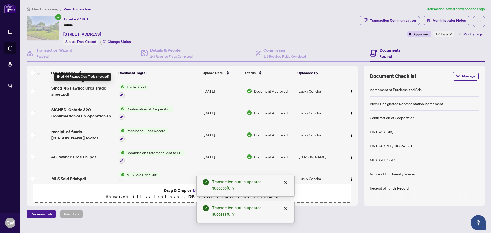
click at [78, 88] on span "Sined_46 Pawnee Cres-Trade sheet.pdf" at bounding box center [82, 91] width 63 height 12
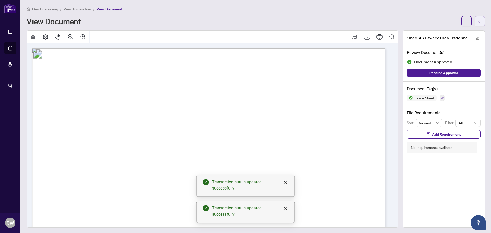
click at [478, 20] on button "button" at bounding box center [479, 21] width 10 height 10
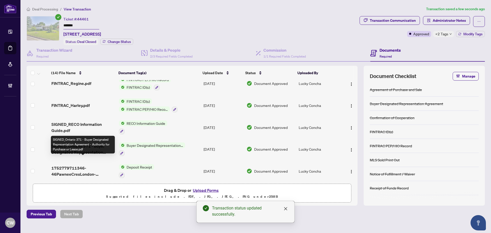
scroll to position [153, 0]
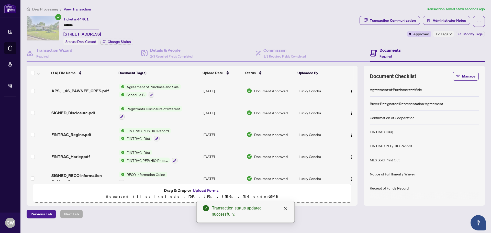
click at [83, 90] on span "APS_-_46_PAWNEE_CRES.pdf" at bounding box center [79, 91] width 57 height 6
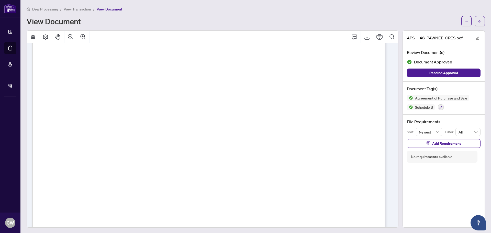
scroll to position [2045, 0]
click at [479, 18] on button "button" at bounding box center [479, 21] width 10 height 10
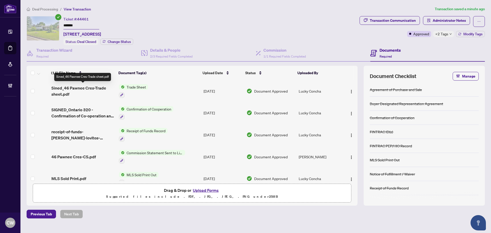
click at [83, 87] on span "Sined_46 Pawnee Cres-Trade sheet.pdf" at bounding box center [82, 91] width 63 height 12
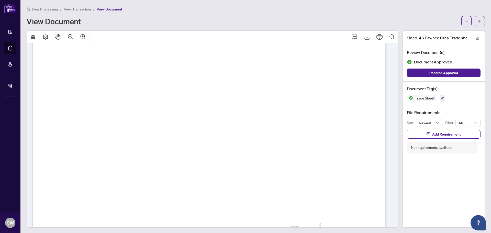
scroll to position [204, 0]
drag, startPoint x: 473, startPoint y: 20, endPoint x: 3, endPoint y: 25, distance: 470.0
click at [474, 20] on button "button" at bounding box center [479, 21] width 10 height 10
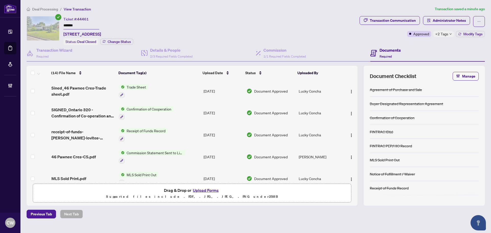
click at [203, 188] on button "Upload Forms" at bounding box center [205, 190] width 29 height 7
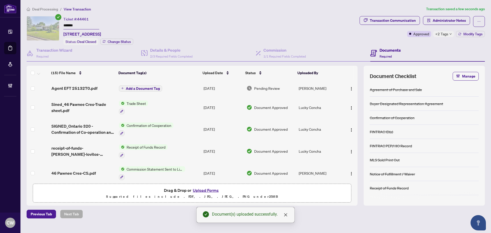
click at [211, 190] on button "Upload Forms" at bounding box center [205, 190] width 29 height 7
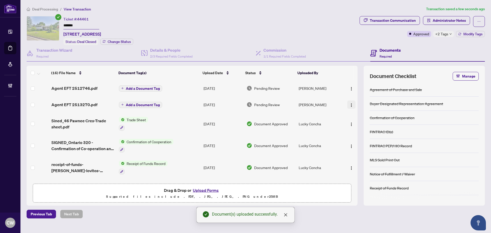
click at [350, 104] on img "button" at bounding box center [351, 105] width 4 height 4
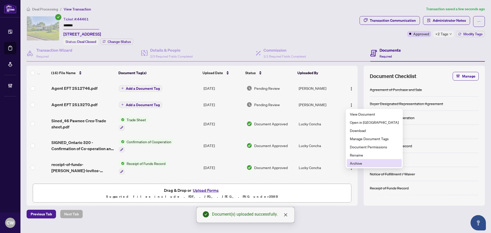
click at [365, 162] on span "Archive" at bounding box center [374, 163] width 49 height 6
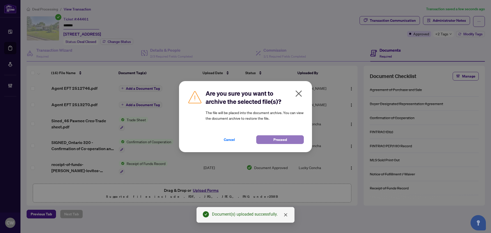
click at [265, 141] on button "Proceed" at bounding box center [280, 139] width 48 height 9
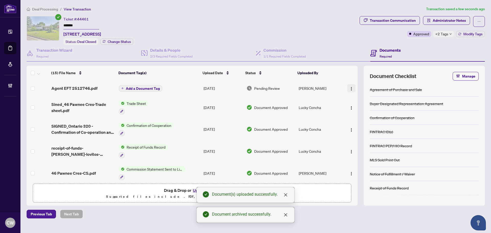
click at [349, 87] on img "button" at bounding box center [351, 89] width 4 height 4
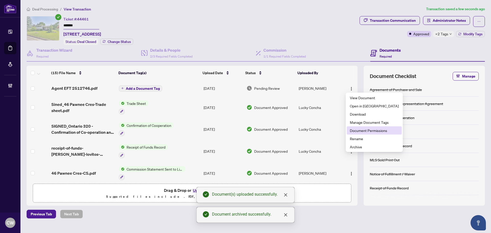
click at [364, 131] on span "Document Permissions" at bounding box center [374, 131] width 49 height 6
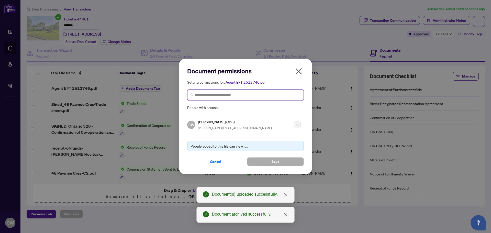
click at [270, 98] on span at bounding box center [245, 95] width 117 height 12
paste input "**********"
type input "**********"
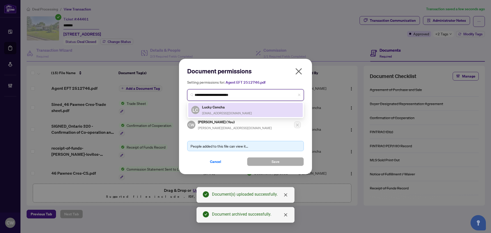
click at [224, 108] on h5 "Lucky Concha" at bounding box center [227, 107] width 50 height 6
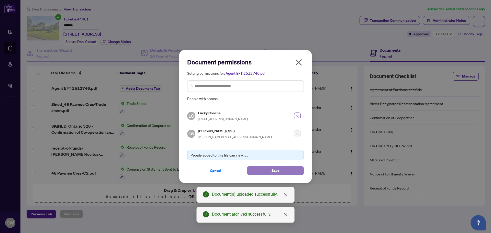
click at [255, 170] on button "Save" at bounding box center [275, 170] width 57 height 9
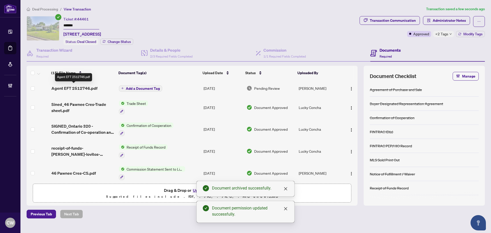
click at [90, 87] on span "Agent EFT 2512746.pdf" at bounding box center [74, 88] width 46 height 6
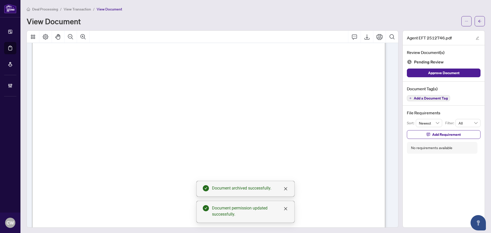
scroll to position [128, 0]
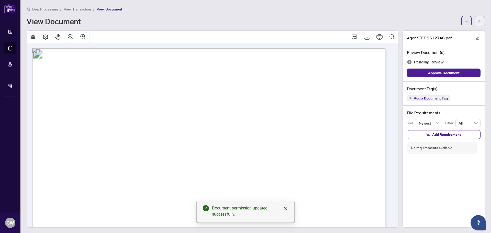
click at [474, 22] on button "button" at bounding box center [479, 21] width 10 height 10
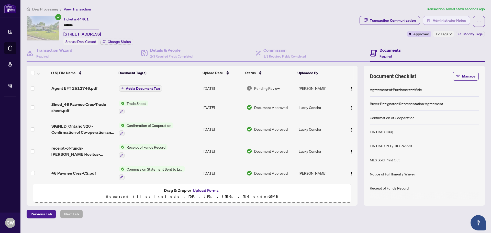
click at [446, 20] on span "Administrator Notes" at bounding box center [448, 20] width 33 height 8
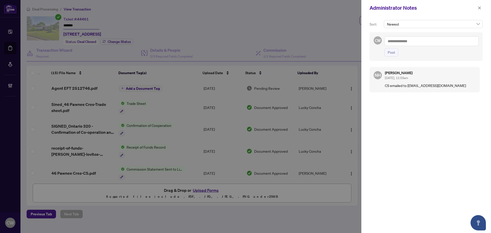
click at [425, 39] on textarea at bounding box center [431, 41] width 94 height 10
paste textarea "**********"
type textarea "**********"
drag, startPoint x: 392, startPoint y: 51, endPoint x: 397, endPoint y: 49, distance: 5.7
click at [392, 51] on span "Post" at bounding box center [390, 52] width 7 height 8
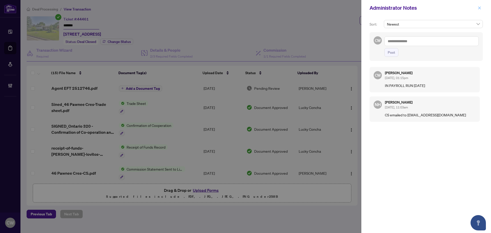
click at [479, 9] on icon "close" at bounding box center [479, 8] width 4 height 4
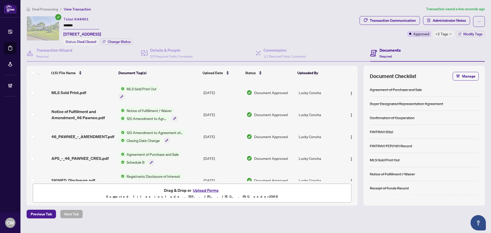
scroll to position [128, 0]
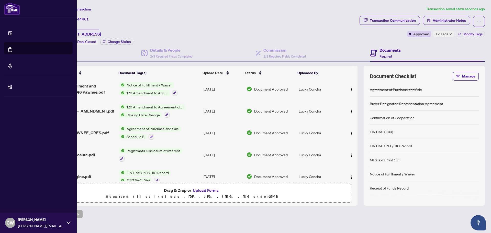
drag, startPoint x: 15, startPoint y: 47, endPoint x: 46, endPoint y: 47, distance: 31.4
click at [15, 51] on link "Deal Processing" at bounding box center [24, 53] width 26 height 5
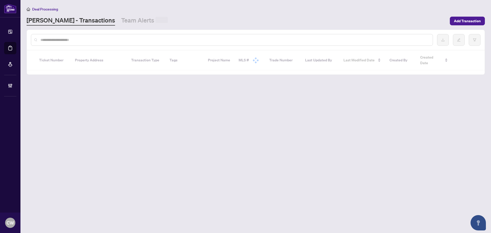
click at [97, 40] on input "text" at bounding box center [234, 40] width 388 height 6
paste input "*******"
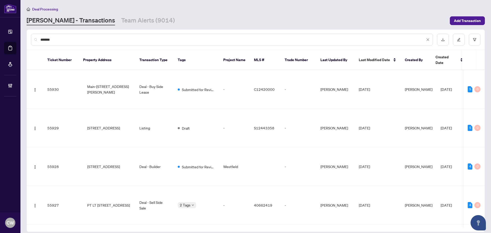
type input "*******"
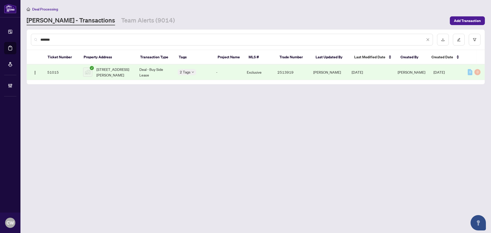
click at [114, 71] on span "[STREET_ADDRESS][PERSON_NAME]" at bounding box center [113, 71] width 35 height 11
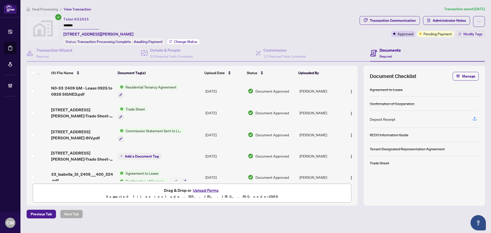
click at [179, 41] on span "Change Status" at bounding box center [185, 42] width 23 height 4
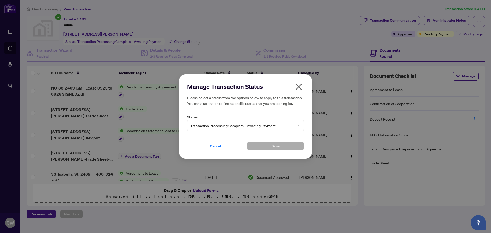
click at [232, 124] on span "Transaction Processing Complete - Awaiting Payment" at bounding box center [245, 126] width 110 height 10
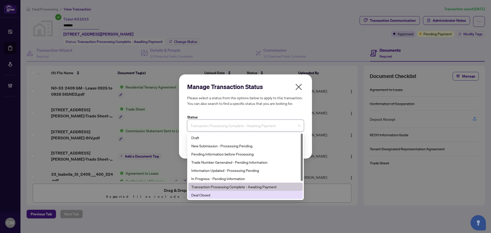
click at [211, 193] on div "Deal Closed" at bounding box center [245, 195] width 108 height 6
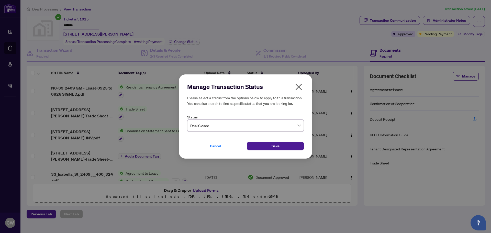
click at [269, 143] on button "Save" at bounding box center [275, 146] width 57 height 9
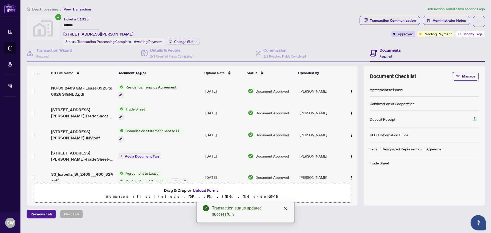
click at [473, 35] on span "Modify Tags" at bounding box center [472, 34] width 19 height 4
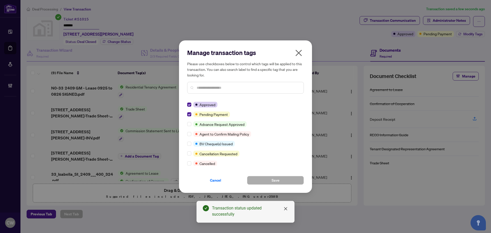
click at [188, 115] on div "Manage transaction tags Please use checkboxes below to control which tags will …" at bounding box center [245, 116] width 133 height 152
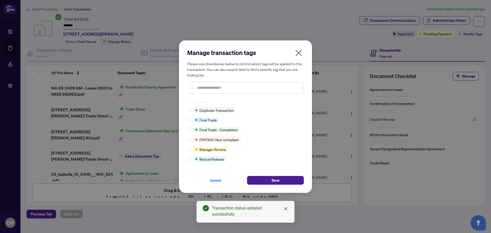
scroll to position [4, 0]
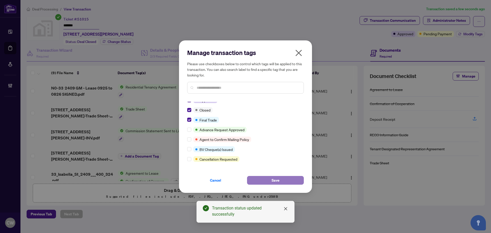
click at [256, 180] on button "Save" at bounding box center [275, 180] width 57 height 9
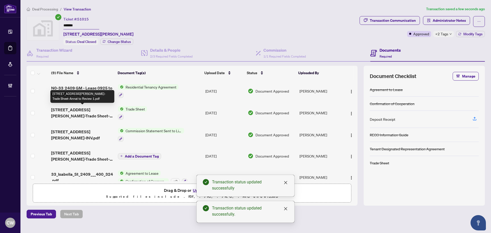
click at [91, 111] on span "[STREET_ADDRESS][PERSON_NAME]-Trade Sheet-Annat to Review 1.pdf" at bounding box center [82, 113] width 63 height 12
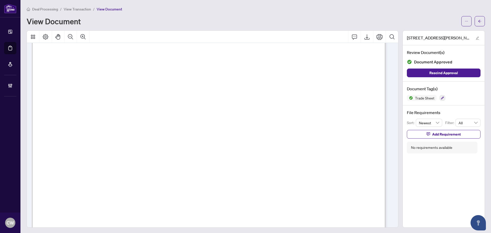
scroll to position [128, 0]
click at [478, 20] on icon "arrow-left" at bounding box center [480, 21] width 4 height 4
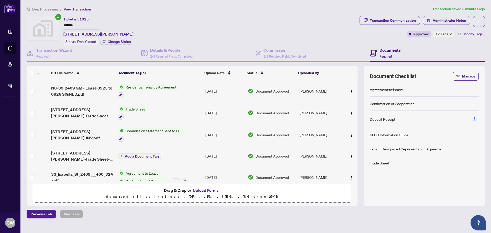
click at [209, 188] on button "Upload Forms" at bounding box center [205, 190] width 29 height 7
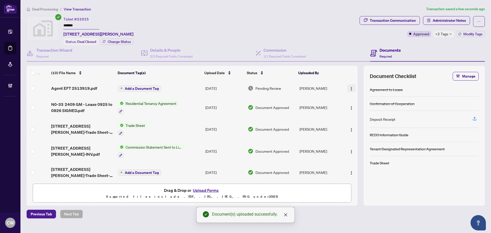
click at [349, 89] on img "button" at bounding box center [351, 89] width 4 height 4
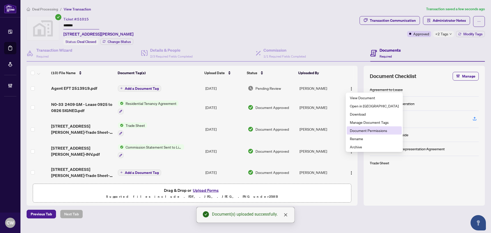
click at [358, 129] on span "Document Permissions" at bounding box center [374, 131] width 49 height 6
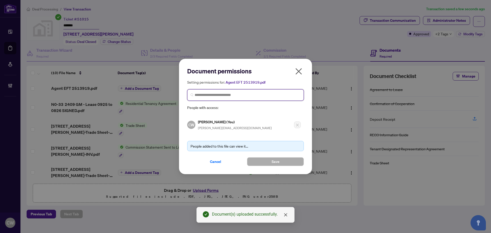
click at [260, 97] on input "search" at bounding box center [248, 94] width 106 height 5
paste input "**********"
type input "**********"
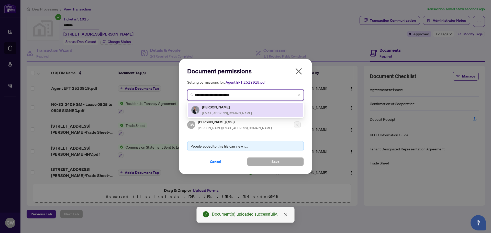
click at [223, 108] on h5 "[PERSON_NAME]" at bounding box center [227, 107] width 50 height 6
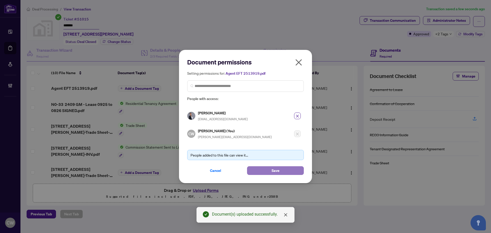
click at [266, 173] on button "Save" at bounding box center [275, 170] width 57 height 9
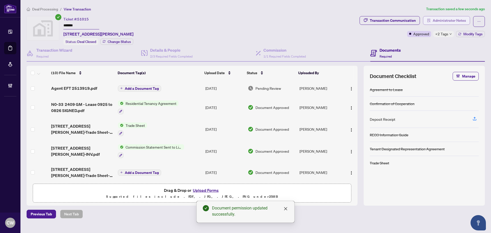
click at [443, 19] on span "Administrator Notes" at bounding box center [448, 20] width 33 height 8
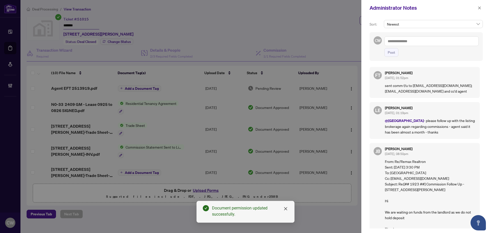
click at [412, 39] on textarea at bounding box center [431, 41] width 94 height 10
paste textarea "**********"
type textarea "**********"
drag, startPoint x: 390, startPoint y: 56, endPoint x: 391, endPoint y: 53, distance: 3.3
click at [390, 56] on span "Post" at bounding box center [390, 52] width 7 height 8
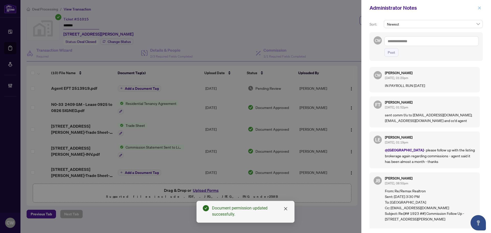
click at [480, 9] on icon "close" at bounding box center [479, 7] width 3 height 3
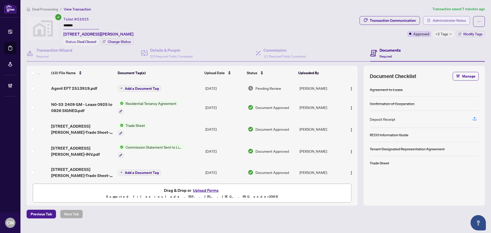
click at [446, 19] on span "Administrator Notes" at bounding box center [448, 20] width 33 height 8
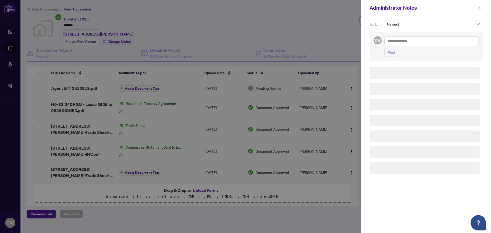
click at [407, 45] on textarea at bounding box center [431, 41] width 94 height 10
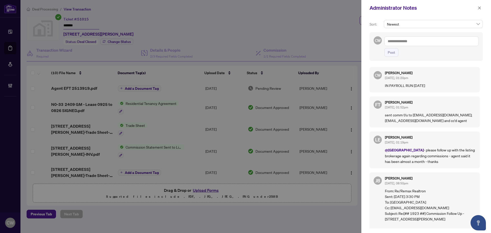
paste textarea "**********"
type textarea "**********"
click at [391, 55] on span "Post" at bounding box center [390, 52] width 7 height 8
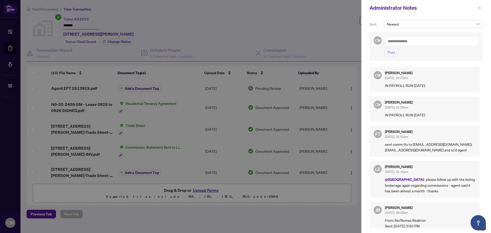
click at [482, 7] on button "button" at bounding box center [479, 8] width 7 height 6
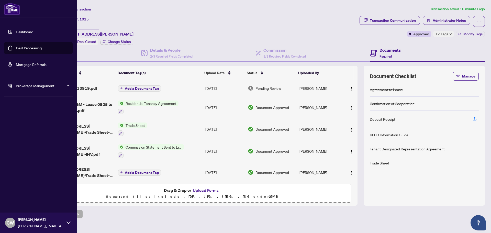
click at [16, 49] on link "Deal Processing" at bounding box center [29, 48] width 26 height 5
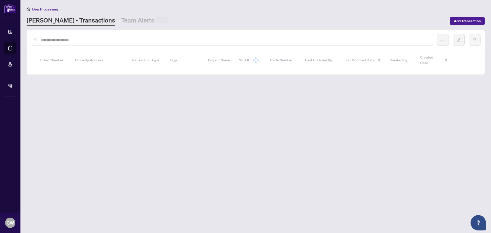
click at [89, 38] on input "text" at bounding box center [234, 40] width 388 height 6
paste input "*********"
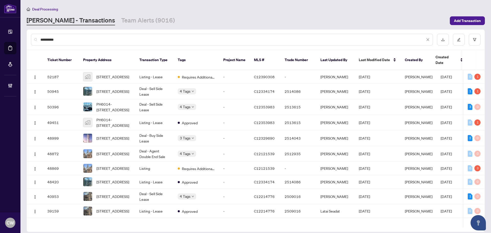
drag, startPoint x: 61, startPoint y: 40, endPoint x: 27, endPoint y: 37, distance: 33.6
click at [27, 37] on div "*********" at bounding box center [256, 40] width 458 height 20
paste input "***"
type input "**********"
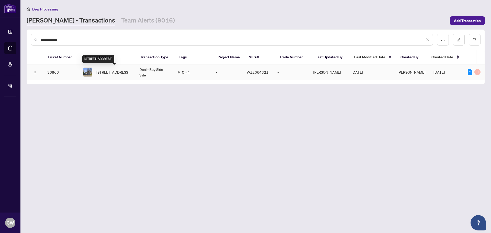
click at [109, 74] on span "[STREET_ADDRESS]" at bounding box center [112, 72] width 33 height 6
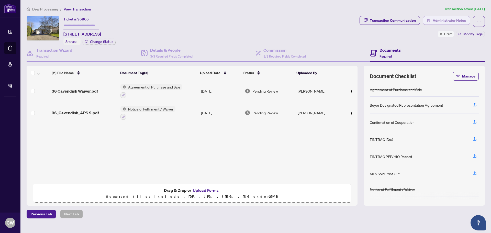
click at [439, 19] on span "Administrator Notes" at bounding box center [448, 20] width 33 height 8
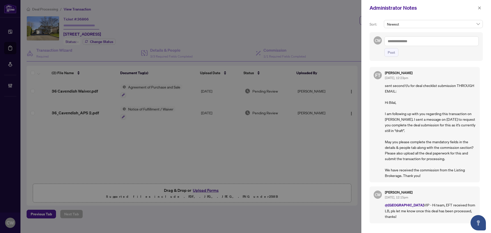
click at [413, 41] on textarea at bounding box center [431, 41] width 94 height 10
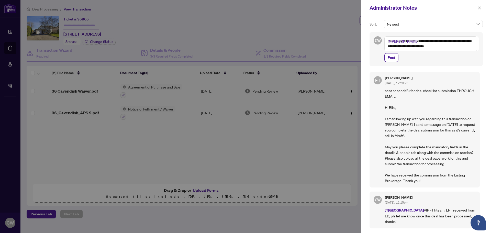
click at [458, 48] on textarea "**********" at bounding box center [430, 43] width 93 height 15
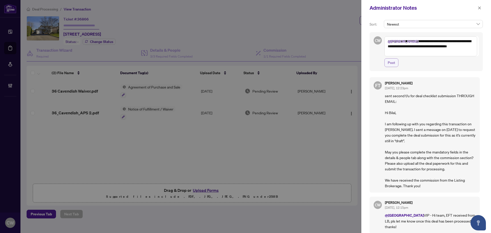
type textarea "**********"
drag, startPoint x: 393, startPoint y: 64, endPoint x: 421, endPoint y: 50, distance: 32.0
click at [393, 64] on span "Post" at bounding box center [390, 63] width 7 height 8
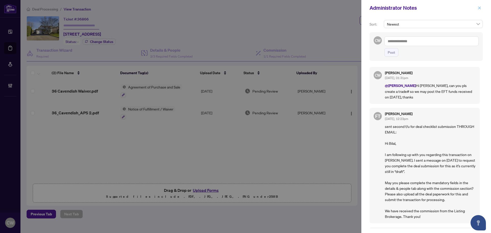
click at [480, 8] on icon "close" at bounding box center [479, 8] width 4 height 4
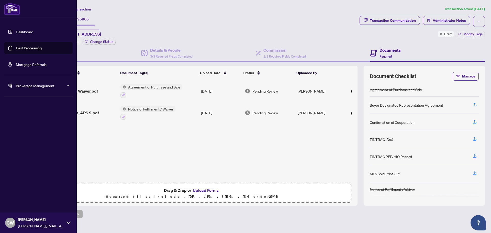
drag, startPoint x: 18, startPoint y: 49, endPoint x: 70, endPoint y: 50, distance: 52.4
click at [18, 49] on link "Deal Processing" at bounding box center [29, 48] width 26 height 5
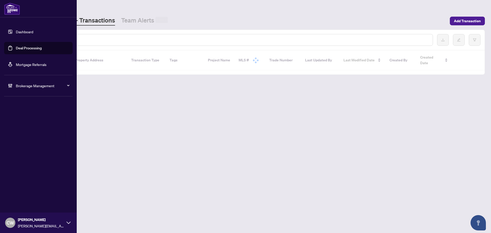
click at [81, 42] on input "text" at bounding box center [234, 40] width 388 height 6
click at [82, 39] on input "text" at bounding box center [234, 40] width 388 height 6
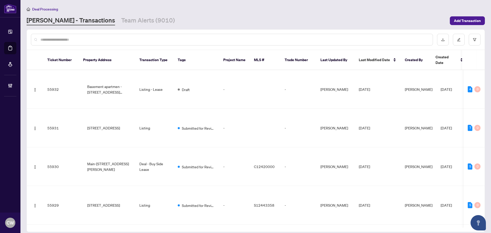
paste input "*******"
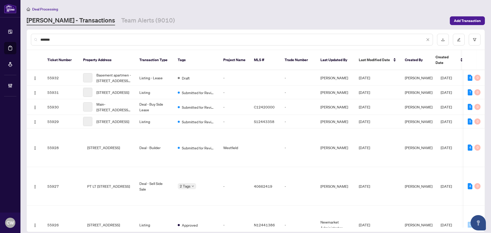
type input "*******"
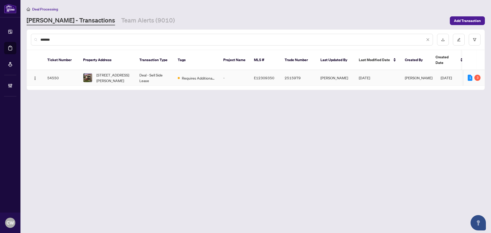
click at [112, 72] on span "[STREET_ADDRESS][PERSON_NAME]" at bounding box center [113, 77] width 35 height 11
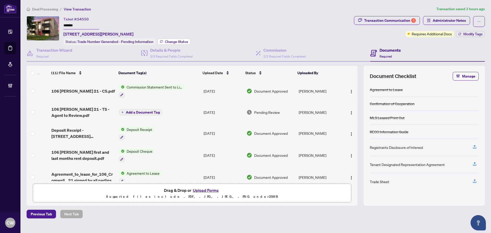
click at [176, 42] on span "Change Status" at bounding box center [176, 42] width 23 height 4
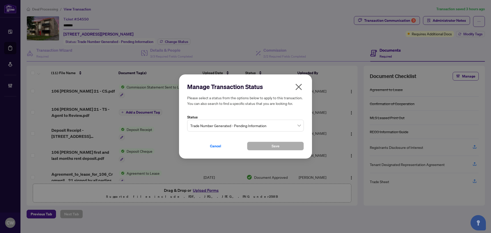
click at [251, 124] on span "Trade Number Generated - Pending Information" at bounding box center [245, 126] width 110 height 10
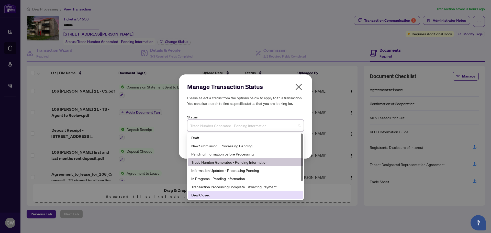
click at [222, 198] on div "Deal Closed" at bounding box center [245, 195] width 115 height 8
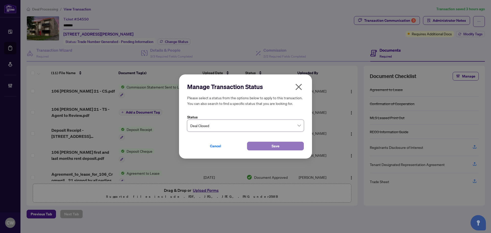
drag, startPoint x: 268, startPoint y: 148, endPoint x: 273, endPoint y: 148, distance: 5.1
click at [271, 148] on button "Save" at bounding box center [275, 146] width 57 height 9
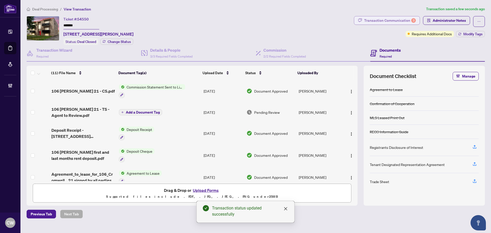
click at [404, 18] on div "Transaction Communication 3" at bounding box center [390, 20] width 52 height 8
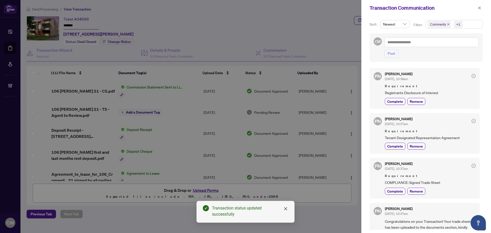
click at [448, 24] on icon "close" at bounding box center [448, 24] width 2 height 2
click at [479, 9] on icon "close" at bounding box center [479, 8] width 4 height 4
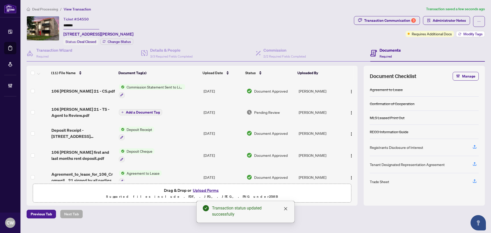
drag, startPoint x: 476, startPoint y: 30, endPoint x: 476, endPoint y: 32, distance: 2.8
click at [476, 30] on div "Transaction Communication 3 Administrator Notes Requires Additional Docs Modify…" at bounding box center [419, 26] width 131 height 21
click at [476, 34] on span "Modify Tags" at bounding box center [472, 34] width 19 height 4
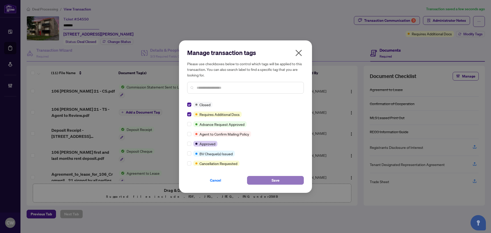
click at [268, 176] on button "Save" at bounding box center [275, 180] width 57 height 9
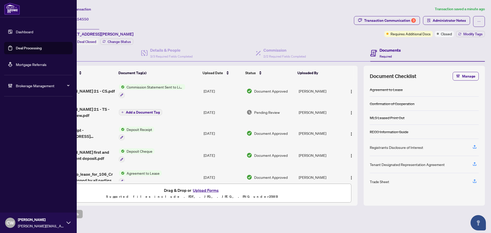
click at [16, 50] on link "Deal Processing" at bounding box center [29, 48] width 26 height 5
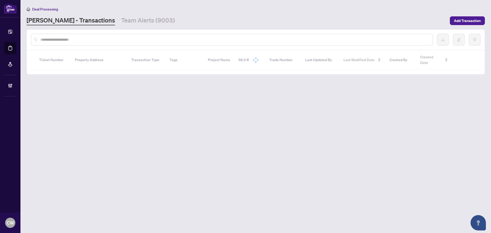
click at [93, 41] on input "text" at bounding box center [234, 40] width 388 height 6
paste input "**********"
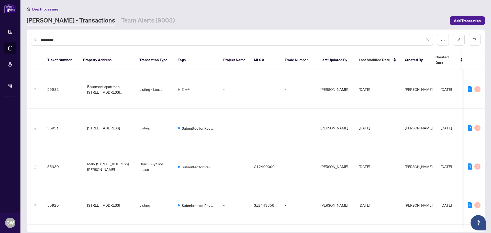
type input "**********"
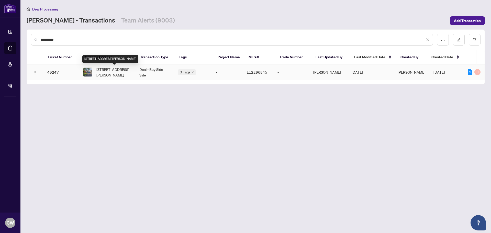
click at [117, 72] on span "[STREET_ADDRESS][PERSON_NAME]" at bounding box center [113, 71] width 35 height 11
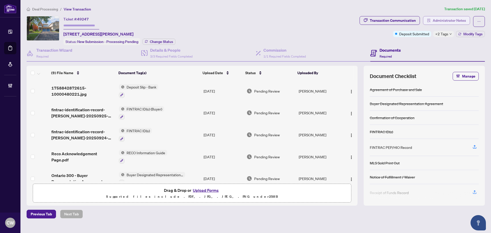
click at [456, 21] on span "Administrator Notes" at bounding box center [448, 20] width 33 height 8
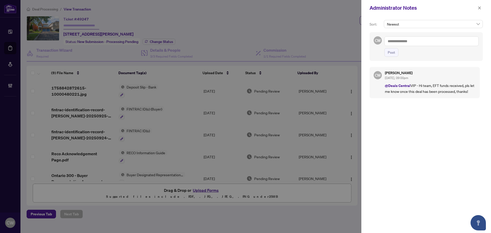
click at [403, 40] on textarea at bounding box center [431, 41] width 94 height 10
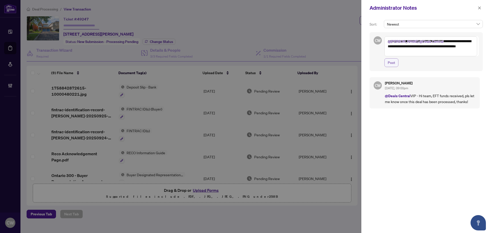
type textarea "**********"
click at [393, 62] on span "Post" at bounding box center [390, 63] width 7 height 8
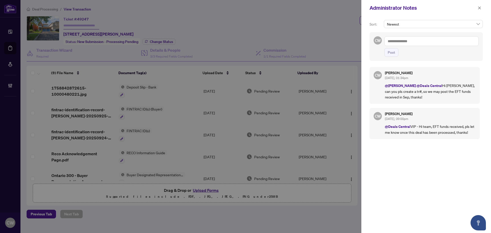
drag, startPoint x: 480, startPoint y: 8, endPoint x: 398, endPoint y: 20, distance: 83.1
click at [480, 8] on icon "close" at bounding box center [479, 8] width 4 height 4
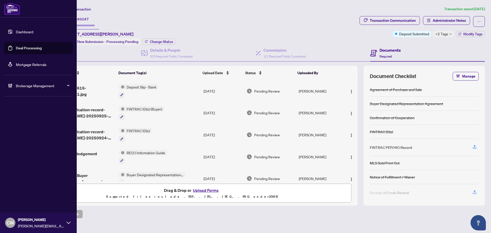
drag, startPoint x: 32, startPoint y: 50, endPoint x: 64, endPoint y: 45, distance: 33.1
click at [32, 50] on link "Deal Processing" at bounding box center [29, 48] width 26 height 5
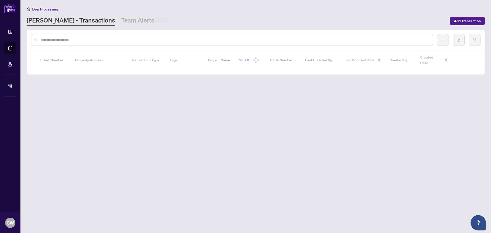
click at [108, 40] on input "text" at bounding box center [234, 40] width 388 height 6
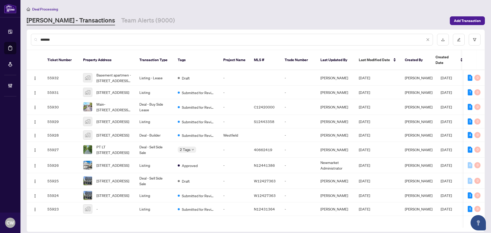
type input "*******"
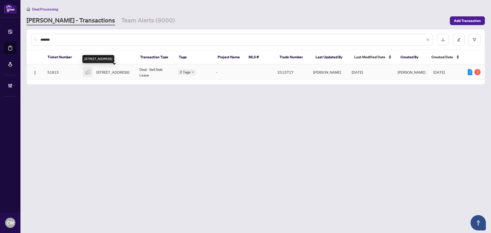
click at [109, 69] on span "[STREET_ADDRESS]" at bounding box center [112, 72] width 33 height 6
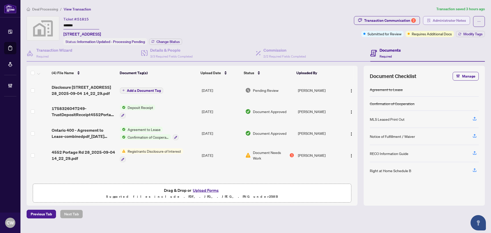
click at [448, 22] on span "Administrator Notes" at bounding box center [448, 20] width 33 height 8
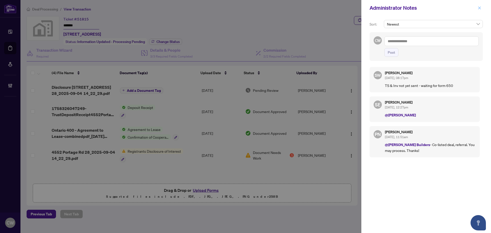
click at [480, 8] on icon "close" at bounding box center [479, 8] width 4 height 4
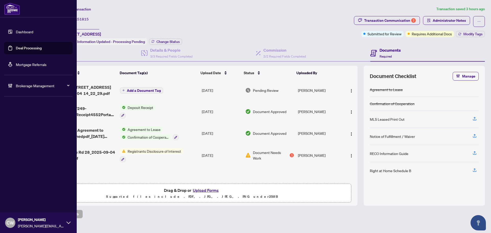
click at [18, 49] on link "Deal Processing" at bounding box center [29, 48] width 26 height 5
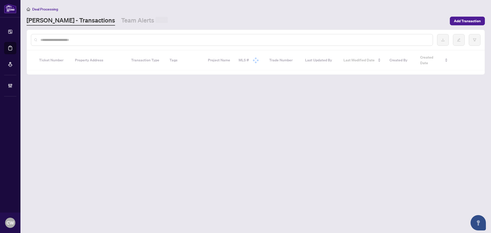
click at [95, 38] on input "text" at bounding box center [234, 40] width 388 height 6
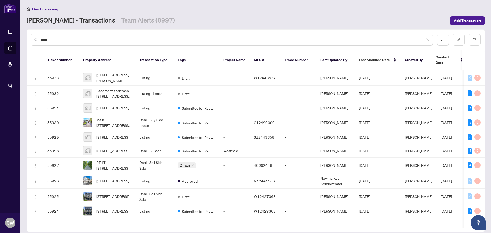
type input "*****"
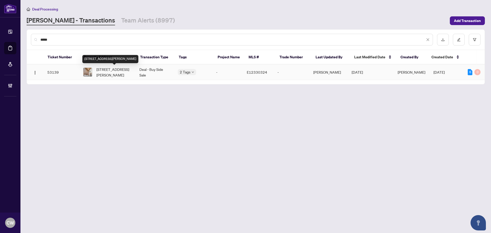
click at [111, 74] on span "[STREET_ADDRESS][PERSON_NAME]" at bounding box center [113, 71] width 35 height 11
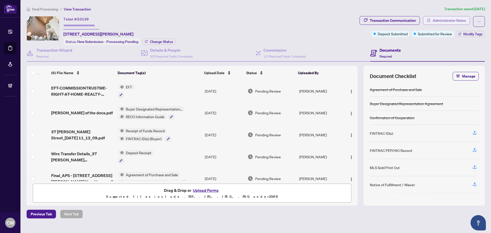
click at [453, 19] on span "Administrator Notes" at bounding box center [448, 20] width 33 height 8
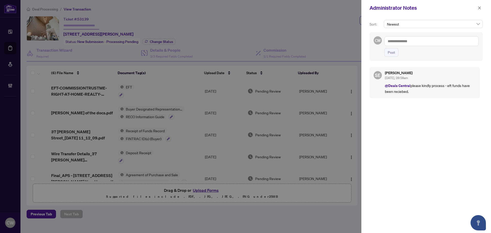
click at [394, 39] on textarea at bounding box center [431, 41] width 94 height 10
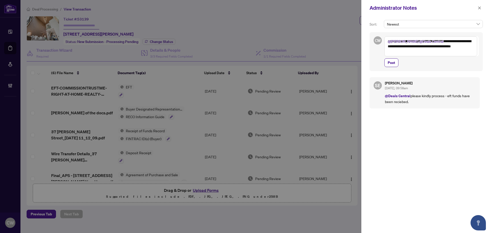
drag, startPoint x: 400, startPoint y: 46, endPoint x: 461, endPoint y: 35, distance: 62.0
click at [461, 35] on div "**********" at bounding box center [425, 51] width 113 height 39
click at [395, 47] on textarea "**********" at bounding box center [430, 43] width 93 height 15
type textarea "**********"
click at [392, 62] on span "Post" at bounding box center [390, 63] width 7 height 8
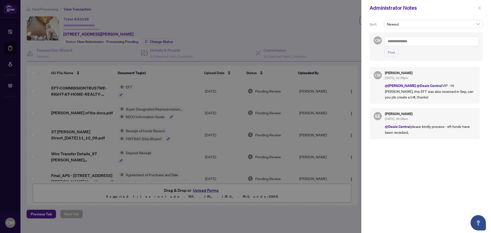
click at [479, 6] on icon "close" at bounding box center [479, 8] width 4 height 4
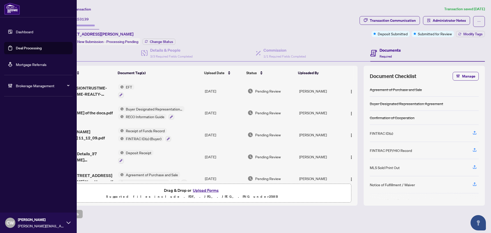
click at [17, 46] on link "Deal Processing" at bounding box center [29, 48] width 26 height 5
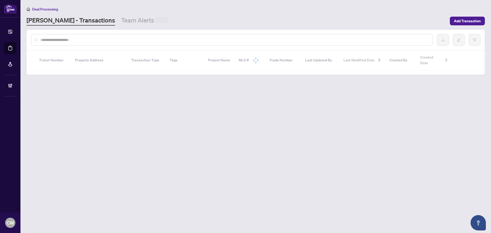
click at [96, 41] on input "text" at bounding box center [234, 40] width 388 height 6
paste input "**********"
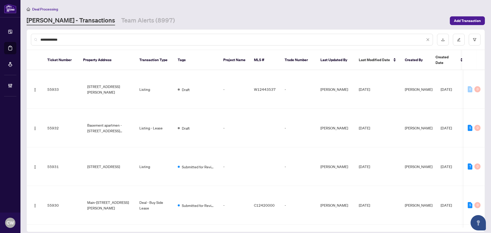
type input "**********"
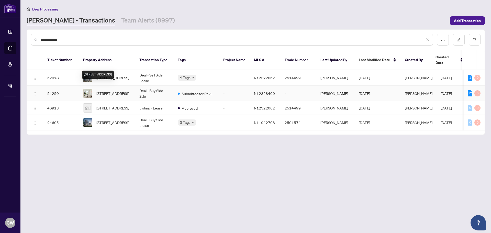
click at [118, 90] on span "[STREET_ADDRESS]" at bounding box center [112, 93] width 33 height 6
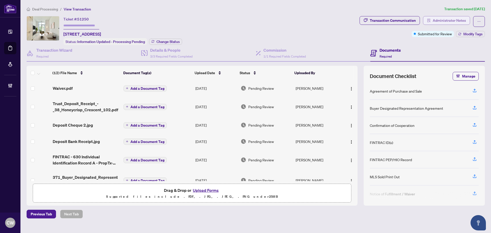
click at [445, 18] on span "Administrator Notes" at bounding box center [448, 20] width 33 height 8
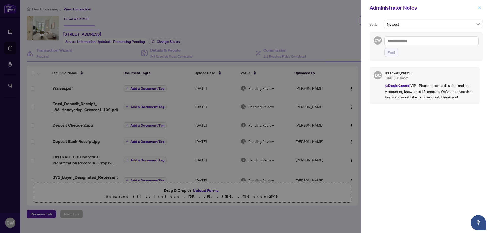
click at [478, 10] on span "button" at bounding box center [479, 8] width 4 height 8
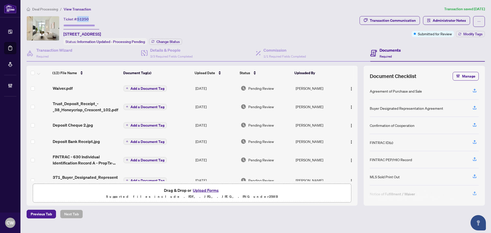
drag, startPoint x: 93, startPoint y: 20, endPoint x: 97, endPoint y: 16, distance: 6.0
click at [79, 20] on div "Ticket #: 51250 [STREET_ADDRESS]" at bounding box center [82, 26] width 38 height 21
copy span "1250"
click at [450, 22] on span "Administrator Notes" at bounding box center [448, 20] width 33 height 8
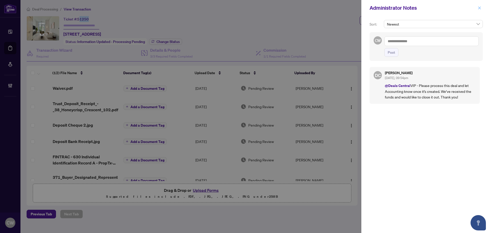
click at [479, 9] on icon "close" at bounding box center [479, 8] width 4 height 4
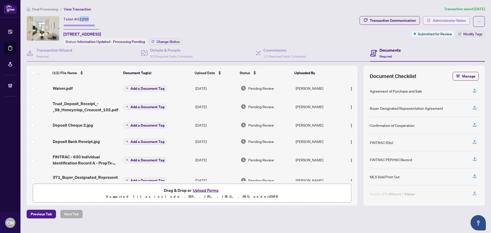
click at [456, 19] on span "Administrator Notes" at bounding box center [448, 20] width 33 height 8
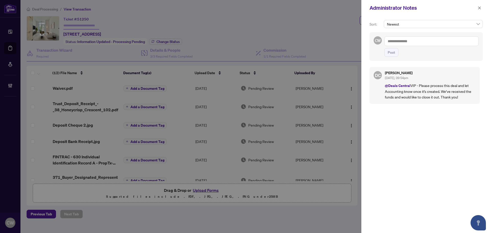
click at [422, 42] on textarea at bounding box center [431, 41] width 94 height 10
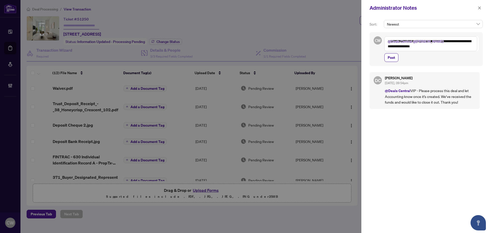
click at [396, 46] on textarea "**********" at bounding box center [430, 43] width 93 height 15
type textarea "**********"
click at [391, 58] on span "Post" at bounding box center [390, 57] width 7 height 8
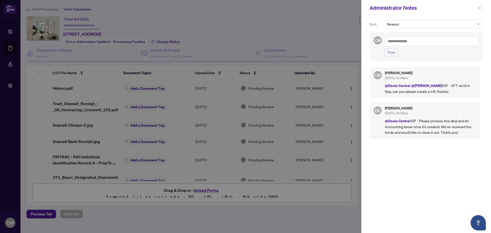
click at [479, 8] on icon "close" at bounding box center [479, 7] width 3 height 3
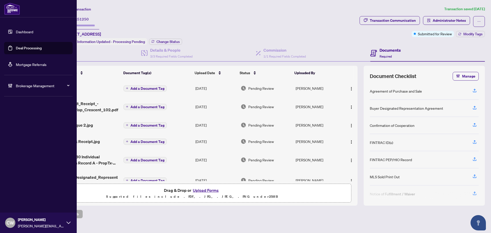
click at [16, 50] on link "Deal Processing" at bounding box center [29, 48] width 26 height 5
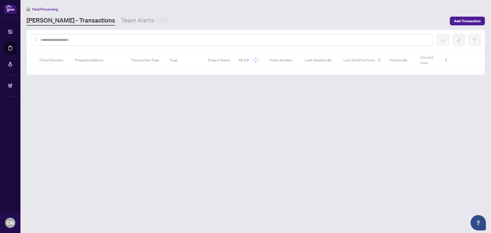
click at [89, 39] on input "text" at bounding box center [234, 40] width 388 height 6
paste input "**********"
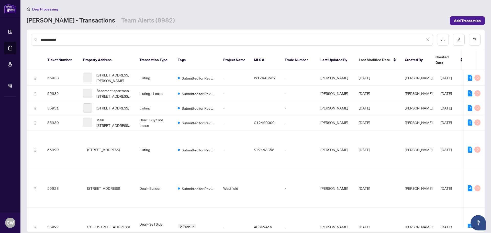
type input "**********"
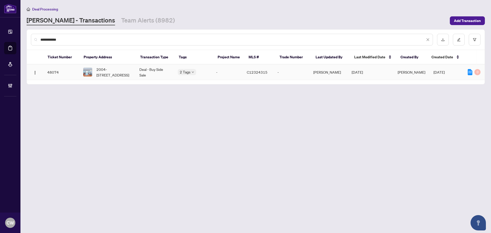
click at [121, 66] on span "2004-[STREET_ADDRESS]" at bounding box center [113, 71] width 35 height 11
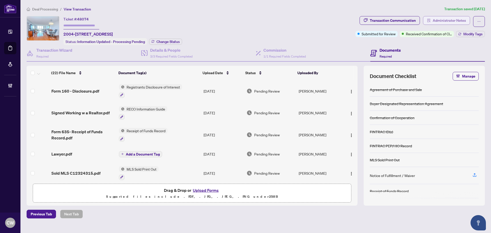
click at [456, 22] on span "Administrator Notes" at bounding box center [448, 20] width 33 height 8
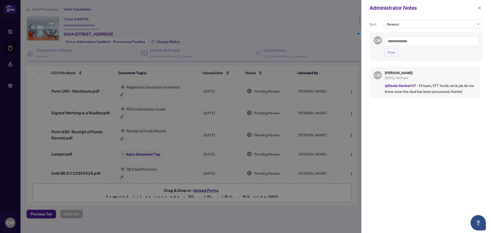
click at [408, 40] on textarea at bounding box center [431, 41] width 94 height 10
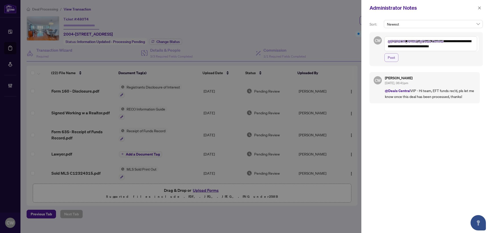
type textarea "**********"
click at [391, 59] on span "Post" at bounding box center [390, 57] width 7 height 8
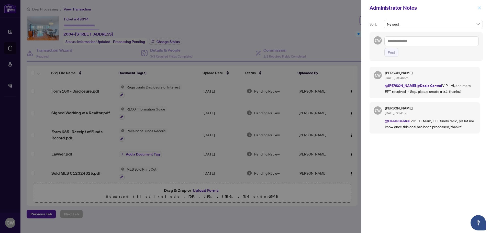
click at [481, 5] on span "button" at bounding box center [479, 8] width 4 height 8
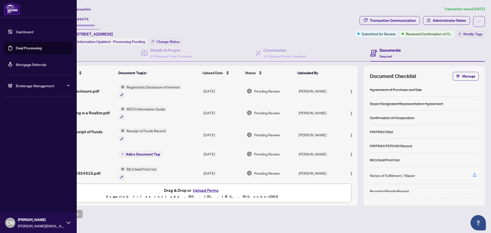
click at [16, 46] on link "Deal Processing" at bounding box center [29, 48] width 26 height 5
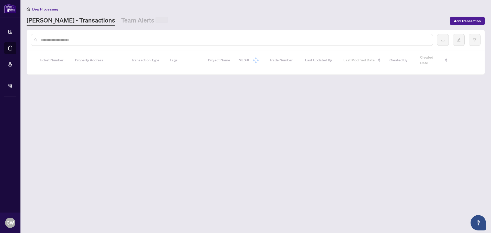
click at [84, 40] on input "text" at bounding box center [234, 40] width 388 height 6
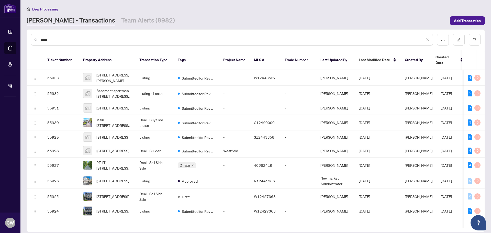
type input "*****"
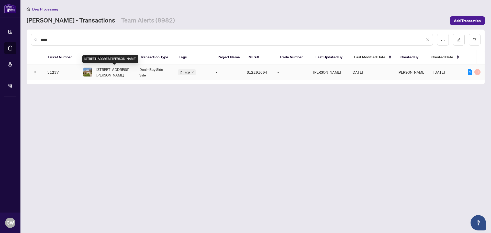
click at [108, 70] on span "[STREET_ADDRESS][PERSON_NAME]" at bounding box center [113, 71] width 35 height 11
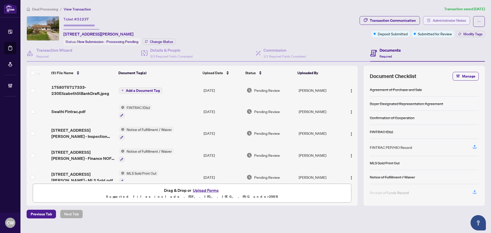
click at [450, 22] on span "Administrator Notes" at bounding box center [448, 20] width 33 height 8
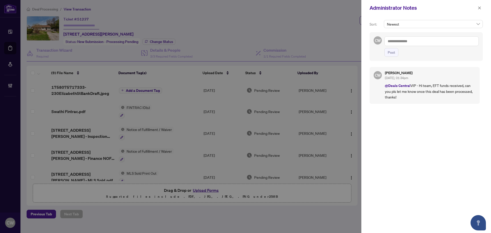
click at [405, 40] on textarea at bounding box center [431, 41] width 94 height 10
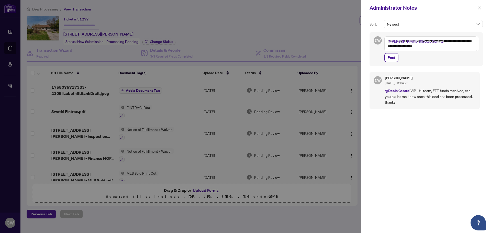
click at [396, 46] on textarea "**********" at bounding box center [430, 43] width 93 height 15
type textarea "**********"
click at [393, 58] on span "Post" at bounding box center [390, 57] width 7 height 8
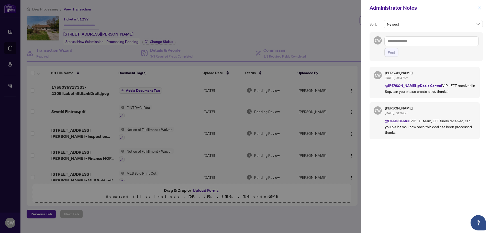
click at [478, 9] on icon "close" at bounding box center [479, 8] width 4 height 4
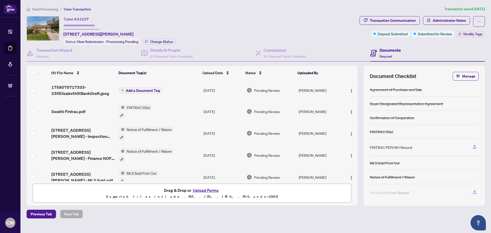
drag, startPoint x: 17, startPoint y: 51, endPoint x: 53, endPoint y: 45, distance: 36.7
click at [0, 0] on link "Deal Processing" at bounding box center [0, 0] width 0 height 0
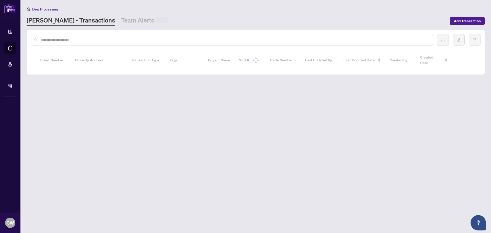
click at [85, 38] on input "text" at bounding box center [234, 40] width 388 height 6
paste input "*******"
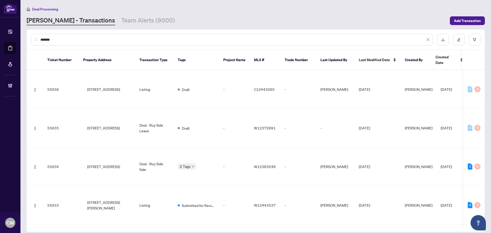
type input "*******"
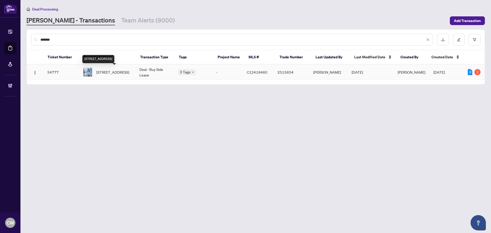
click at [100, 69] on span "[STREET_ADDRESS]" at bounding box center [112, 72] width 33 height 6
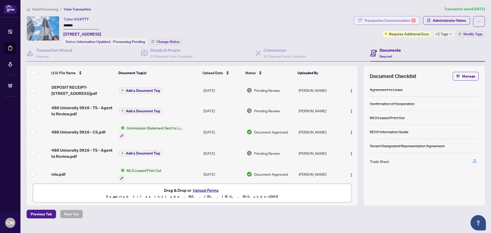
click at [402, 21] on div "Transaction Communication 2" at bounding box center [390, 20] width 52 height 8
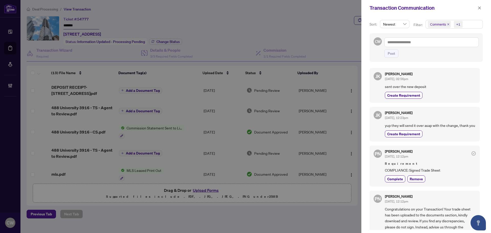
click at [447, 24] on icon "close" at bounding box center [448, 24] width 3 height 3
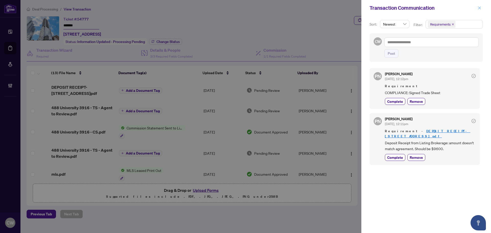
click at [480, 8] on icon "close" at bounding box center [479, 7] width 3 height 3
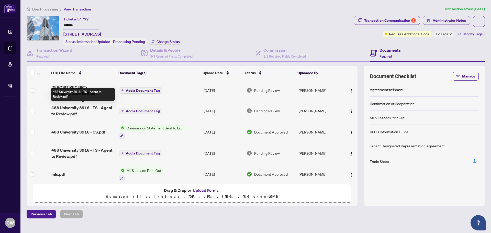
click at [67, 109] on span "488 University 3916 - TS - Agent to Review.pdf" at bounding box center [82, 111] width 63 height 12
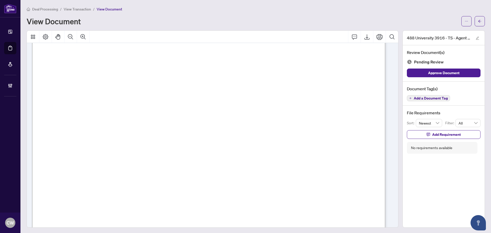
scroll to position [27, 0]
click at [478, 20] on icon "arrow-left" at bounding box center [480, 21] width 4 height 4
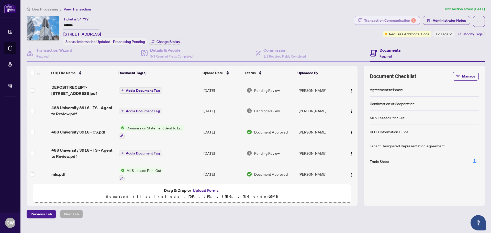
click at [404, 19] on div "Transaction Communication 2" at bounding box center [390, 20] width 52 height 8
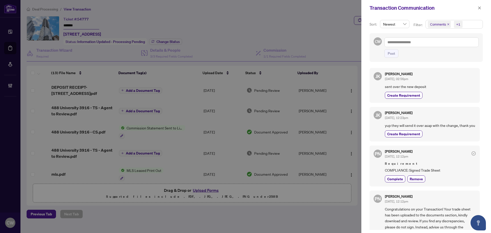
click at [447, 24] on icon "close" at bounding box center [448, 24] width 3 height 3
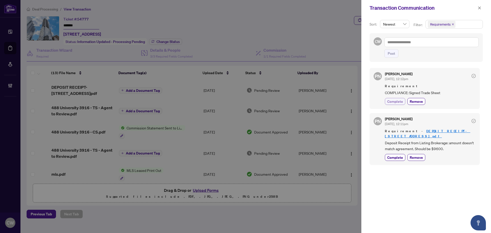
click at [390, 102] on span "Complete" at bounding box center [395, 101] width 16 height 5
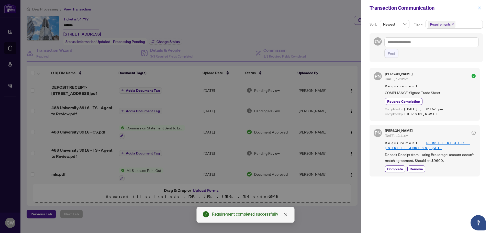
click at [479, 8] on icon "close" at bounding box center [479, 8] width 4 height 4
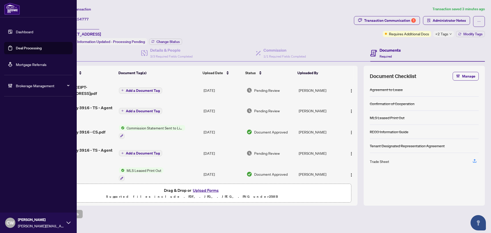
click at [18, 47] on link "Deal Processing" at bounding box center [29, 48] width 26 height 5
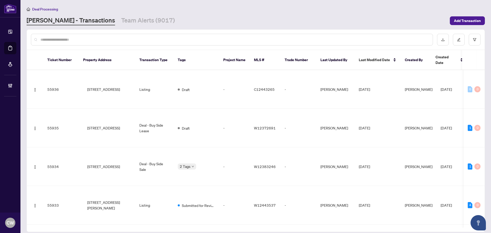
click at [71, 41] on input "text" at bounding box center [234, 40] width 388 height 6
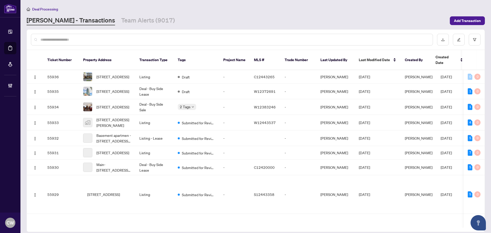
paste input "*******"
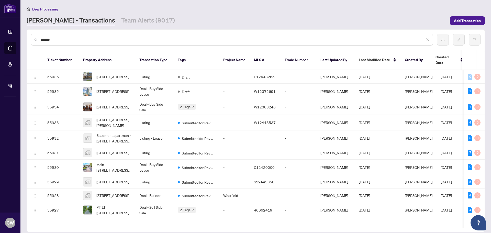
type input "*******"
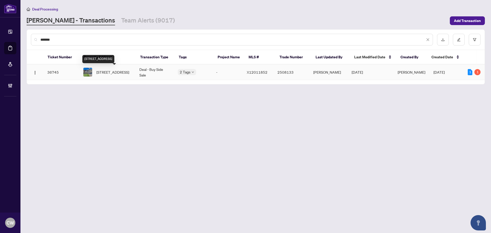
click at [108, 71] on span "[STREET_ADDRESS]" at bounding box center [112, 72] width 33 height 6
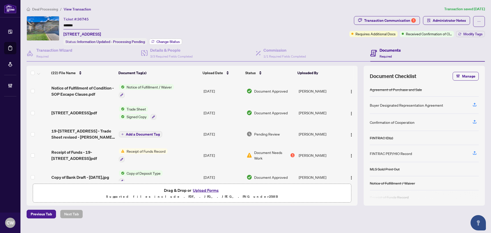
click at [166, 42] on span "Change Status" at bounding box center [167, 42] width 23 height 4
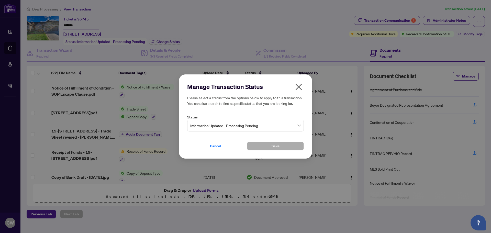
click at [216, 124] on span "Information Updated - Processing Pending" at bounding box center [245, 126] width 110 height 10
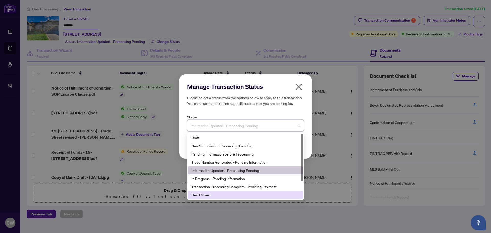
click at [224, 195] on div "Deal Closed" at bounding box center [245, 195] width 108 height 6
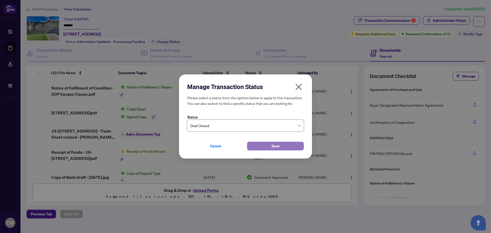
click at [264, 146] on button "Save" at bounding box center [275, 146] width 57 height 9
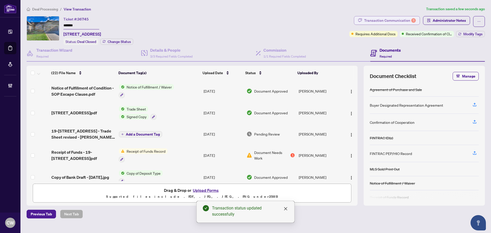
click at [402, 19] on div "Transaction Communication 1" at bounding box center [390, 20] width 52 height 8
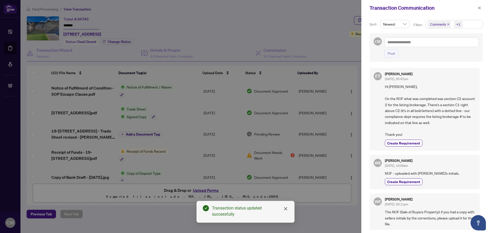
click at [448, 23] on icon "close" at bounding box center [448, 24] width 3 height 3
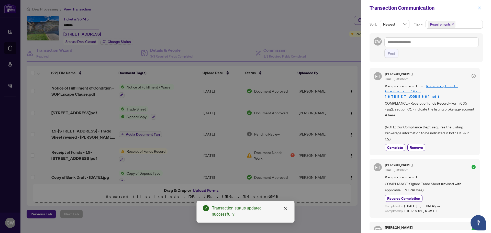
click at [480, 6] on span "button" at bounding box center [479, 8] width 4 height 8
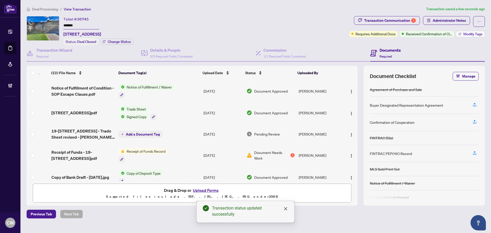
click at [473, 33] on span "Modify Tags" at bounding box center [472, 34] width 19 height 4
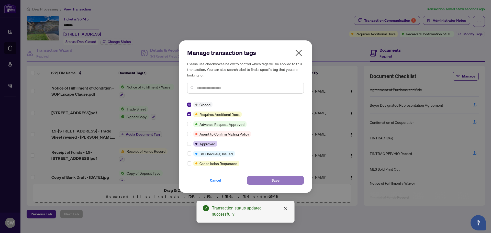
click at [271, 182] on span "Save" at bounding box center [275, 180] width 8 height 8
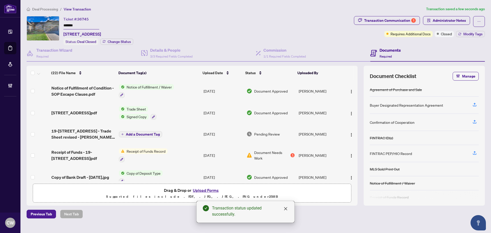
click at [18, 50] on ul "Dashboard Deal Processing Mortgage Referrals Brokerage Management" at bounding box center [10, 58] width 20 height 74
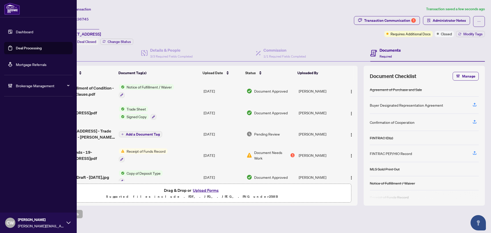
drag, startPoint x: 24, startPoint y: 49, endPoint x: 26, endPoint y: 52, distance: 4.3
click at [24, 49] on link "Deal Processing" at bounding box center [29, 48] width 26 height 5
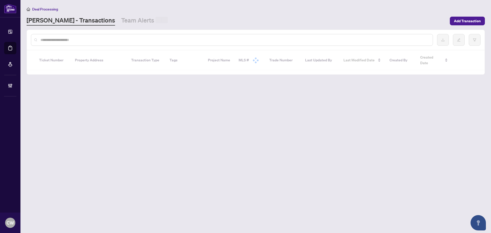
click at [91, 40] on input "text" at bounding box center [234, 40] width 388 height 6
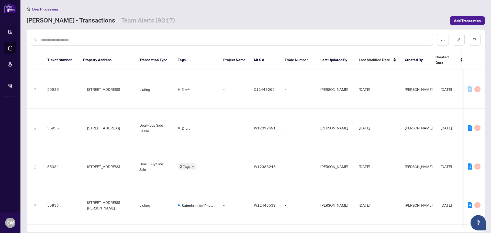
paste input "*******"
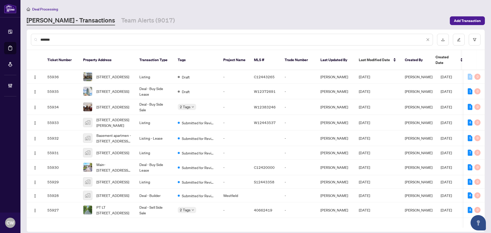
type input "*******"
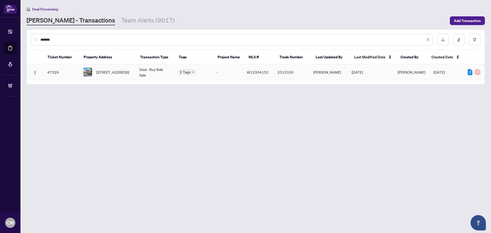
click at [111, 72] on span "[STREET_ADDRESS]" at bounding box center [112, 72] width 33 height 6
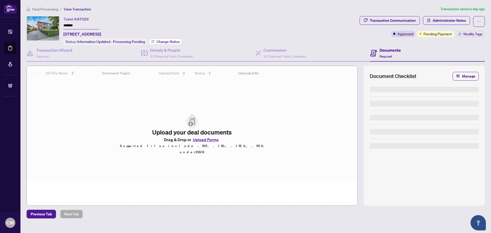
click at [169, 40] on span "Change Status" at bounding box center [167, 42] width 23 height 4
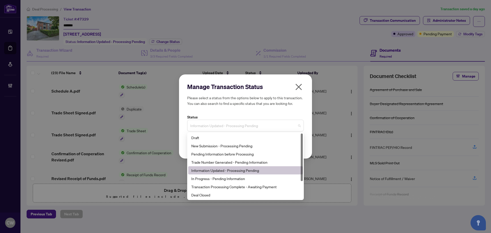
click at [261, 123] on span "Information Updated - Processing Pending" at bounding box center [245, 126] width 110 height 10
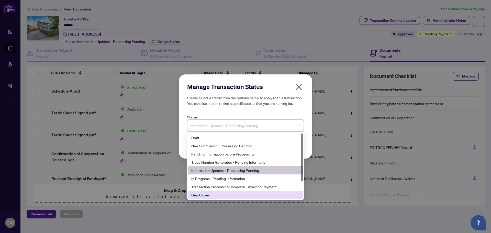
click at [227, 193] on div "Deal Closed" at bounding box center [245, 195] width 108 height 6
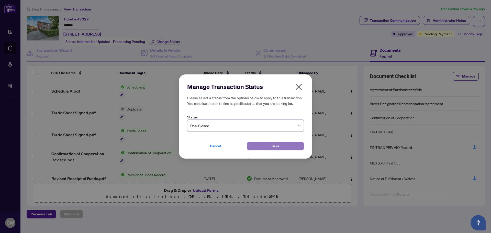
click at [266, 144] on button "Save" at bounding box center [275, 146] width 57 height 9
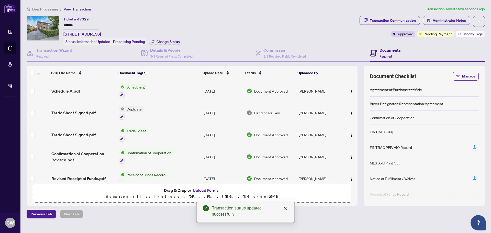
click at [469, 34] on span "Modify Tags" at bounding box center [472, 34] width 19 height 4
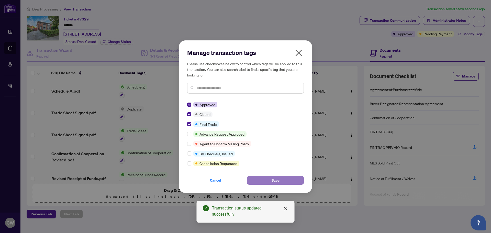
click at [272, 182] on span "Save" at bounding box center [275, 180] width 8 height 8
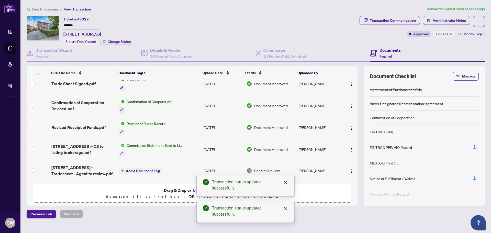
scroll to position [26, 0]
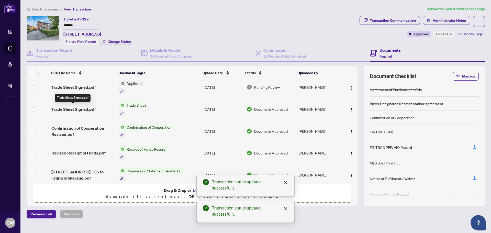
click at [78, 107] on span "Trade Sheet Signed.pdf" at bounding box center [73, 109] width 44 height 6
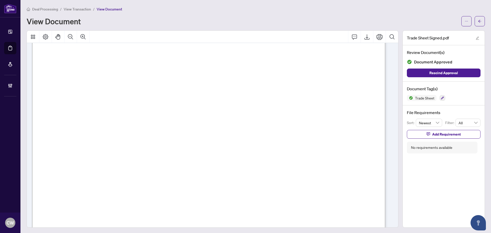
scroll to position [153, 0]
click at [474, 23] on button "button" at bounding box center [479, 21] width 10 height 10
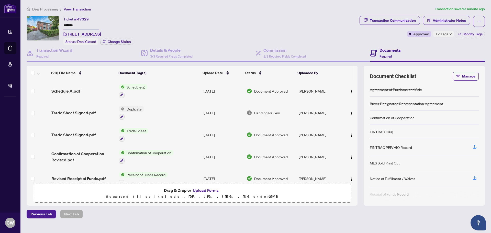
click at [205, 190] on button "Upload Forms" at bounding box center [205, 190] width 29 height 7
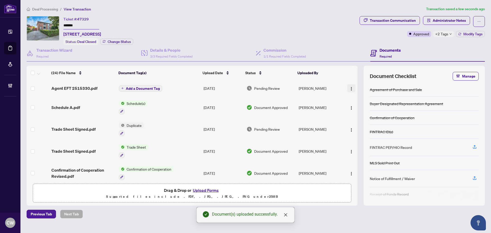
click at [350, 89] on img "button" at bounding box center [351, 89] width 4 height 4
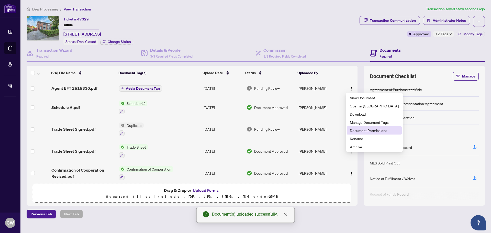
click at [362, 133] on span "Document Permissions" at bounding box center [374, 131] width 49 height 6
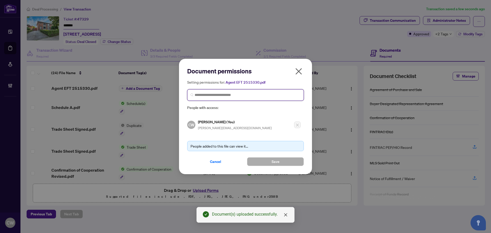
click at [231, 92] on input "search" at bounding box center [248, 94] width 106 height 5
paste input "**********"
type input "**********"
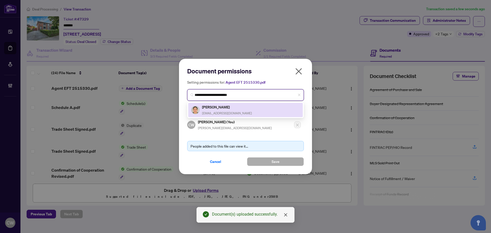
click at [233, 108] on h5 "[PERSON_NAME]" at bounding box center [227, 107] width 50 height 6
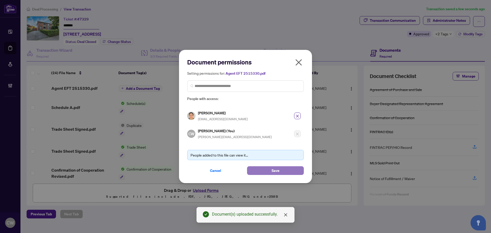
click at [266, 169] on button "Save" at bounding box center [275, 170] width 57 height 9
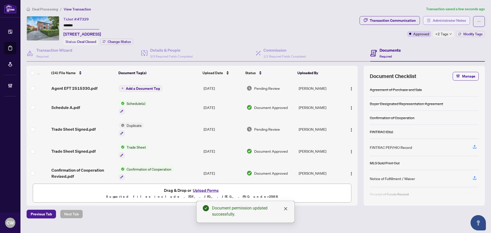
click at [437, 22] on span "Administrator Notes" at bounding box center [448, 20] width 33 height 8
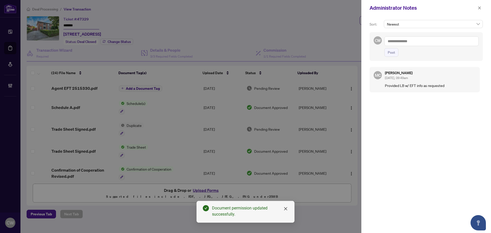
click at [405, 41] on textarea at bounding box center [431, 41] width 94 height 10
paste textarea "**********"
type textarea "**********"
click at [394, 53] on span "Post" at bounding box center [390, 52] width 7 height 8
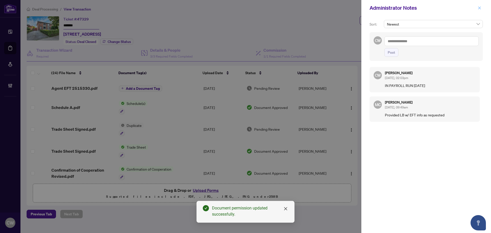
click at [479, 9] on icon "close" at bounding box center [479, 7] width 3 height 3
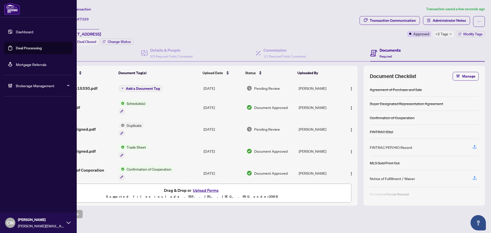
click at [17, 50] on link "Deal Processing" at bounding box center [29, 48] width 26 height 5
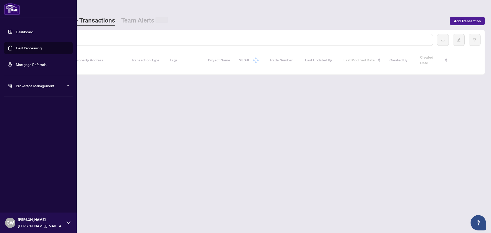
click at [99, 39] on input "text" at bounding box center [234, 40] width 388 height 6
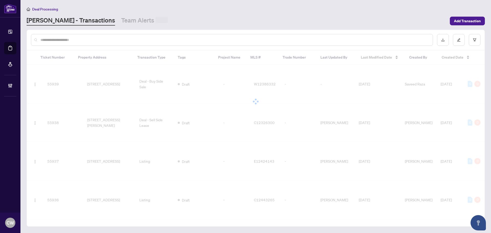
paste input "*******"
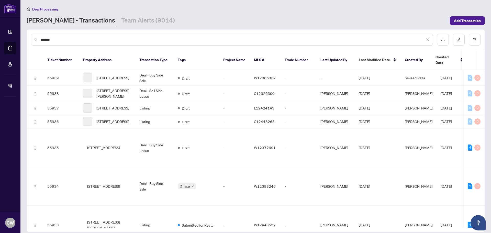
type input "*******"
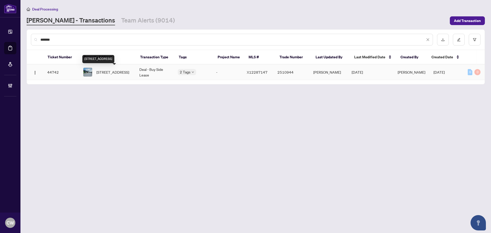
click at [117, 71] on span "[STREET_ADDRESS]" at bounding box center [112, 72] width 33 height 6
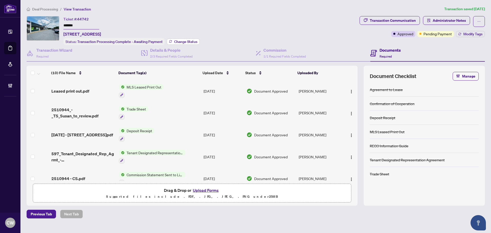
click at [185, 42] on span "Change Status" at bounding box center [185, 42] width 23 height 4
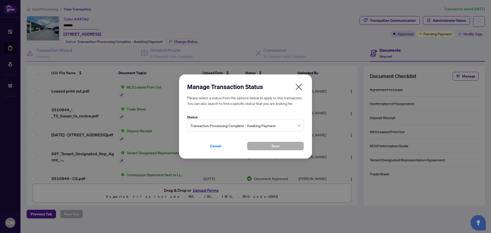
click at [267, 125] on span "Transaction Processing Complete - Awaiting Payment" at bounding box center [245, 126] width 110 height 10
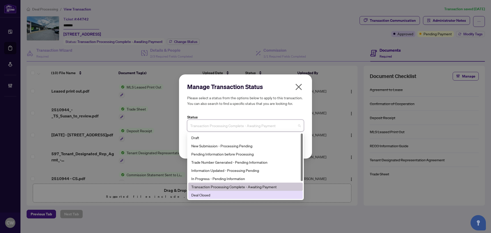
click at [212, 196] on div "Deal Closed" at bounding box center [245, 195] width 108 height 6
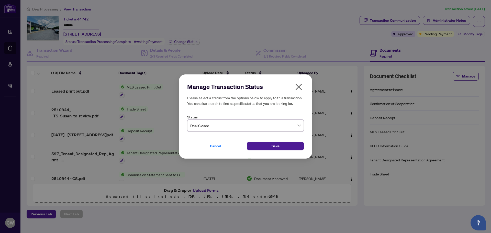
click at [253, 141] on div "Cancel Save" at bounding box center [245, 142] width 117 height 15
click at [265, 144] on button "Save" at bounding box center [275, 146] width 57 height 9
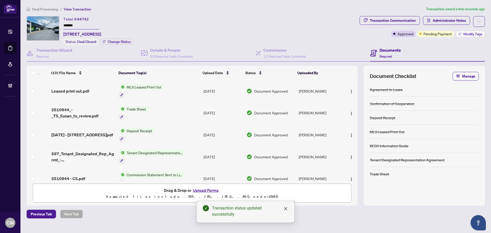
click at [467, 35] on span "Modify Tags" at bounding box center [472, 34] width 19 height 4
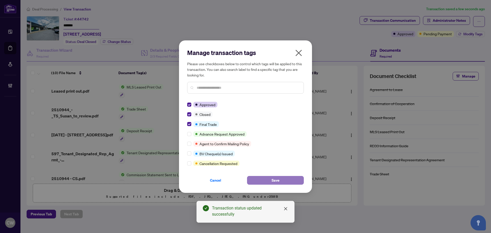
click at [271, 180] on span "Save" at bounding box center [275, 180] width 8 height 8
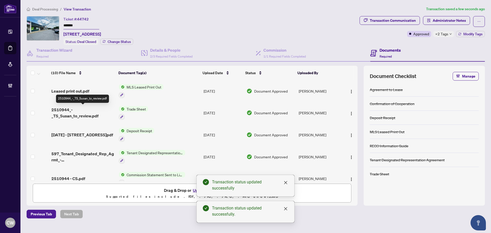
click at [75, 111] on span "2510944_-_TS_Susan_to_review.pdf" at bounding box center [82, 113] width 63 height 12
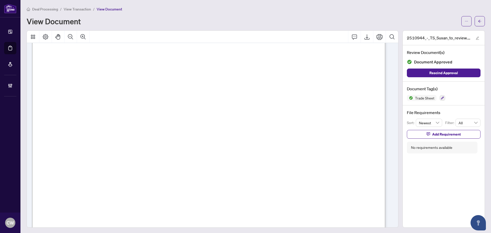
scroll to position [128, 0]
click at [478, 25] on span "button" at bounding box center [480, 21] width 4 height 8
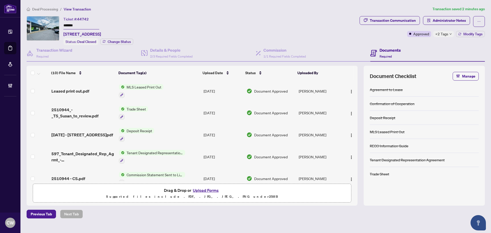
click at [215, 191] on button "Upload Forms" at bounding box center [205, 190] width 29 height 7
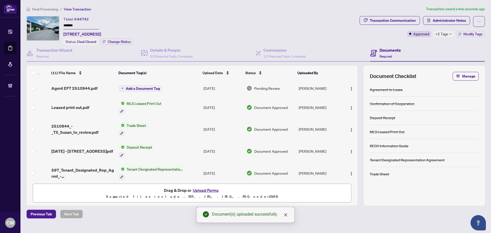
click at [349, 89] on img "button" at bounding box center [351, 89] width 4 height 4
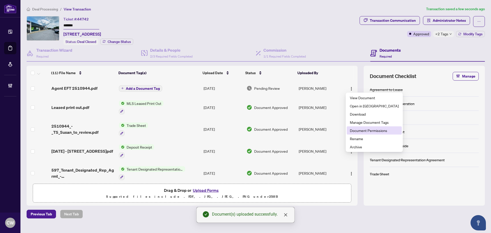
click at [365, 130] on span "Document Permissions" at bounding box center [374, 131] width 49 height 6
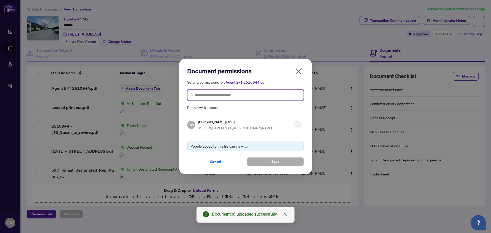
click at [249, 93] on input "search" at bounding box center [248, 94] width 106 height 5
paste input "**********"
type input "**********"
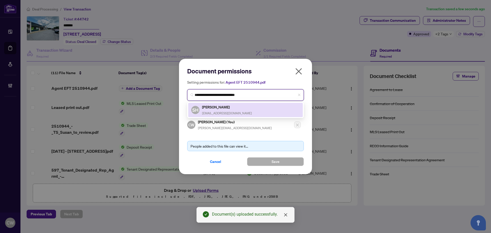
click at [236, 111] on div "SH [PERSON_NAME] [PERSON_NAME][EMAIL_ADDRESS][DOMAIN_NAME]" at bounding box center [245, 110] width 108 height 12
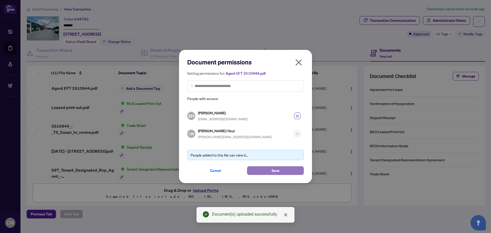
click at [268, 169] on button "Save" at bounding box center [275, 170] width 57 height 9
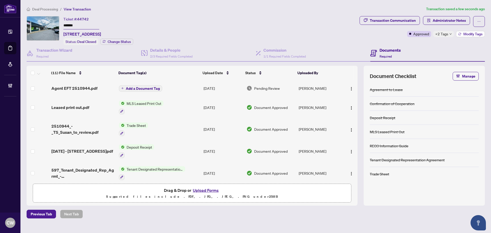
click at [465, 34] on span "Modify Tags" at bounding box center [472, 34] width 19 height 4
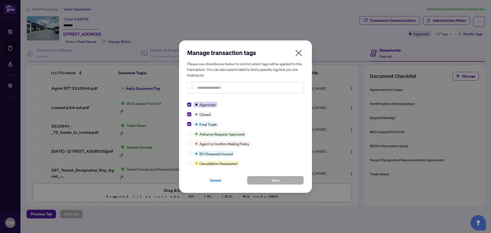
click at [298, 54] on icon "close" at bounding box center [298, 53] width 8 height 8
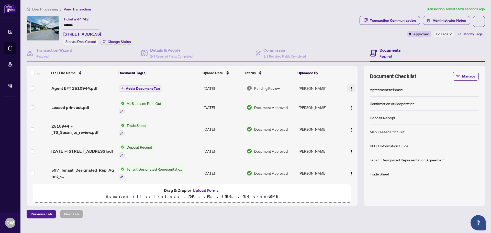
click at [352, 86] on button "button" at bounding box center [351, 88] width 8 height 8
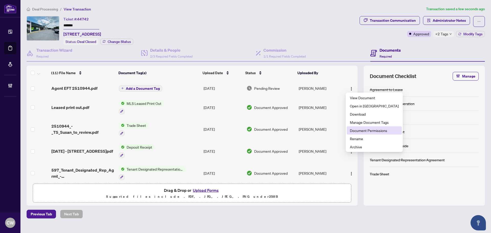
click at [359, 134] on li "Document Permissions" at bounding box center [374, 130] width 55 height 8
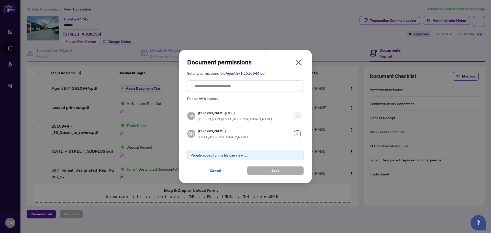
click at [300, 60] on icon "close" at bounding box center [298, 62] width 8 height 8
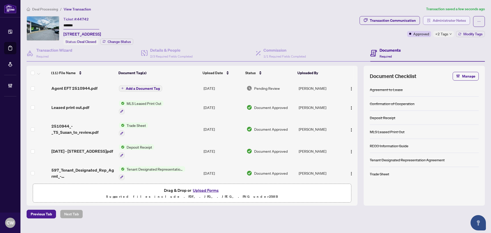
drag, startPoint x: 447, startPoint y: 17, endPoint x: 451, endPoint y: 19, distance: 4.0
click at [451, 19] on span "Administrator Notes" at bounding box center [448, 20] width 33 height 8
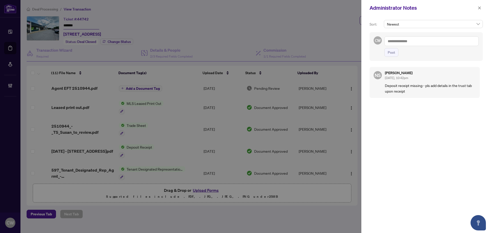
click at [435, 33] on div "CW Post" at bounding box center [425, 46] width 113 height 29
click at [420, 44] on textarea at bounding box center [431, 41] width 94 height 10
paste textarea "**********"
type textarea "**********"
click at [393, 50] on span "Post" at bounding box center [390, 52] width 7 height 8
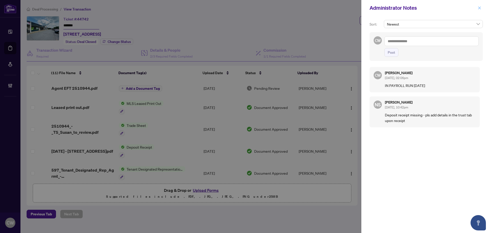
click at [479, 8] on icon "close" at bounding box center [479, 7] width 3 height 3
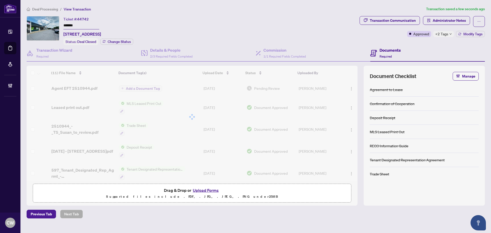
click at [0, 0] on link "Deal Processing" at bounding box center [0, 0] width 0 height 0
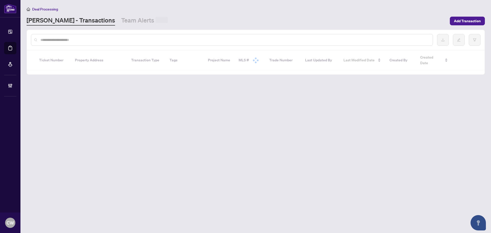
click at [93, 39] on input "text" at bounding box center [234, 40] width 388 height 6
paste input "*******"
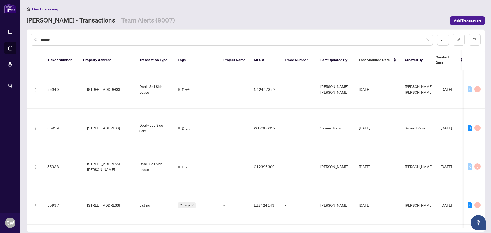
type input "*******"
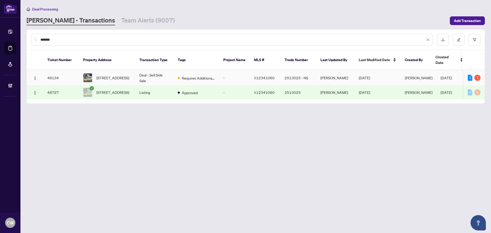
click at [117, 75] on span "[STREET_ADDRESS]" at bounding box center [112, 78] width 33 height 6
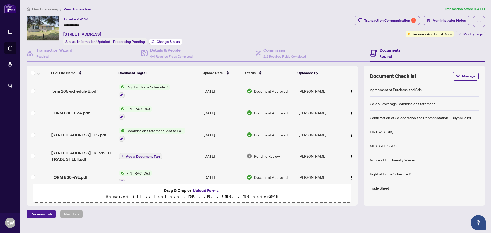
click at [168, 40] on span "Change Status" at bounding box center [167, 42] width 23 height 4
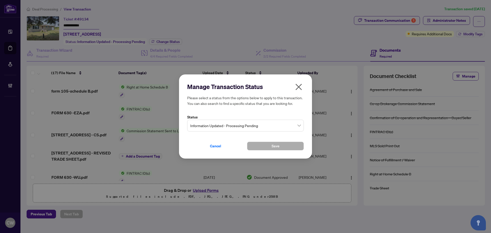
click at [272, 129] on span "Information Updated - Processing Pending" at bounding box center [245, 126] width 110 height 10
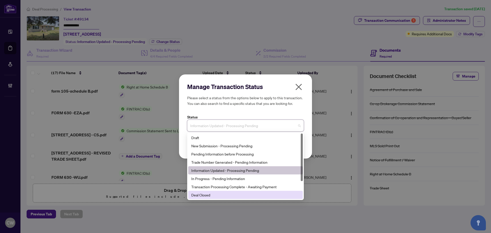
click at [219, 193] on div "Deal Closed" at bounding box center [245, 195] width 108 height 6
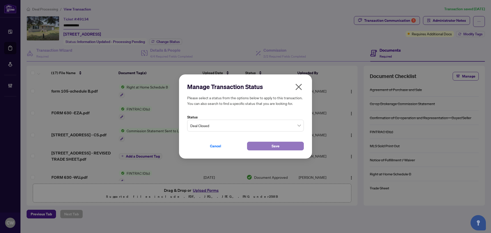
click at [262, 144] on button "Save" at bounding box center [275, 146] width 57 height 9
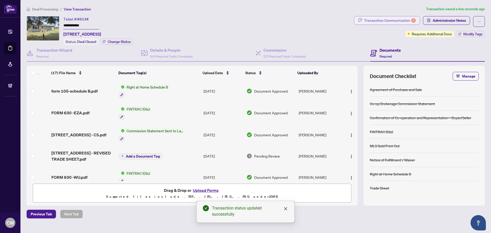
click at [393, 17] on div "Transaction Communication 1" at bounding box center [390, 20] width 52 height 8
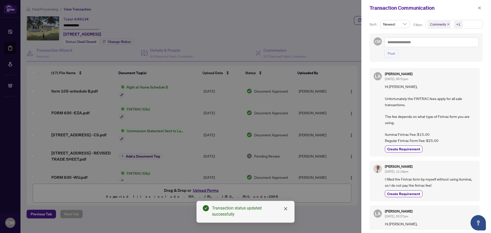
click at [447, 24] on icon "close" at bounding box center [448, 24] width 3 height 3
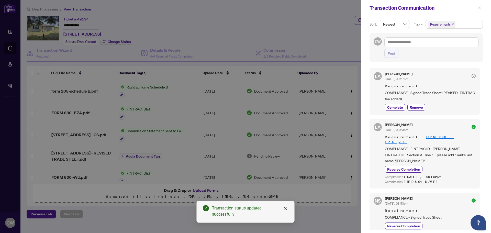
click at [478, 6] on span "button" at bounding box center [479, 8] width 4 height 8
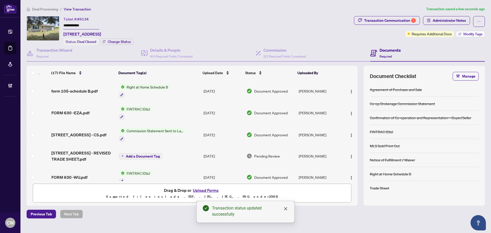
click at [478, 35] on span "Modify Tags" at bounding box center [472, 34] width 19 height 4
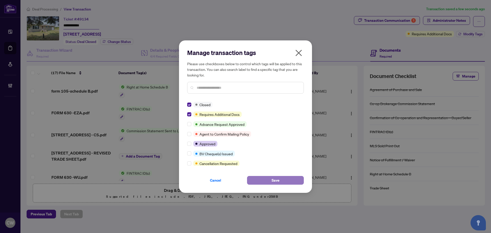
click at [264, 180] on button "Save" at bounding box center [275, 180] width 57 height 9
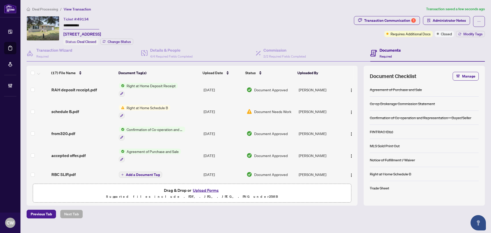
scroll to position [265, 0]
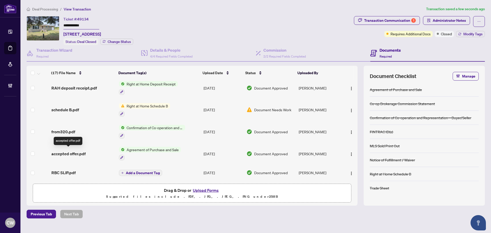
click at [72, 151] on span "accepted offer.pdf" at bounding box center [68, 154] width 34 height 6
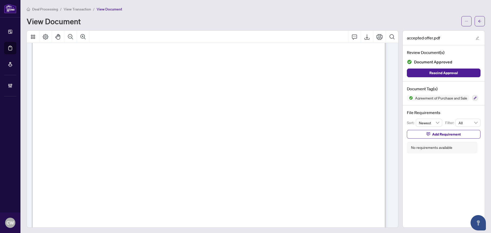
scroll to position [2070, 0]
click at [478, 23] on icon "arrow-left" at bounding box center [480, 21] width 4 height 4
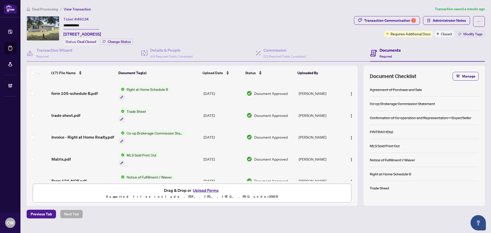
scroll to position [128, 0]
click at [82, 137] on span "Invoice - Right at Home Realty.pdf" at bounding box center [82, 137] width 63 height 6
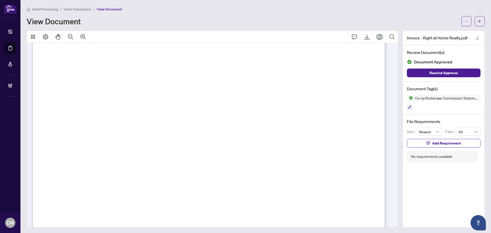
scroll to position [102, 0]
drag, startPoint x: 145, startPoint y: 187, endPoint x: 107, endPoint y: 187, distance: 37.3
click at [107, 187] on span "HST #888043676RT" at bounding box center [117, 189] width 52 height 6
click at [478, 21] on icon "arrow-left" at bounding box center [480, 21] width 4 height 4
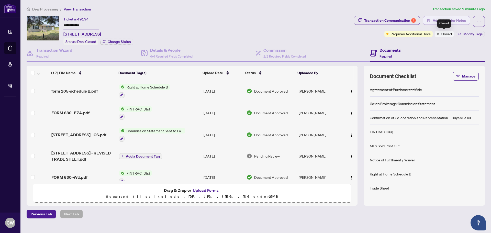
click at [453, 22] on span "Administrator Notes" at bounding box center [448, 20] width 33 height 8
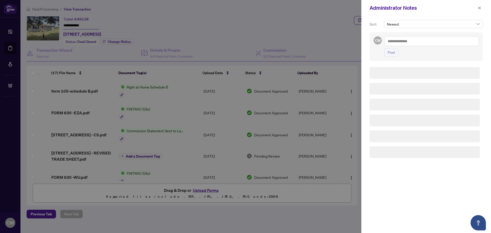
click at [455, 18] on div "Sort: Newest CW Post" at bounding box center [426, 124] width 130 height 217
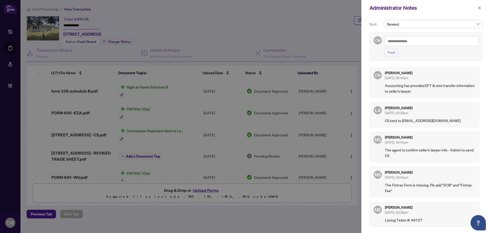
click at [407, 37] on textarea at bounding box center [431, 41] width 94 height 10
paste textarea "**********"
type textarea "**********"
click at [395, 51] on button "Post" at bounding box center [391, 52] width 14 height 9
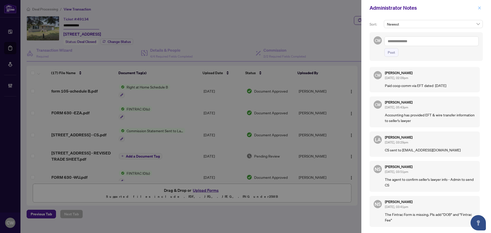
click at [480, 8] on icon "close" at bounding box center [479, 8] width 4 height 4
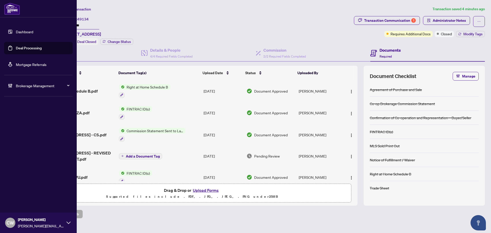
click at [16, 47] on link "Deal Processing" at bounding box center [29, 48] width 26 height 5
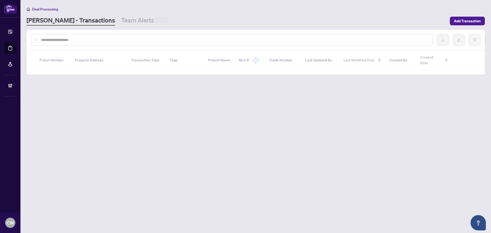
click at [90, 39] on input "text" at bounding box center [234, 40] width 388 height 6
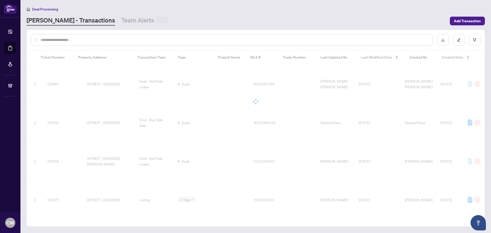
paste input "*******"
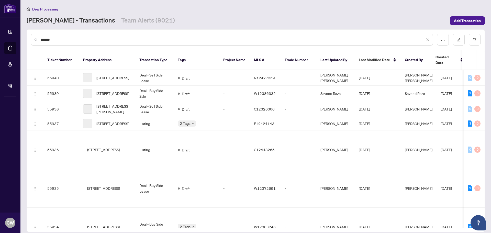
type input "*******"
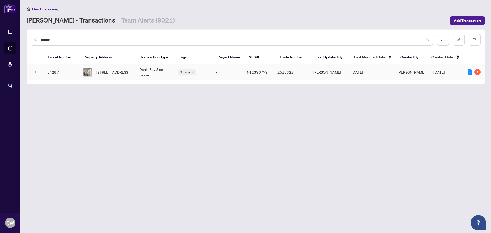
click at [110, 69] on span "[STREET_ADDRESS]" at bounding box center [112, 72] width 33 height 6
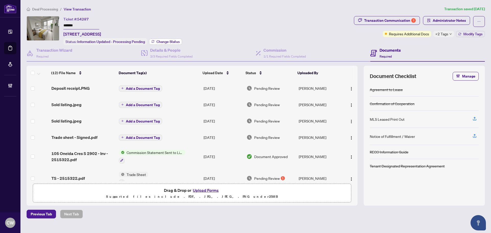
click at [174, 40] on span "Change Status" at bounding box center [167, 42] width 23 height 4
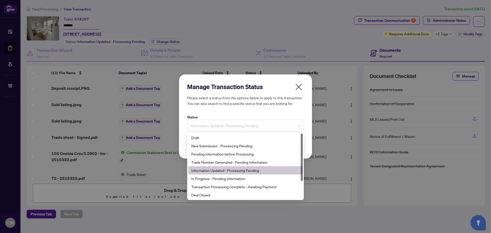
click at [248, 122] on span "Information Updated - Processing Pending" at bounding box center [245, 126] width 110 height 10
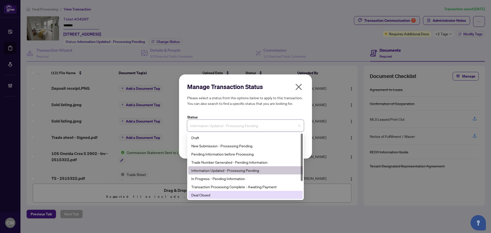
click at [220, 195] on div "Deal Closed" at bounding box center [245, 195] width 108 height 6
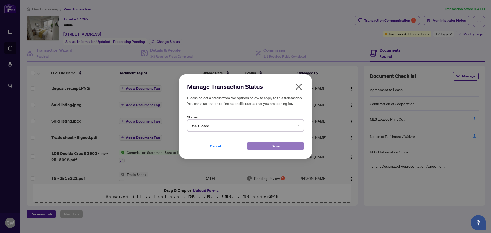
click at [258, 145] on button "Save" at bounding box center [275, 146] width 57 height 9
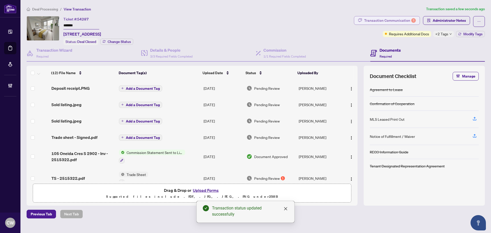
click at [397, 18] on div "Transaction Communication 1" at bounding box center [390, 20] width 52 height 8
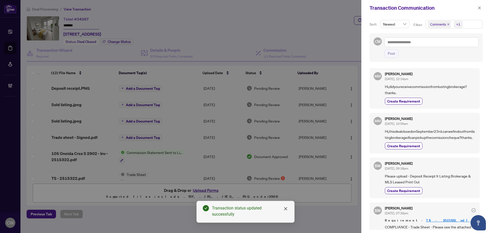
click at [447, 25] on icon "close" at bounding box center [448, 24] width 3 height 3
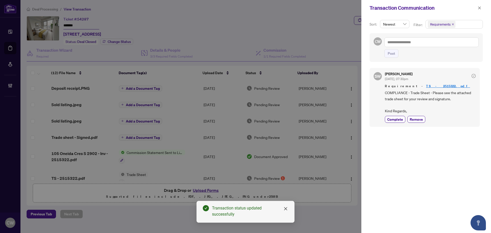
click at [479, 9] on icon "close" at bounding box center [479, 8] width 4 height 4
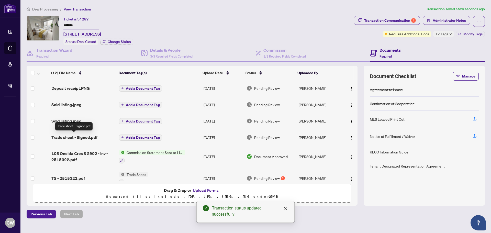
click at [73, 135] on span "Trade sheet - Signed.pdf" at bounding box center [74, 137] width 46 height 6
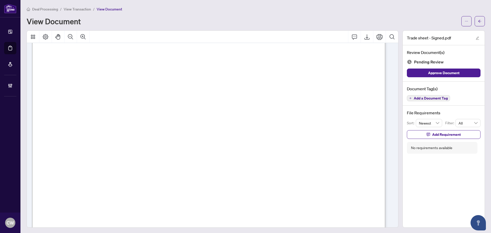
scroll to position [102, 0]
click at [87, 37] on button "Zoom In" at bounding box center [83, 37] width 12 height 12
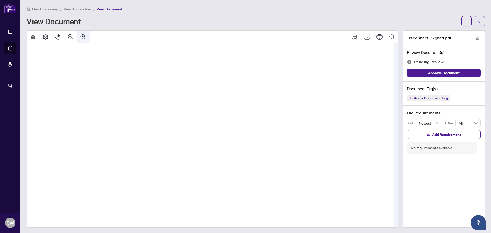
click at [87, 37] on button "Zoom In" at bounding box center [83, 37] width 12 height 12
click at [478, 22] on icon "arrow-left" at bounding box center [480, 21] width 4 height 4
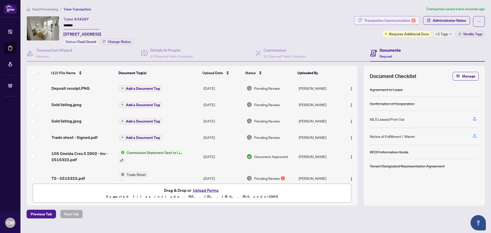
click at [400, 20] on div "Transaction Communication 1" at bounding box center [390, 20] width 52 height 8
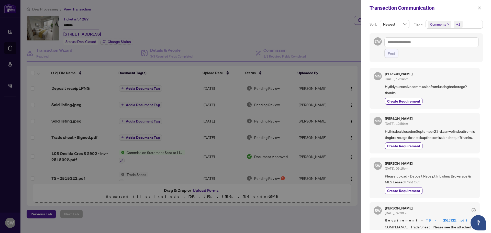
click at [448, 23] on span "Comments" at bounding box center [439, 24] width 23 height 7
drag, startPoint x: 430, startPoint y: 45, endPoint x: 429, endPoint y: 51, distance: 5.8
click at [430, 45] on span "Select Comments" at bounding box center [430, 45] width 4 height 4
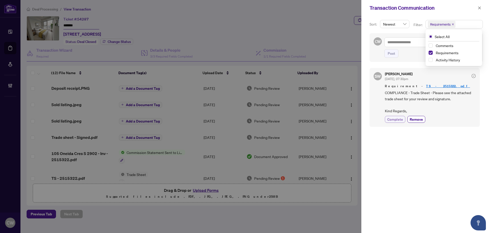
click at [395, 118] on span "Complete" at bounding box center [395, 119] width 16 height 5
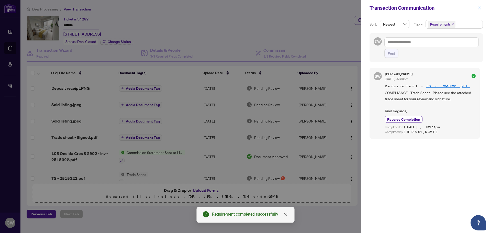
click at [480, 7] on icon "close" at bounding box center [479, 8] width 4 height 4
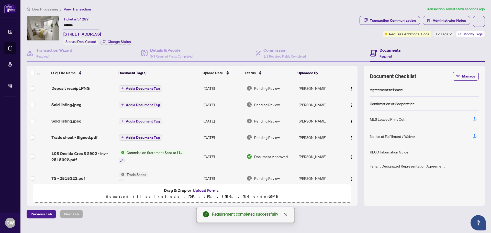
click at [470, 36] on button "Modify Tags" at bounding box center [470, 34] width 29 height 6
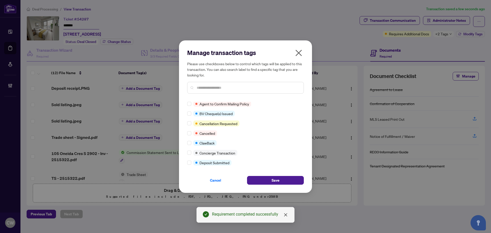
scroll to position [77, 0]
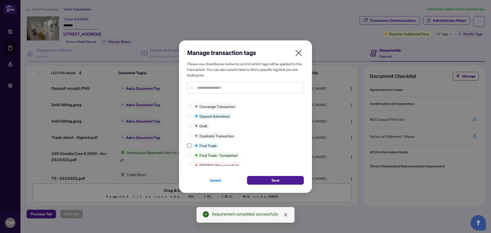
click at [189, 148] on label at bounding box center [189, 146] width 4 height 6
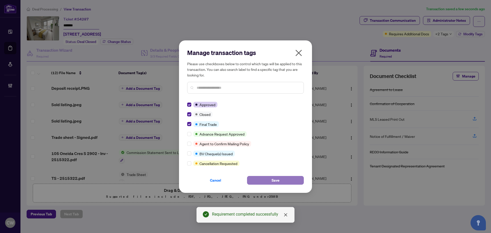
click at [262, 179] on button "Save" at bounding box center [275, 180] width 57 height 9
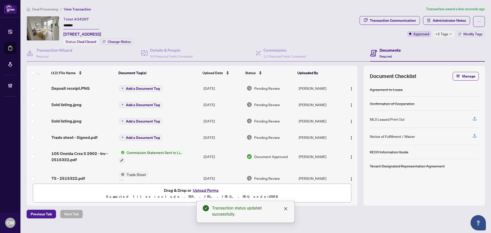
click at [71, 137] on span "Trade sheet - Signed.pdf" at bounding box center [74, 137] width 46 height 6
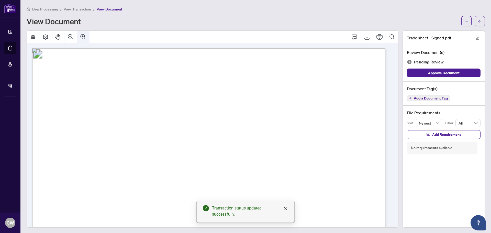
click at [83, 39] on icon "Zoom In" at bounding box center [83, 37] width 6 height 6
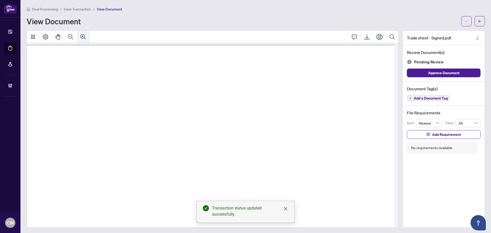
click at [83, 39] on icon "Zoom In" at bounding box center [83, 37] width 6 height 6
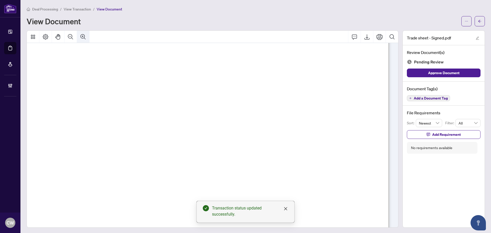
click at [83, 39] on icon "Zoom In" at bounding box center [83, 37] width 6 height 6
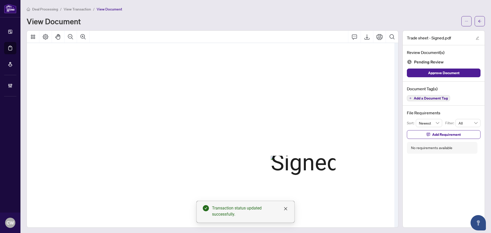
scroll to position [396, 168]
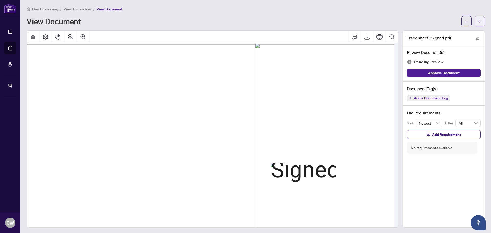
click at [474, 22] on button "button" at bounding box center [479, 21] width 10 height 10
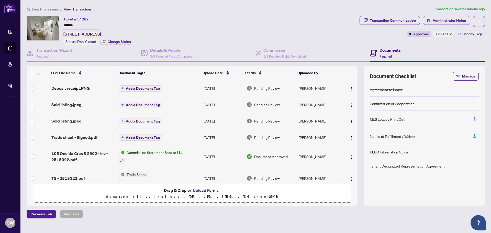
click at [213, 188] on button "Upload Forms" at bounding box center [205, 190] width 29 height 7
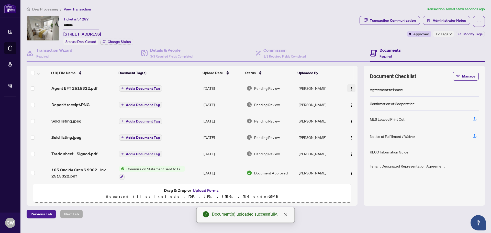
click at [349, 85] on span "button" at bounding box center [351, 88] width 4 height 6
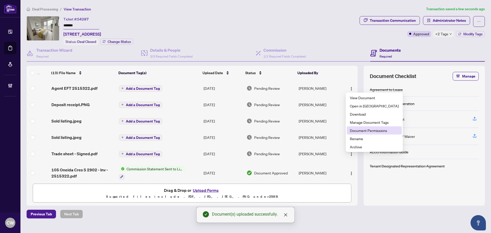
click at [360, 128] on span "Document Permissions" at bounding box center [374, 131] width 49 height 6
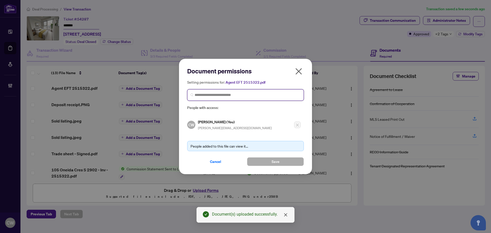
click at [277, 95] on input "search" at bounding box center [248, 94] width 106 height 5
paste input "**********"
type input "**********"
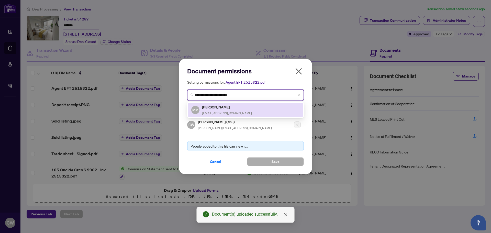
click at [216, 109] on h5 "[PERSON_NAME]" at bounding box center [227, 107] width 50 height 6
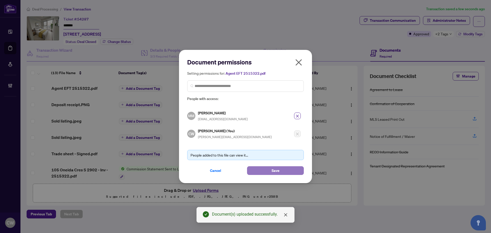
click at [275, 170] on span "Save" at bounding box center [275, 170] width 8 height 8
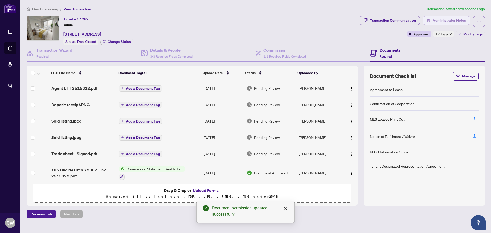
click at [440, 22] on span "Administrator Notes" at bounding box center [448, 20] width 33 height 8
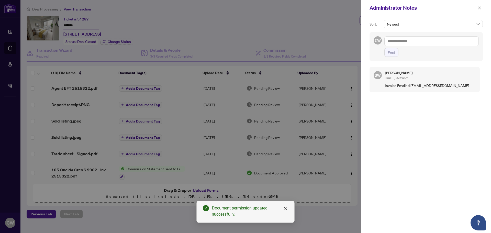
click at [418, 41] on textarea at bounding box center [431, 41] width 94 height 10
paste textarea "**********"
type textarea "**********"
click at [395, 49] on button "Post" at bounding box center [391, 52] width 14 height 9
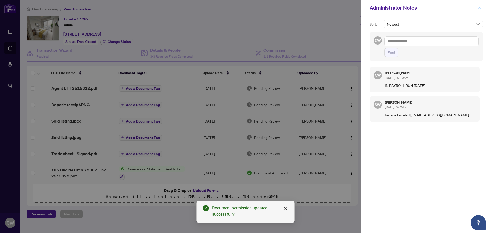
click at [479, 10] on span "button" at bounding box center [479, 8] width 4 height 8
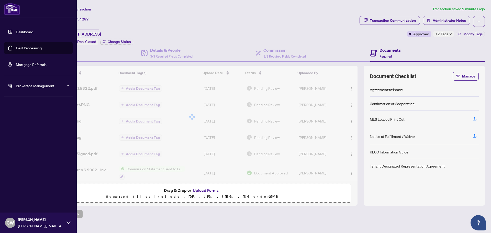
click at [17, 48] on link "Deal Processing" at bounding box center [29, 48] width 26 height 5
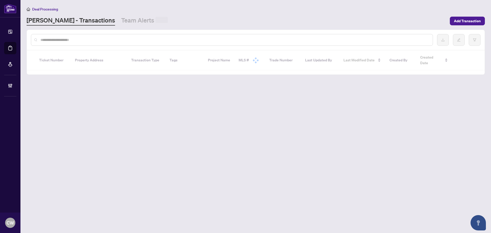
click at [96, 39] on input "text" at bounding box center [234, 40] width 388 height 6
paste input "*******"
type input "*******"
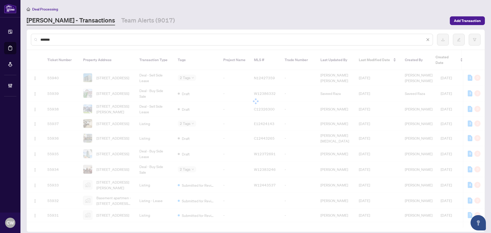
click at [110, 75] on div at bounding box center [256, 101] width 458 height 102
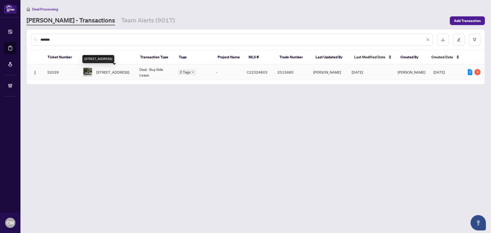
click at [110, 75] on span "[STREET_ADDRESS]" at bounding box center [112, 72] width 33 height 6
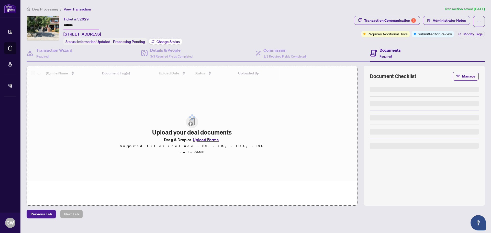
click at [170, 39] on button "Change Status" at bounding box center [165, 42] width 33 height 6
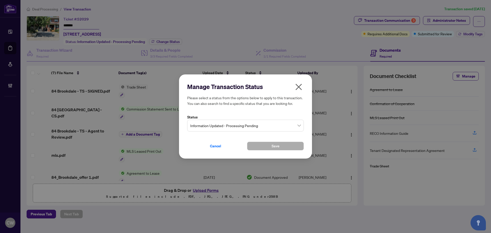
click at [259, 130] on span "Information Updated - Processing Pending" at bounding box center [245, 126] width 110 height 10
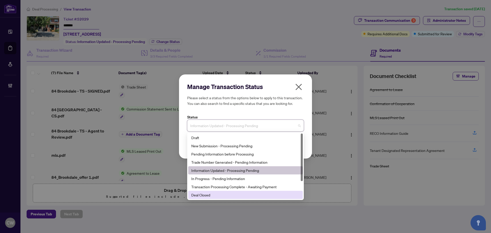
click at [222, 195] on div "Deal Closed" at bounding box center [245, 195] width 108 height 6
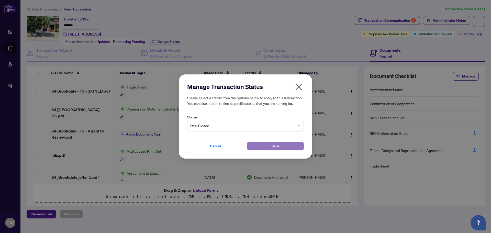
click at [263, 144] on button "Save" at bounding box center [275, 146] width 57 height 9
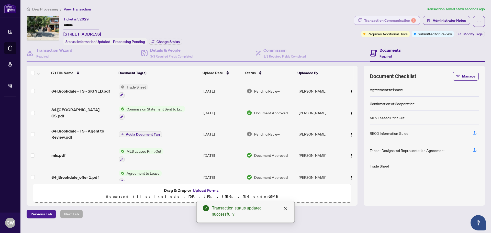
click at [405, 19] on div "Transaction Communication 3" at bounding box center [390, 20] width 52 height 8
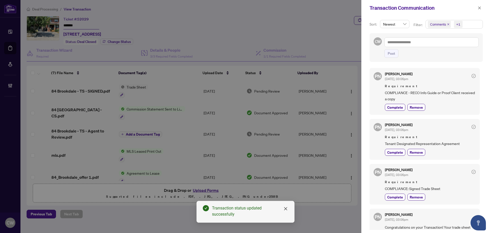
click at [448, 22] on span "Comments" at bounding box center [439, 24] width 23 height 7
click at [447, 23] on icon "close" at bounding box center [448, 24] width 3 height 3
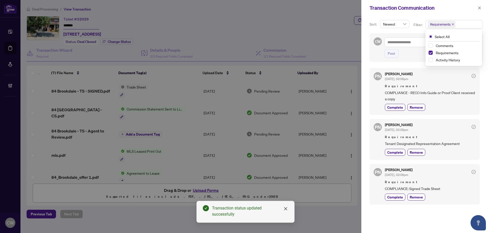
click at [480, 8] on icon "close" at bounding box center [479, 8] width 4 height 4
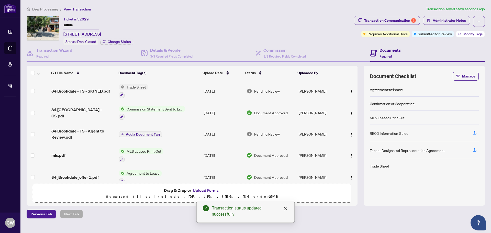
click at [474, 31] on button "Modify Tags" at bounding box center [470, 34] width 29 height 6
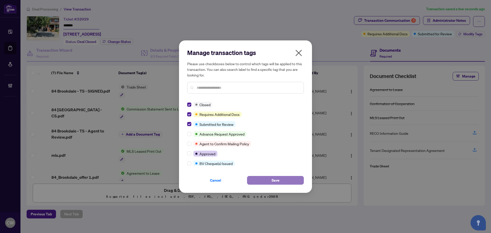
click at [286, 183] on button "Save" at bounding box center [275, 180] width 57 height 9
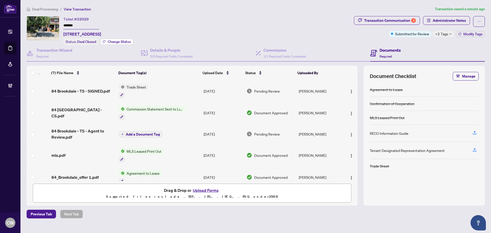
click at [122, 40] on span "Change Status" at bounding box center [119, 42] width 23 height 4
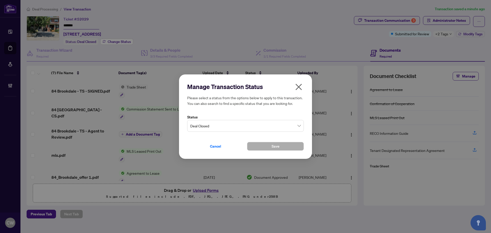
click at [122, 39] on div "Manage Transaction Status Please select a status from the options below to appl…" at bounding box center [245, 116] width 491 height 233
click at [330, 42] on div "Manage Transaction Status Please select a status from the options below to appl…" at bounding box center [245, 116] width 491 height 233
click at [480, 35] on div "Manage Transaction Status Please select a status from the options below to appl…" at bounding box center [245, 116] width 491 height 233
click at [300, 86] on icon "close" at bounding box center [298, 87] width 6 height 6
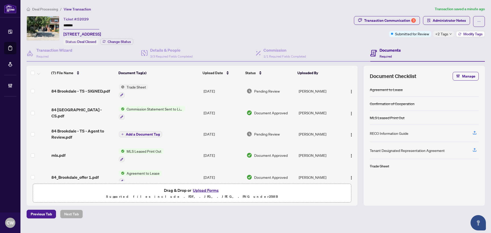
click at [475, 31] on button "Modify Tags" at bounding box center [470, 34] width 29 height 6
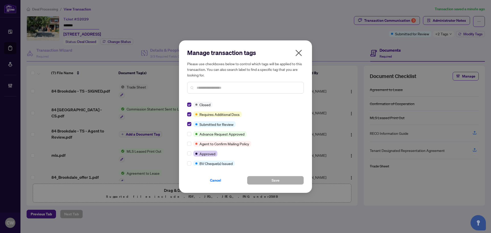
click at [300, 51] on icon "close" at bounding box center [298, 53] width 6 height 6
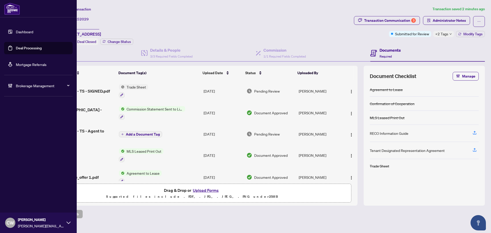
click at [16, 47] on link "Deal Processing" at bounding box center [29, 48] width 26 height 5
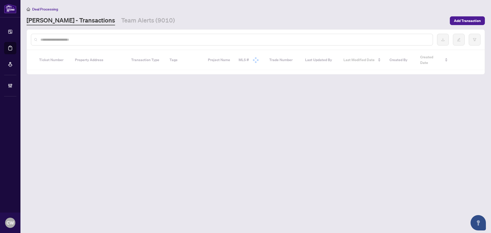
click at [98, 41] on input "text" at bounding box center [234, 40] width 388 height 6
paste input "*******"
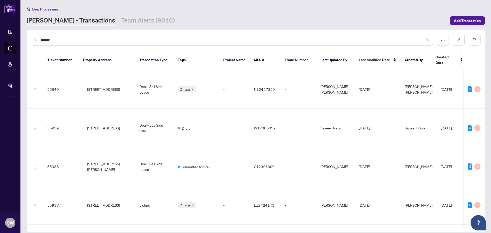
type input "*******"
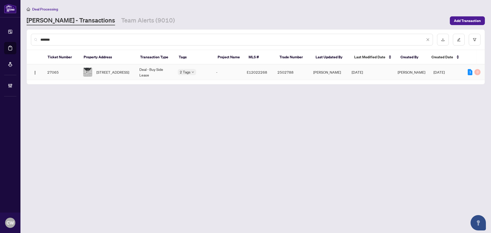
click at [119, 72] on span "[STREET_ADDRESS]" at bounding box center [112, 72] width 33 height 6
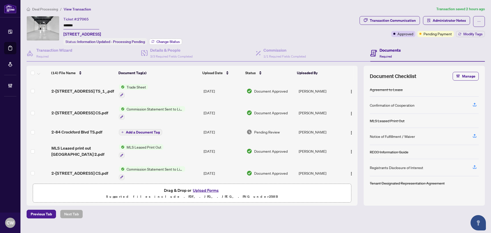
click at [164, 40] on span "Change Status" at bounding box center [167, 42] width 23 height 4
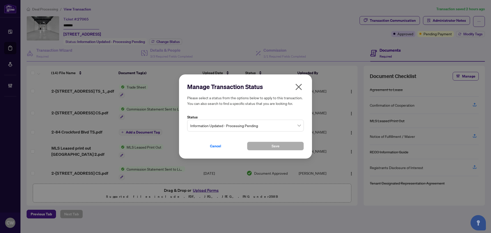
click at [233, 127] on span "Information Updated - Processing Pending" at bounding box center [245, 126] width 110 height 10
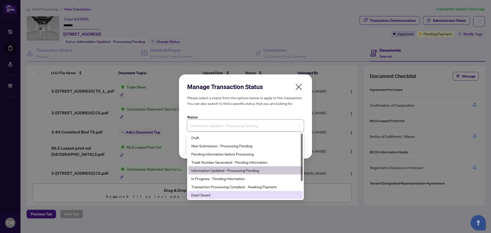
click at [215, 194] on div "Deal Closed" at bounding box center [245, 195] width 108 height 6
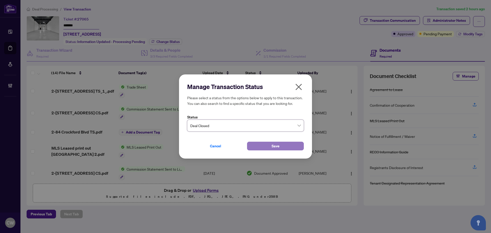
drag, startPoint x: 270, startPoint y: 145, endPoint x: 277, endPoint y: 143, distance: 6.6
click at [271, 145] on button "Save" at bounding box center [275, 146] width 57 height 9
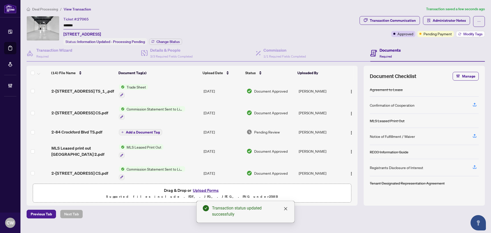
click at [473, 32] on span "Modify Tags" at bounding box center [472, 34] width 19 height 4
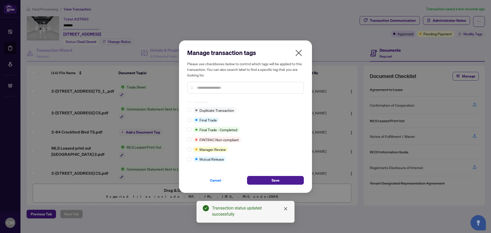
scroll to position [4, 0]
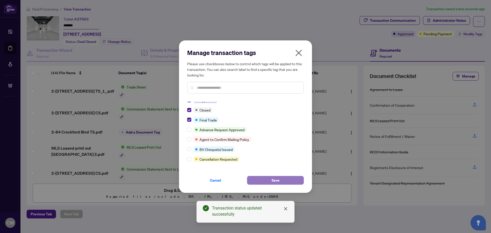
click at [273, 180] on span "Save" at bounding box center [275, 180] width 8 height 8
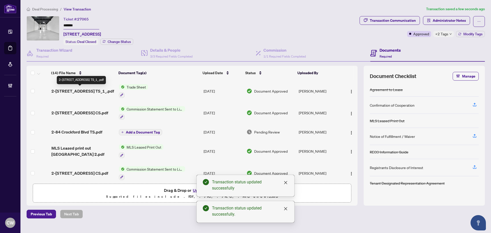
click at [82, 89] on span "2-[STREET_ADDRESS] TS_1_.pdf" at bounding box center [82, 91] width 63 height 6
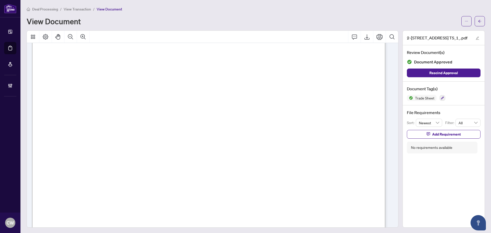
scroll to position [128, 0]
click at [448, 179] on div "2-[STREET_ADDRESS] TS_1_.pdf Review Document(s) Document Approved Rescind Appro…" at bounding box center [443, 128] width 82 height 197
click at [474, 18] on button "button" at bounding box center [479, 21] width 10 height 10
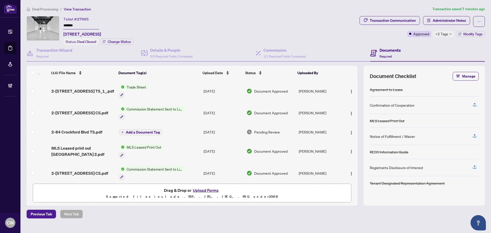
click at [201, 189] on button "Upload Forms" at bounding box center [205, 190] width 29 height 7
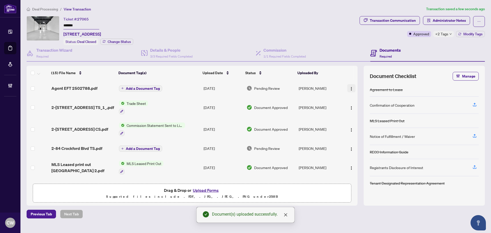
click at [350, 87] on img "button" at bounding box center [351, 89] width 4 height 4
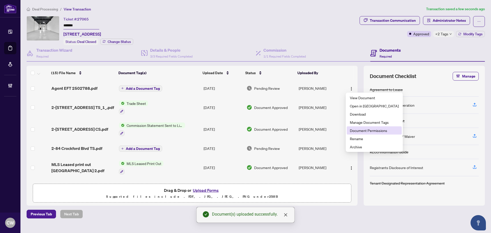
click at [363, 132] on span "Document Permissions" at bounding box center [374, 131] width 49 height 6
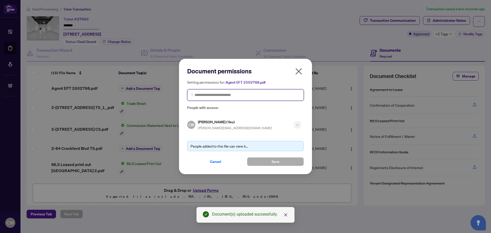
click at [256, 94] on input "search" at bounding box center [248, 94] width 106 height 5
paste input "*******"
drag, startPoint x: 222, startPoint y: 97, endPoint x: 180, endPoint y: 92, distance: 42.4
click at [222, 96] on input "*******" at bounding box center [248, 94] width 106 height 5
click at [180, 92] on div "Document permissions Setting permissions for: Agent EFT 2502788.pdf ******* Age…" at bounding box center [245, 116] width 133 height 115
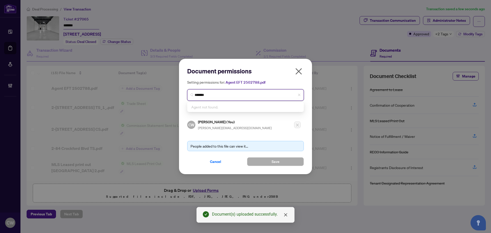
paste input "**********"
type input "**********"
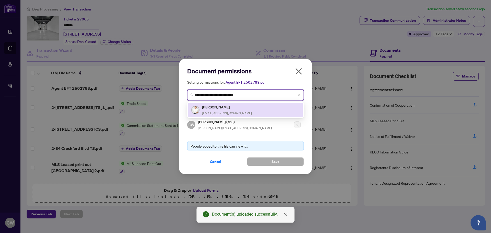
click at [224, 111] on span "[EMAIL_ADDRESS][DOMAIN_NAME]" at bounding box center [227, 113] width 50 height 4
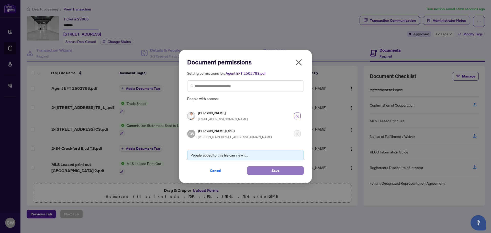
click at [283, 169] on button "Save" at bounding box center [275, 170] width 57 height 9
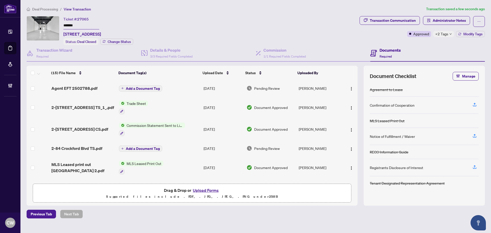
drag, startPoint x: 458, startPoint y: 150, endPoint x: 244, endPoint y: 166, distance: 214.5
click at [458, 150] on div "RECO Information Guide" at bounding box center [424, 152] width 109 height 14
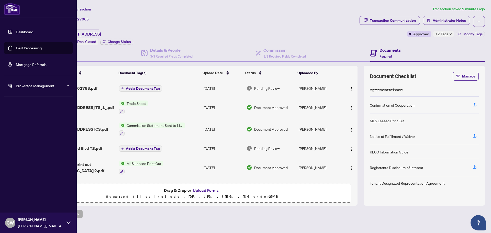
click at [16, 46] on link "Deal Processing" at bounding box center [29, 48] width 26 height 5
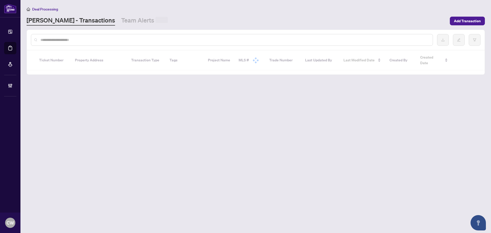
click at [82, 40] on input "text" at bounding box center [234, 40] width 388 height 6
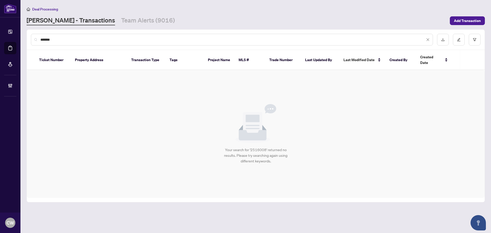
drag, startPoint x: 75, startPoint y: 40, endPoint x: 33, endPoint y: 38, distance: 41.2
click at [33, 38] on div "*******" at bounding box center [232, 40] width 402 height 12
paste input "text"
type input "*******"
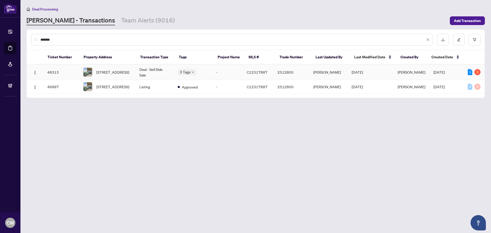
click at [110, 69] on span "[STREET_ADDRESS]" at bounding box center [112, 72] width 33 height 6
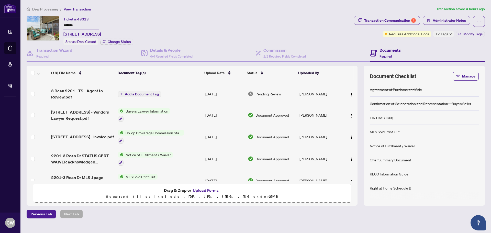
scroll to position [153, 0]
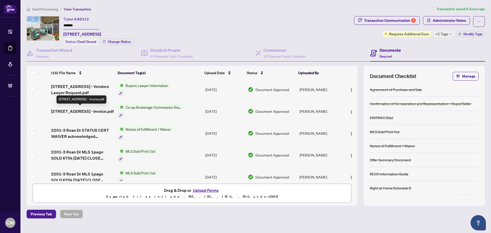
click at [91, 110] on span "[STREET_ADDRESS] - Invoice.pdf" at bounding box center [82, 111] width 63 height 6
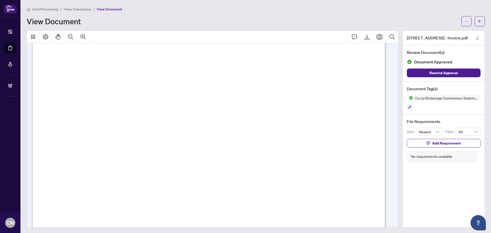
scroll to position [204, 0]
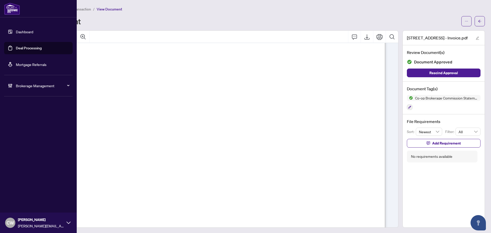
click at [18, 49] on link "Deal Processing" at bounding box center [29, 48] width 26 height 5
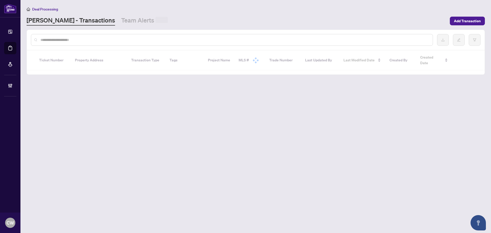
click at [92, 38] on input "text" at bounding box center [234, 40] width 388 height 6
paste input "******"
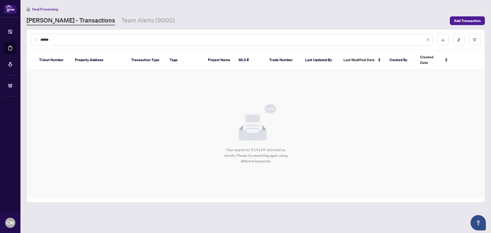
click at [40, 40] on div "******" at bounding box center [232, 40] width 402 height 12
click at [41, 40] on input "******" at bounding box center [232, 40] width 384 height 6
type input "*******"
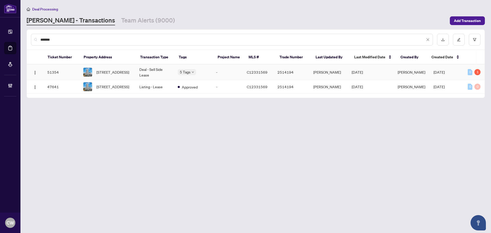
click at [105, 70] on span "[STREET_ADDRESS]" at bounding box center [112, 72] width 33 height 6
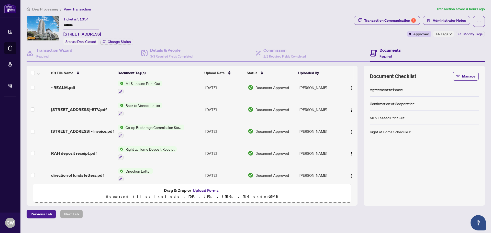
scroll to position [51, 0]
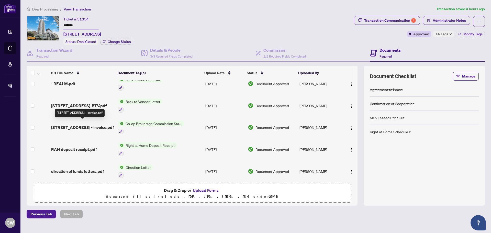
click at [70, 127] on span "[STREET_ADDRESS] - Invoice.pdf" at bounding box center [82, 127] width 63 height 6
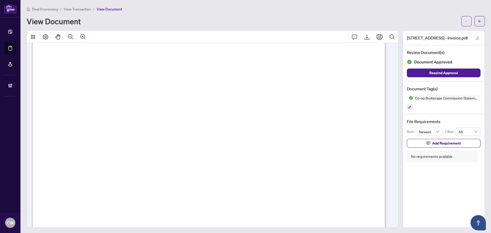
scroll to position [256, 0]
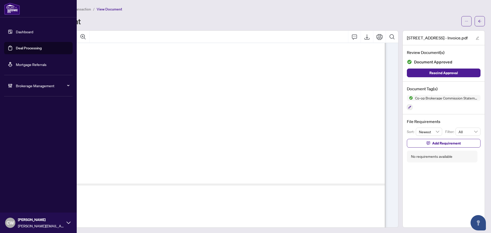
drag, startPoint x: 16, startPoint y: 48, endPoint x: 75, endPoint y: 40, distance: 59.1
click at [16, 48] on link "Deal Processing" at bounding box center [29, 48] width 26 height 5
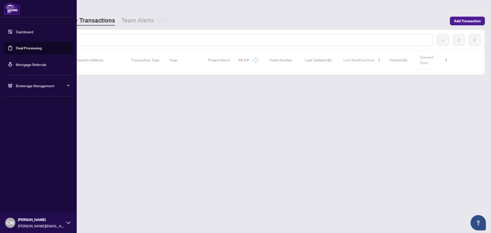
click at [84, 39] on input "text" at bounding box center [234, 40] width 388 height 6
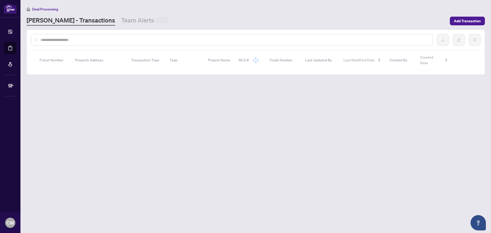
paste input "**********"
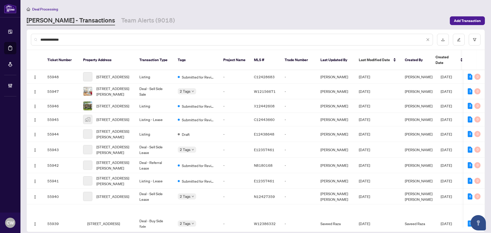
type input "**********"
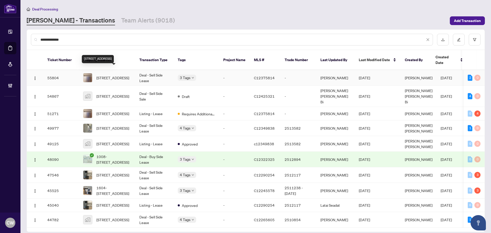
click at [111, 75] on span "[STREET_ADDRESS]" at bounding box center [112, 78] width 33 height 6
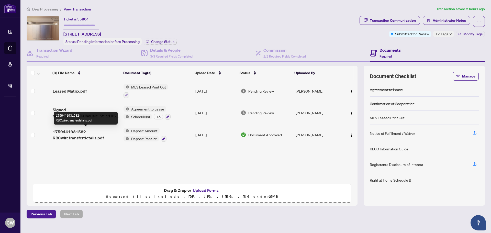
click at [79, 134] on span "1759441931582-RBCwiretransferdetails.pdf" at bounding box center [86, 135] width 67 height 12
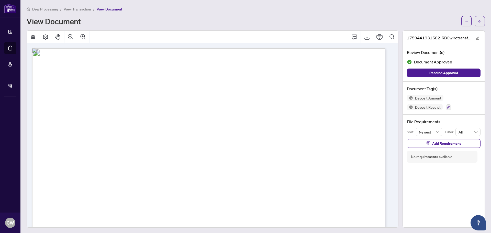
scroll to position [26, 0]
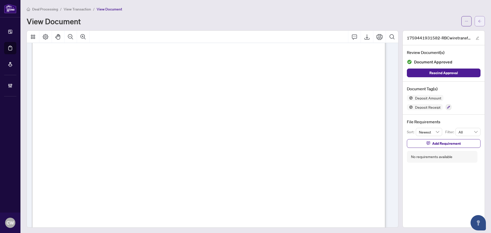
click at [474, 19] on button "button" at bounding box center [479, 21] width 10 height 10
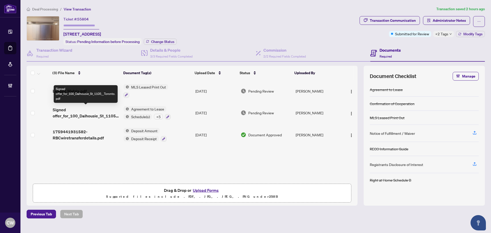
click at [98, 113] on span "Signed offer_for_100_Dalhousie_St_1105__Toronto.pdf" at bounding box center [86, 113] width 67 height 12
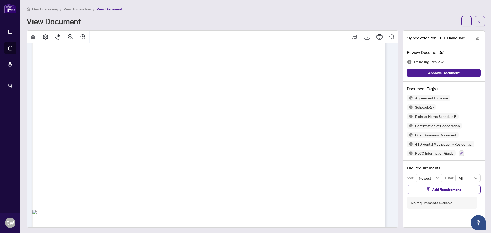
scroll to position [1227, 0]
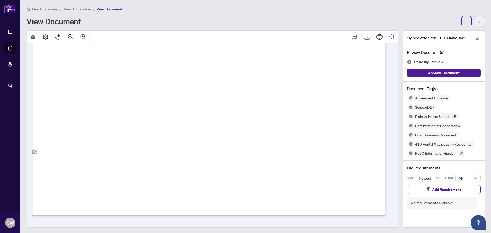
click at [474, 18] on button "button" at bounding box center [479, 21] width 10 height 10
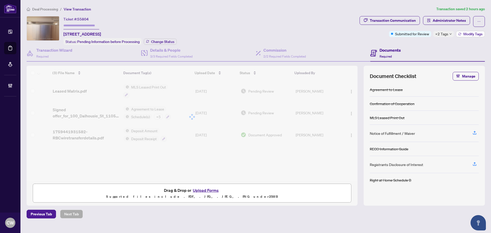
click at [464, 32] on span "Modify Tags" at bounding box center [472, 34] width 19 height 4
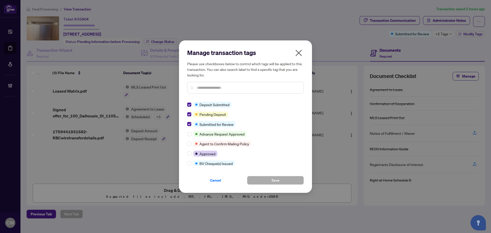
click at [299, 51] on icon "close" at bounding box center [298, 53] width 8 height 8
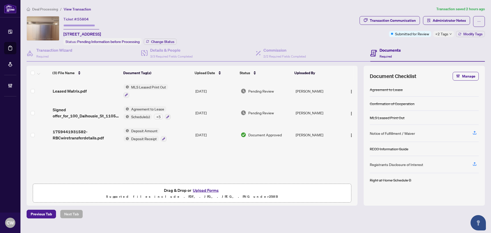
drag, startPoint x: 94, startPoint y: 14, endPoint x: 92, endPoint y: 18, distance: 3.9
click at [93, 14] on div "Deal Processing / View Transaction Transaction saved 2 hours ago Ticket #: 5580…" at bounding box center [256, 112] width 462 height 212
drag, startPoint x: 92, startPoint y: 18, endPoint x: 78, endPoint y: 18, distance: 14.6
click at [78, 18] on div "Ticket #: 55804 [STREET_ADDRESS]" at bounding box center [82, 26] width 38 height 21
copy span "55804"
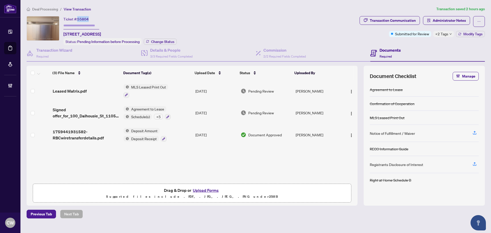
click at [17, 48] on ul "Dashboard Deal Processing Mortgage Referrals Brokerage Management" at bounding box center [10, 58] width 20 height 74
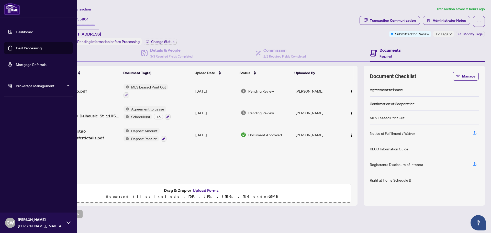
click at [16, 46] on link "Deal Processing" at bounding box center [29, 48] width 26 height 5
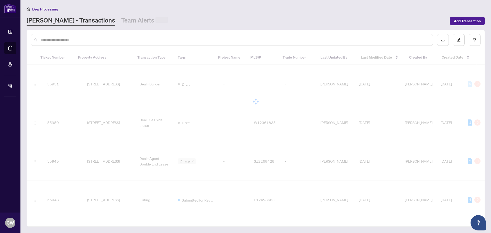
click at [74, 39] on input "text" at bounding box center [234, 40] width 388 height 6
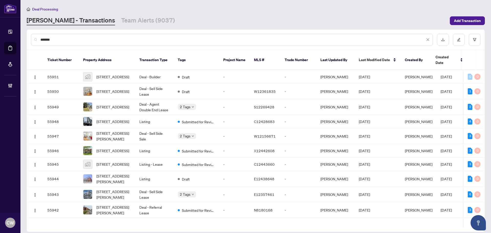
type input "*******"
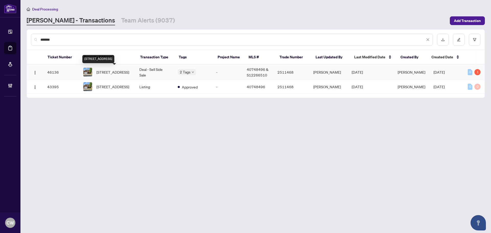
click at [111, 72] on span "[STREET_ADDRESS]" at bounding box center [112, 72] width 33 height 6
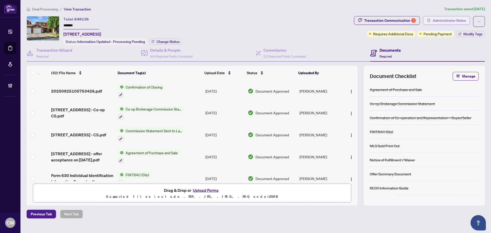
click at [442, 22] on span "Administrator Notes" at bounding box center [448, 20] width 33 height 8
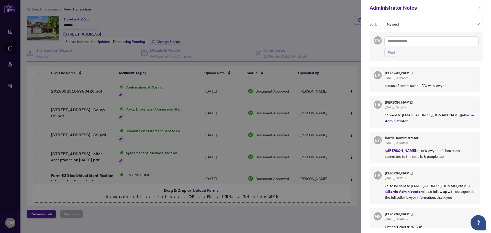
click at [429, 41] on textarea at bounding box center [431, 41] width 94 height 10
paste textarea "**********"
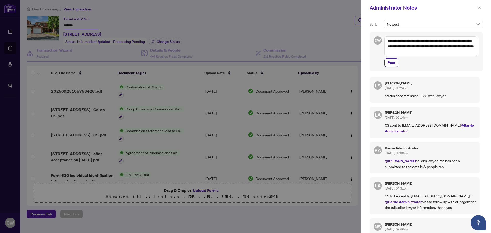
drag, startPoint x: 389, startPoint y: 40, endPoint x: 385, endPoint y: 40, distance: 3.8
click at [385, 40] on textarea "**********" at bounding box center [430, 46] width 93 height 20
click at [441, 53] on textarea "**********" at bounding box center [430, 46] width 93 height 20
type textarea "**********"
click at [390, 63] on span "Post" at bounding box center [390, 63] width 7 height 8
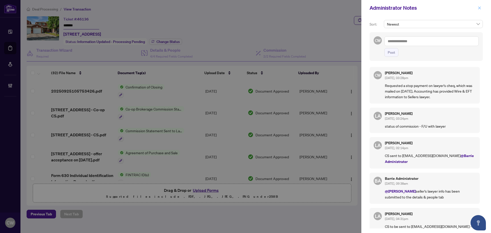
click at [479, 10] on span "button" at bounding box center [479, 8] width 4 height 8
